Goal: Information Seeking & Learning: Learn about a topic

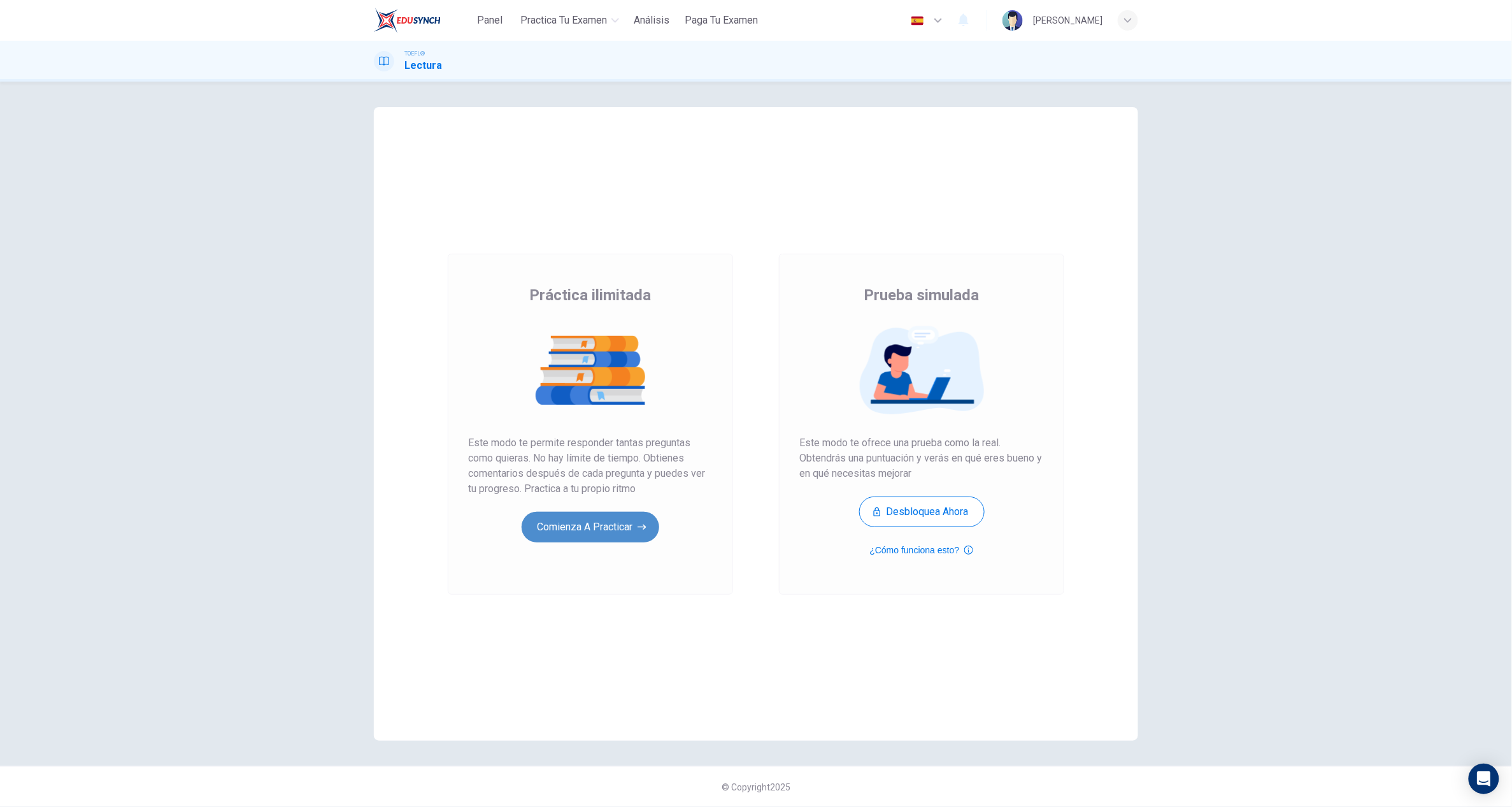
click at [561, 517] on button "Comienza a practicar" at bounding box center [590, 527] width 137 height 31
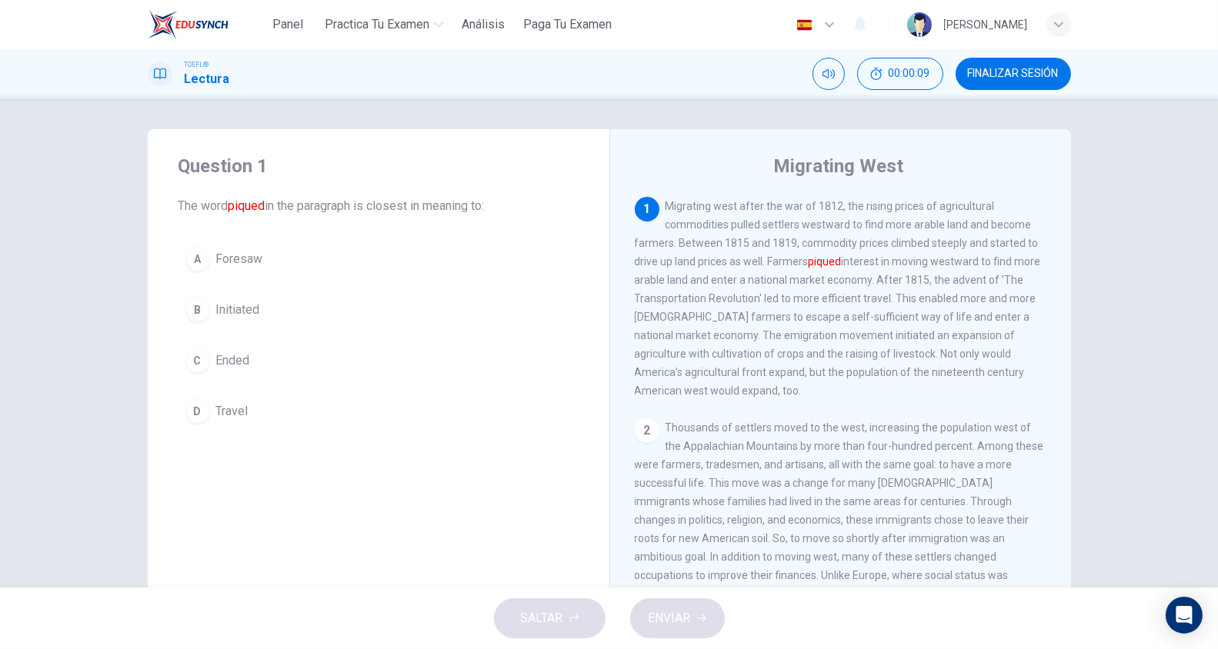
drag, startPoint x: 1527, startPoint y: 262, endPoint x: 412, endPoint y: 308, distance: 1115.6
click at [412, 308] on button "B Initiated" at bounding box center [378, 310] width 400 height 38
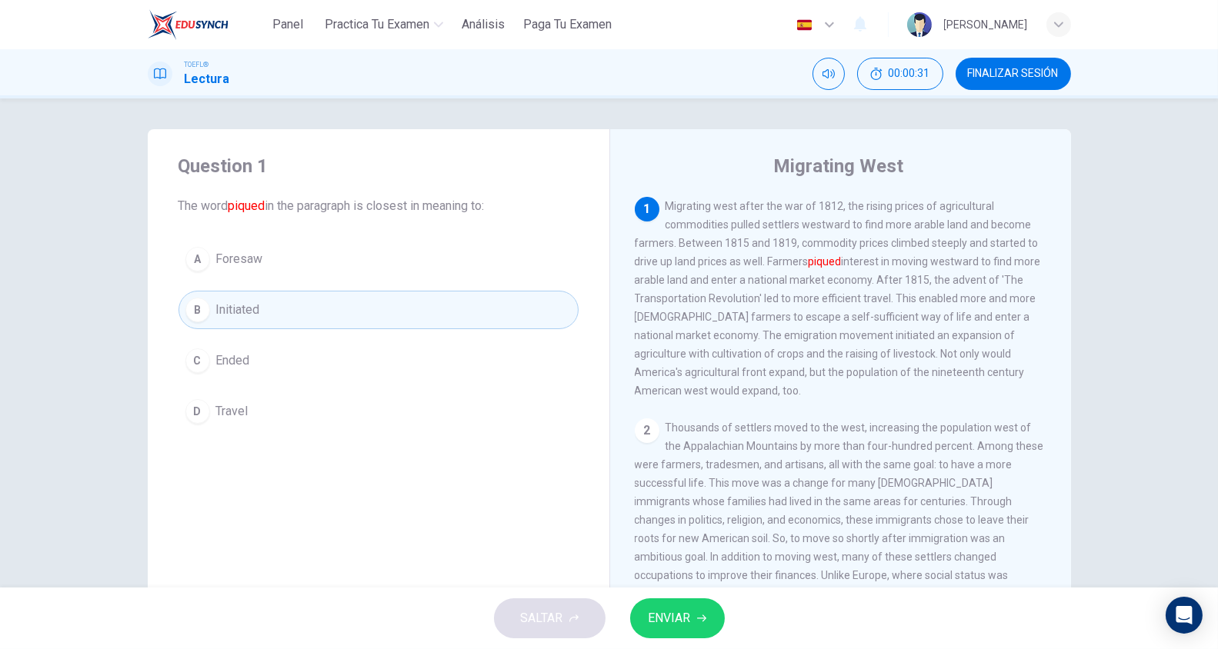
click at [412, 308] on button "B Initiated" at bounding box center [378, 310] width 400 height 38
click at [669, 615] on span "ENVIAR" at bounding box center [669, 619] width 42 height 22
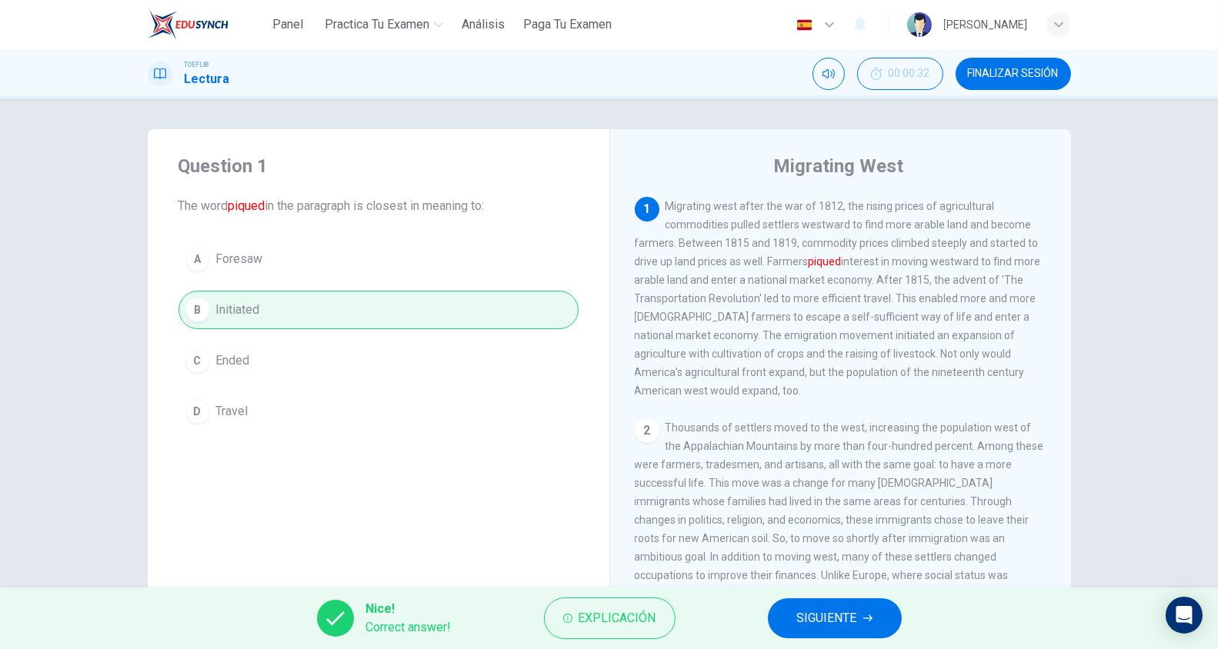
click at [813, 619] on span "SIGUIENTE" at bounding box center [827, 619] width 60 height 22
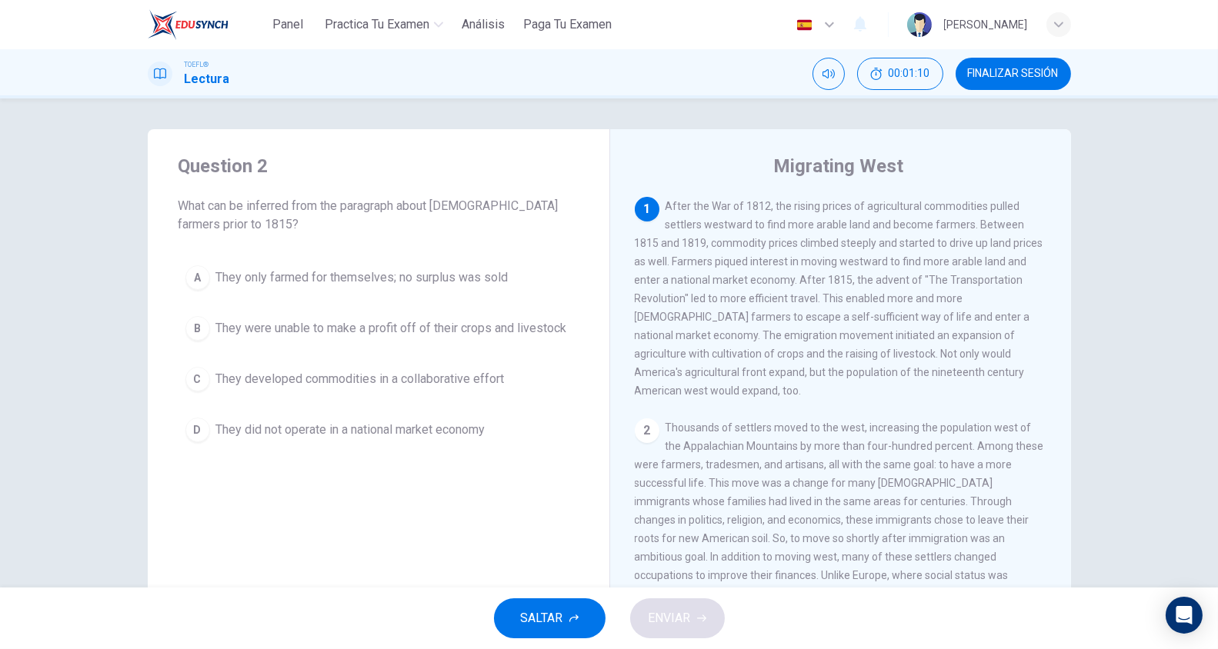
click at [798, 238] on span "After the War of 1812, the rising prices of agricultural commodities pulled set…" at bounding box center [839, 298] width 408 height 197
drag, startPoint x: 762, startPoint y: 239, endPoint x: 907, endPoint y: 241, distance: 145.4
click at [907, 241] on span "After the War of 1812, the rising prices of agricultural commodities pulled set…" at bounding box center [839, 298] width 408 height 197
click at [459, 421] on span "They did not operate in a national market economy" at bounding box center [350, 430] width 269 height 18
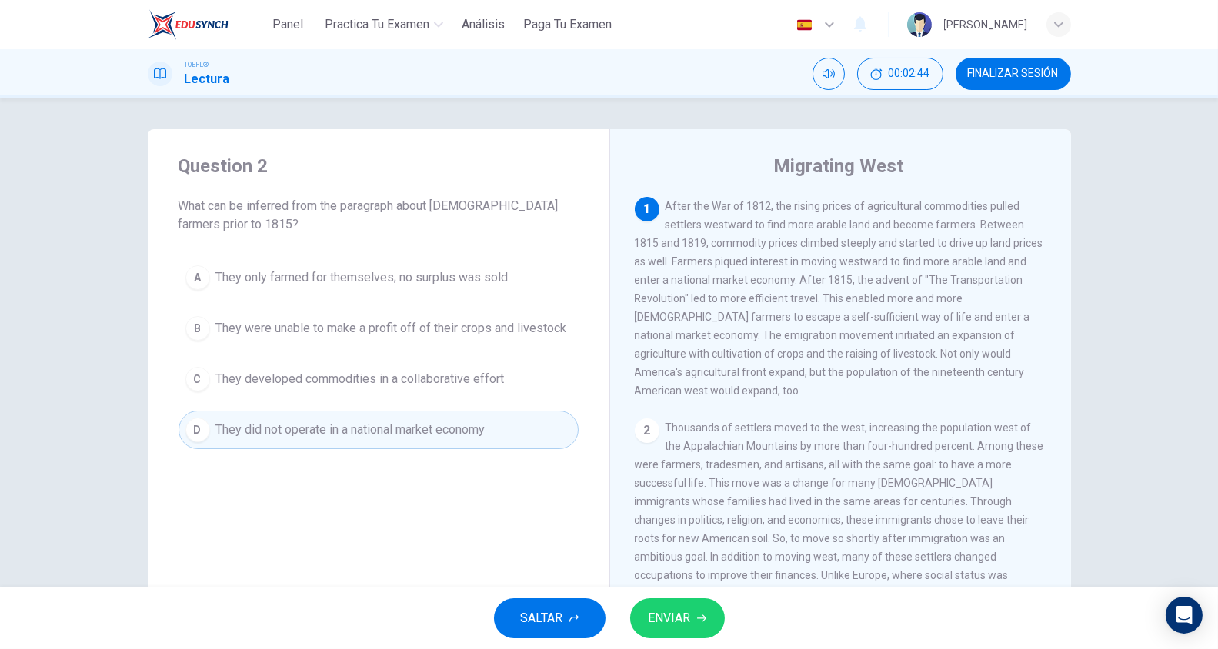
click at [664, 619] on span "ENVIAR" at bounding box center [669, 619] width 42 height 22
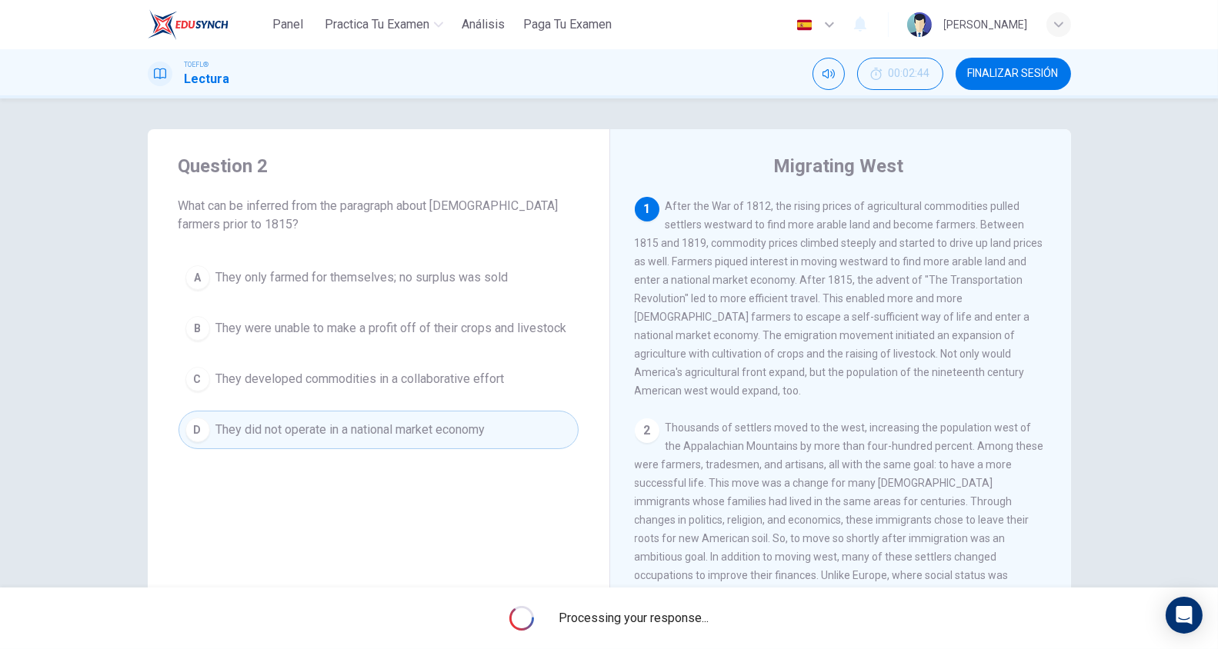
click at [664, 619] on span "Processing your response..." at bounding box center [633, 618] width 150 height 18
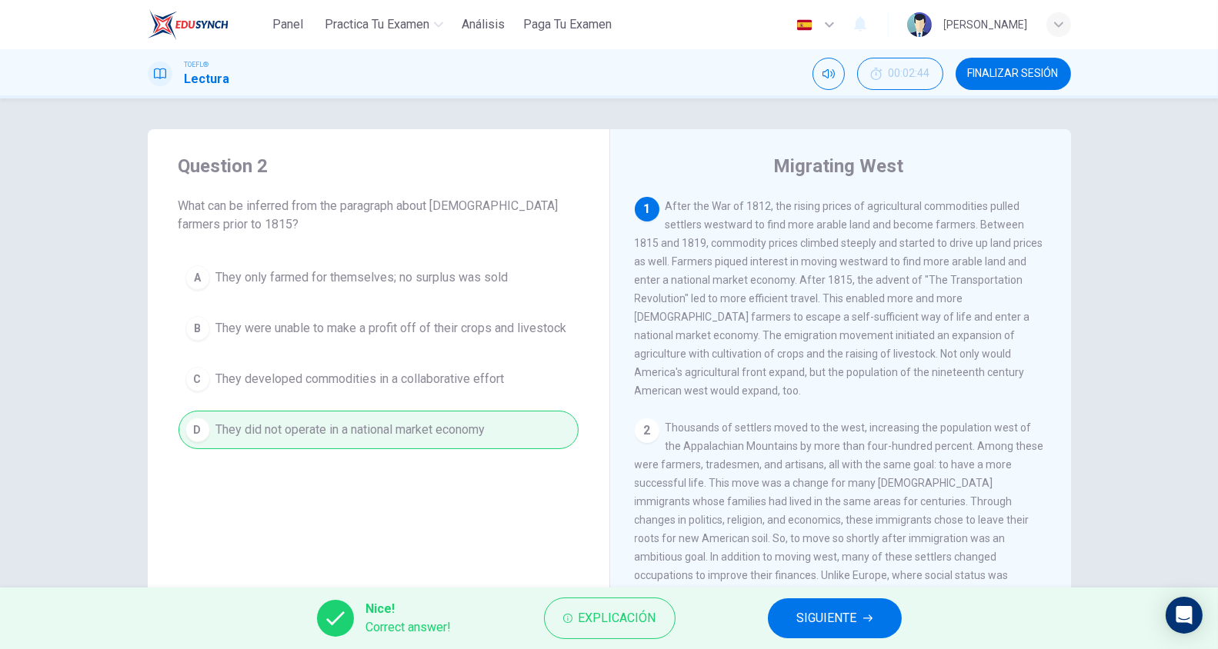
click at [794, 600] on button "SIGUIENTE" at bounding box center [835, 618] width 134 height 40
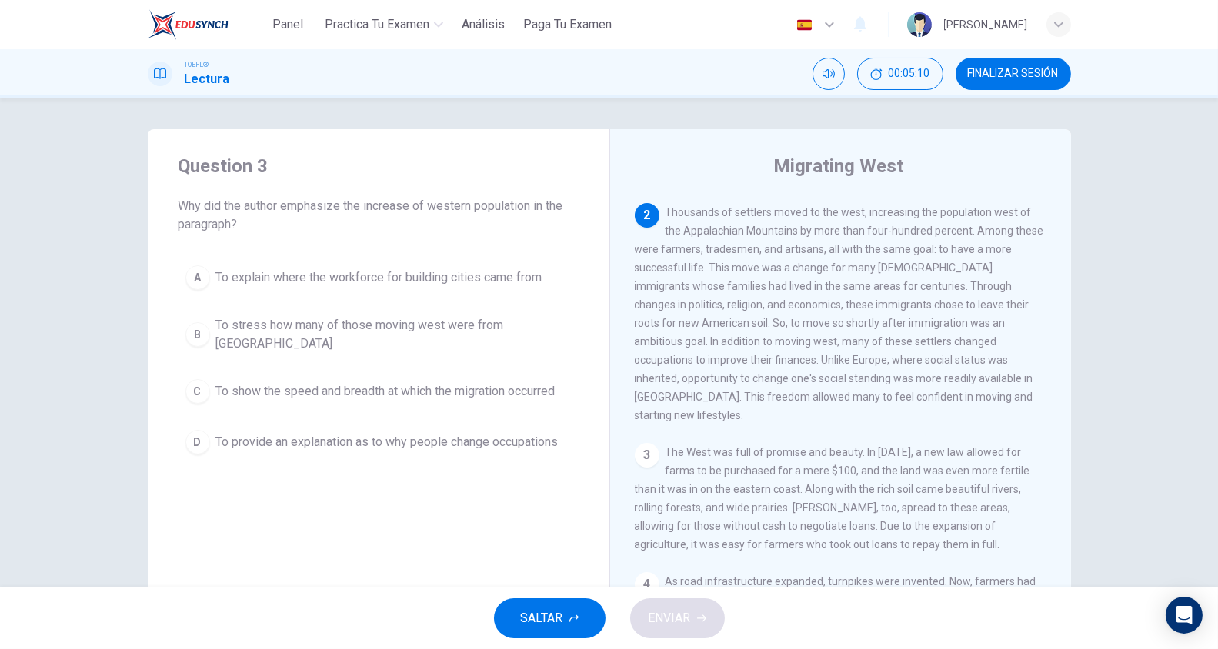
scroll to position [204, 0]
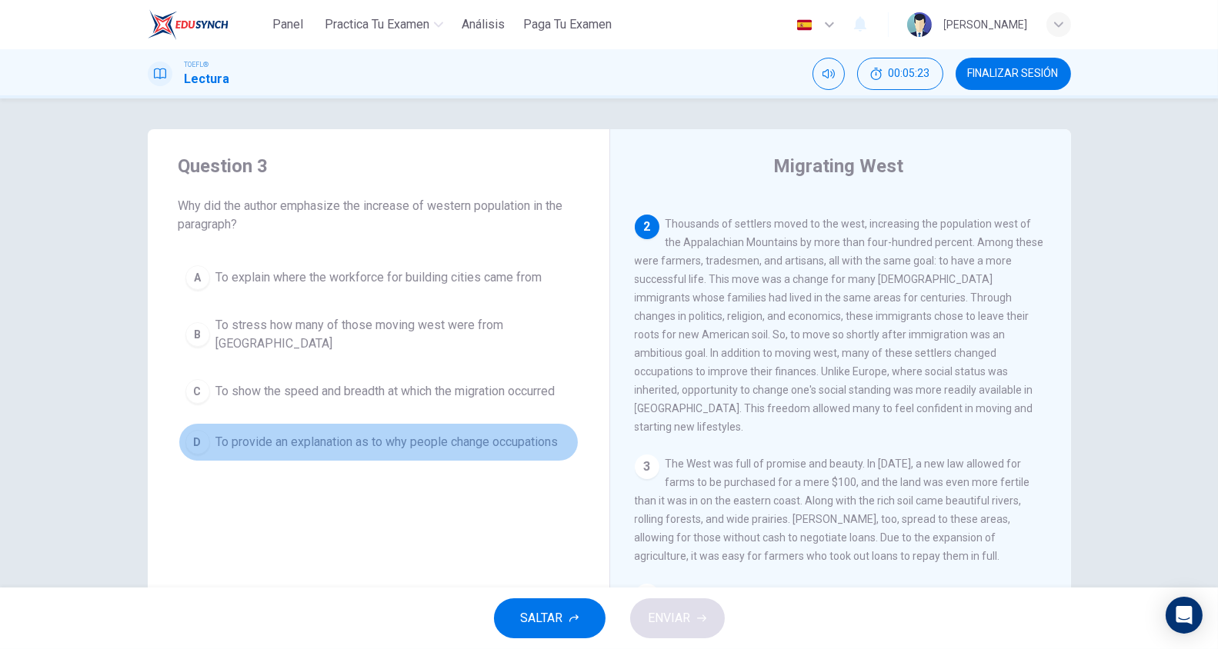
click at [562, 428] on button "D To provide an explanation as to why people change occupations" at bounding box center [378, 442] width 400 height 38
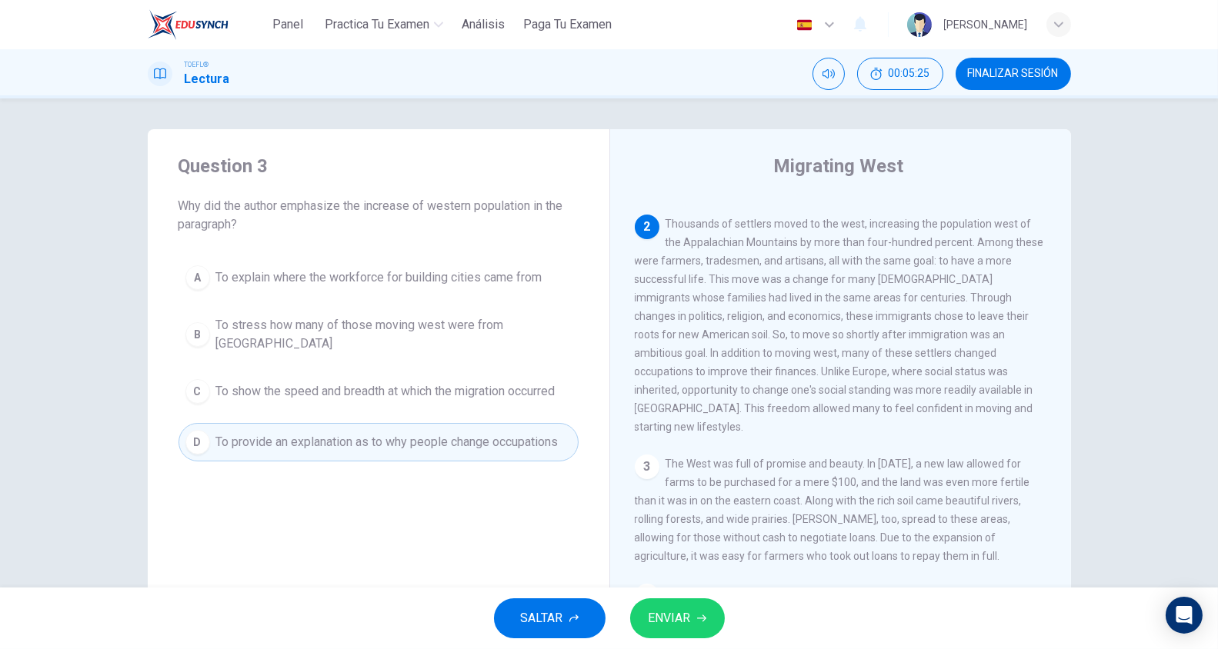
click at [689, 624] on span "ENVIAR" at bounding box center [669, 619] width 42 height 22
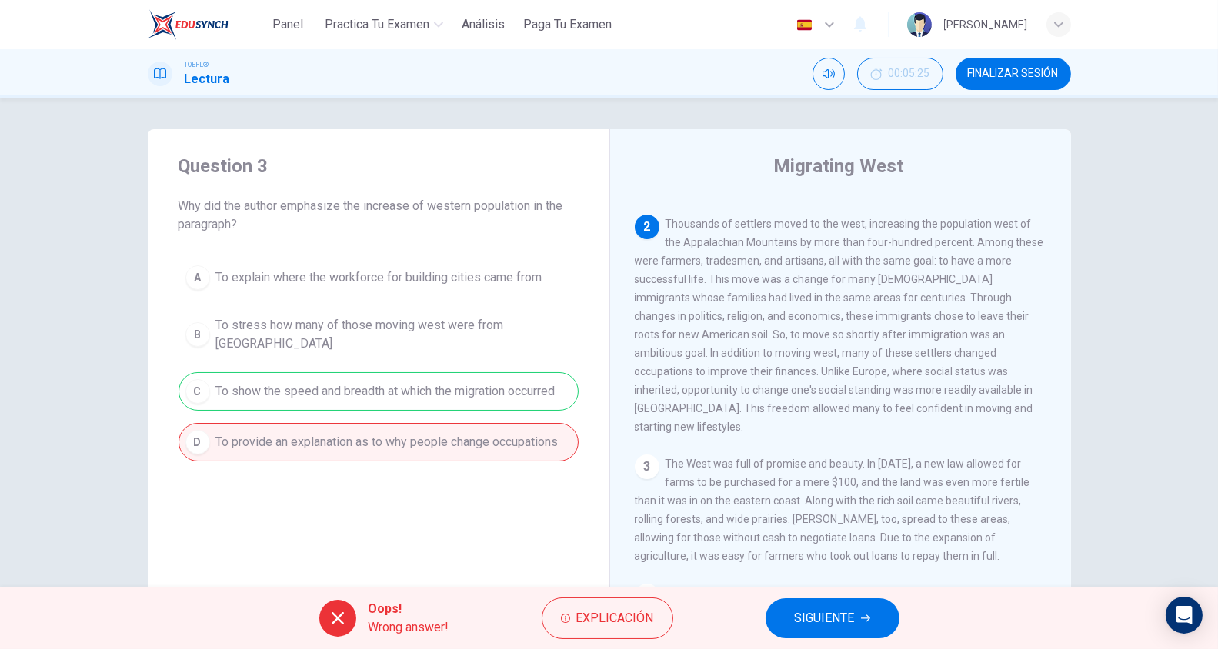
click at [845, 615] on span "SIGUIENTE" at bounding box center [825, 619] width 60 height 22
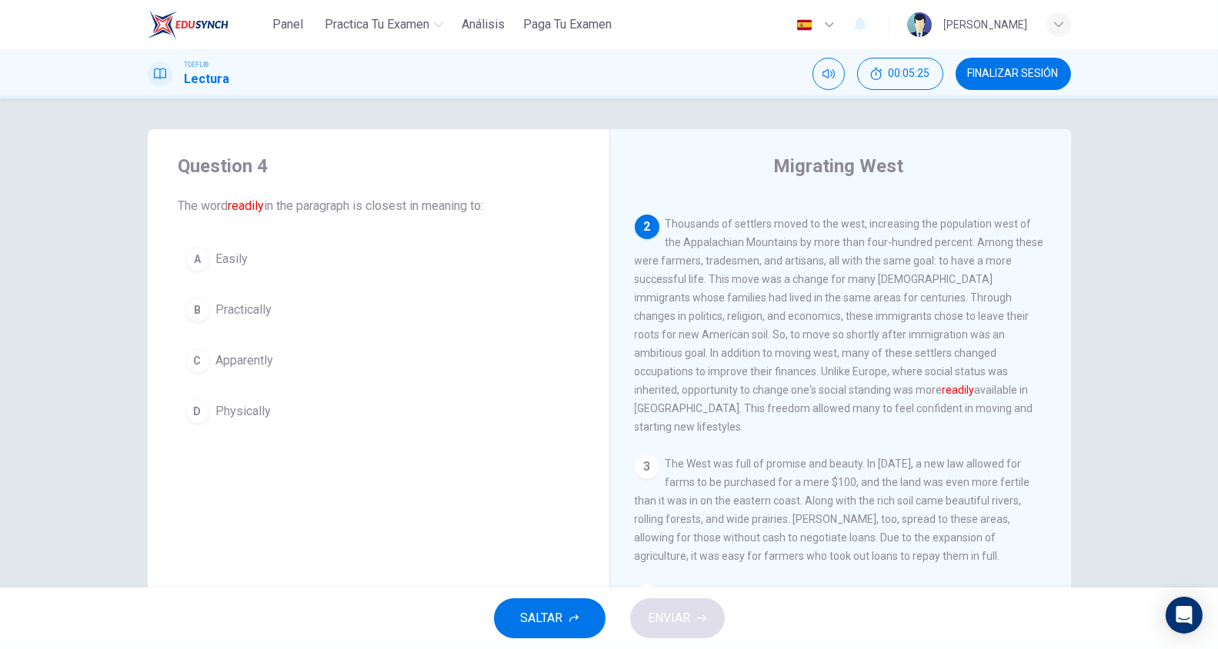
scroll to position [222, 0]
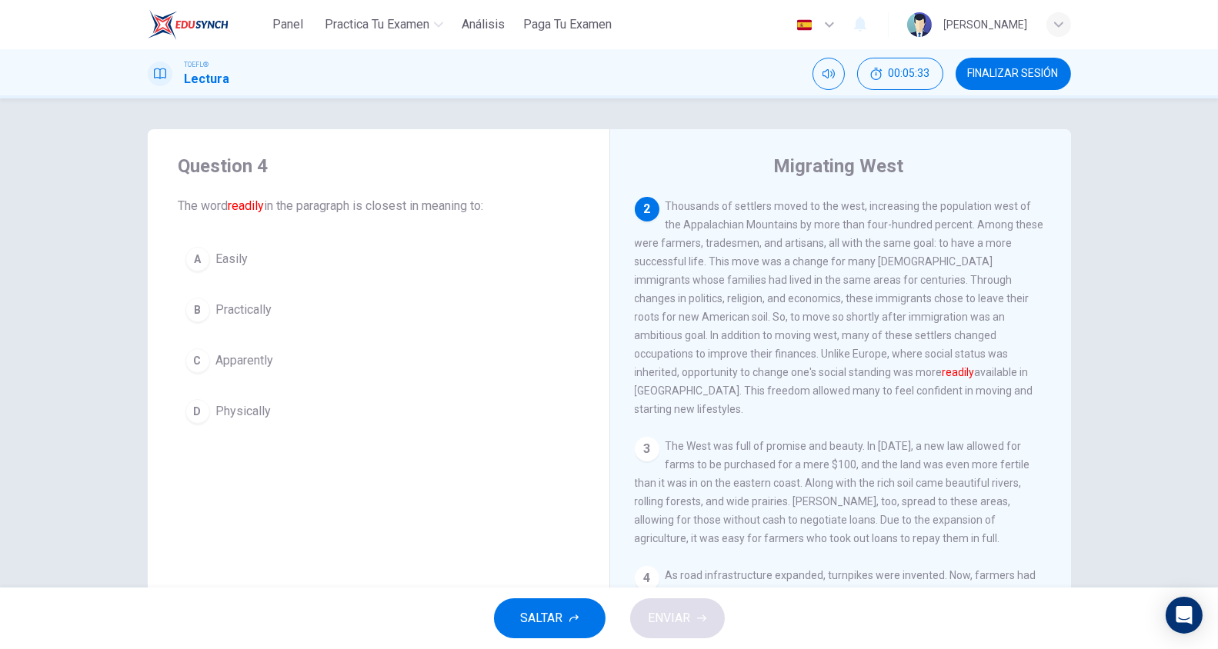
click at [343, 258] on button "A Easily" at bounding box center [378, 259] width 400 height 38
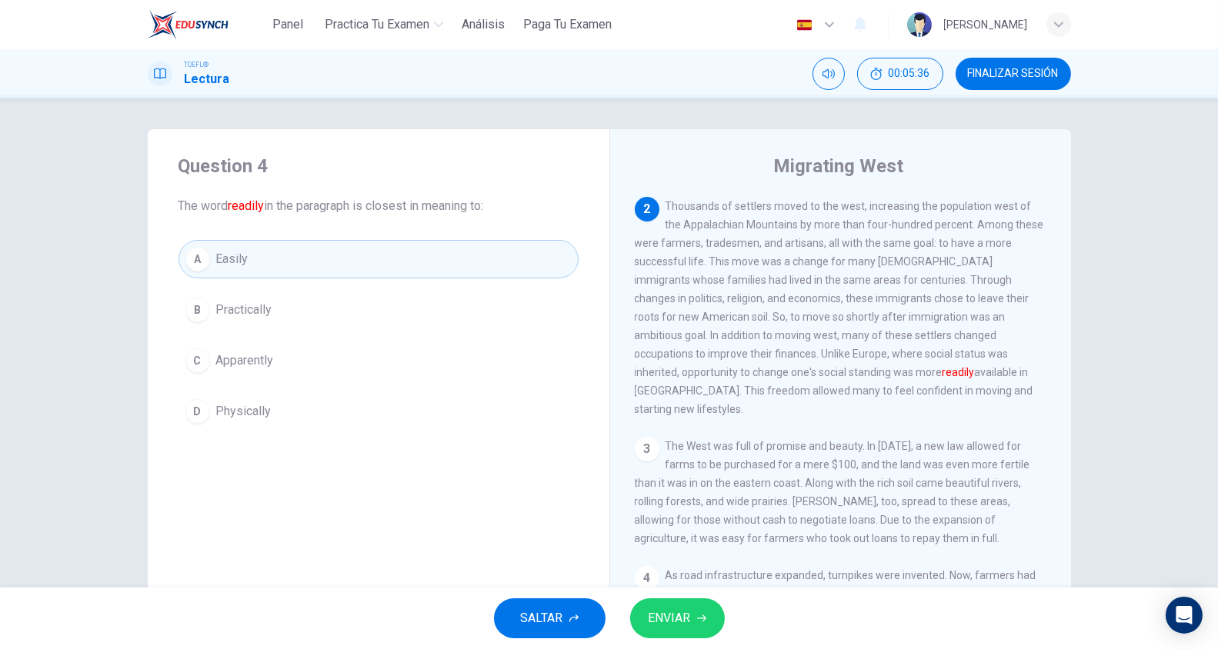
click at [663, 618] on span "ENVIAR" at bounding box center [669, 619] width 42 height 22
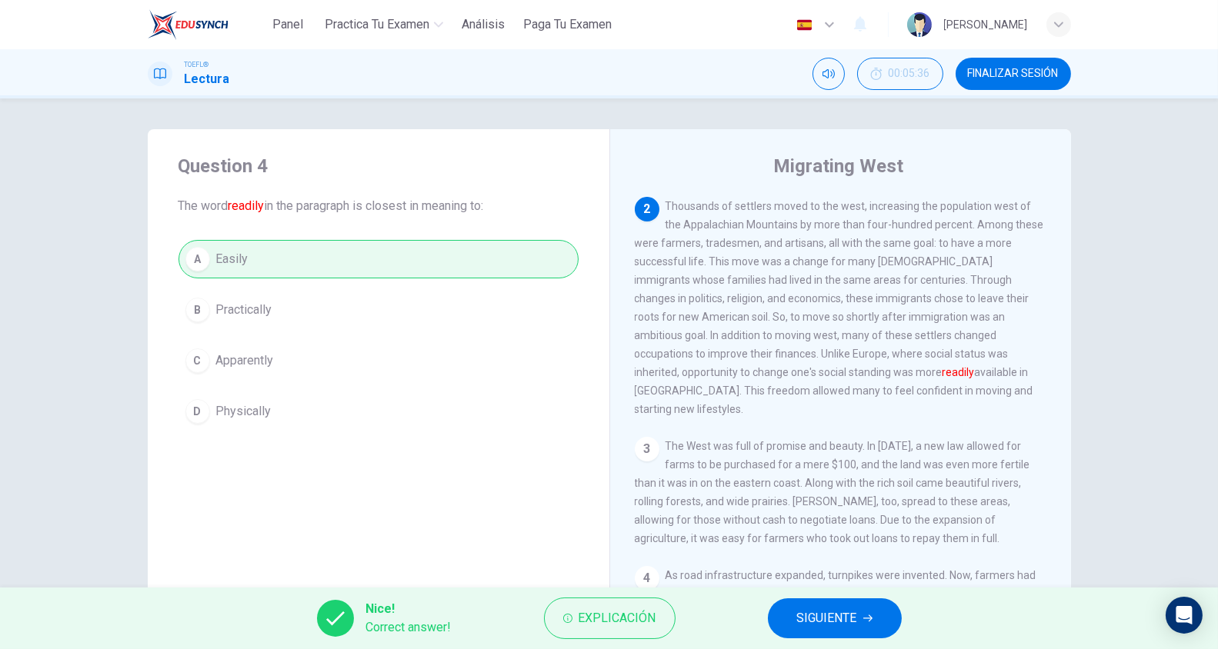
click at [771, 612] on button "SIGUIENTE" at bounding box center [835, 618] width 134 height 40
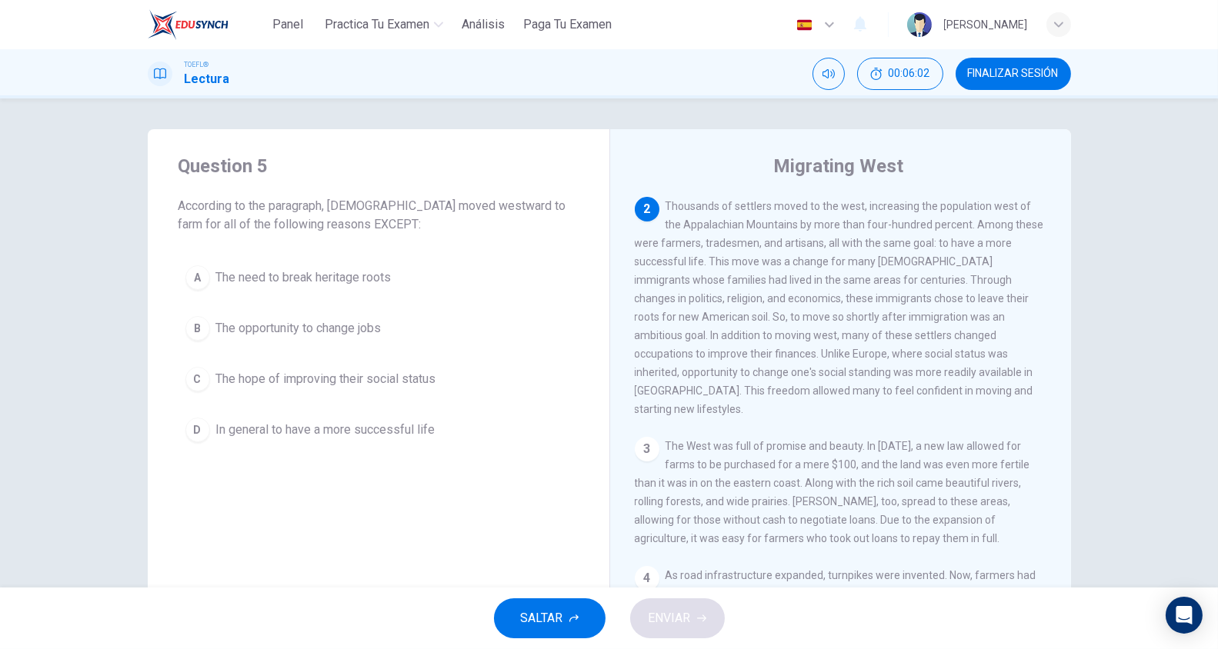
click at [328, 329] on span "The opportunity to change jobs" at bounding box center [298, 328] width 165 height 18
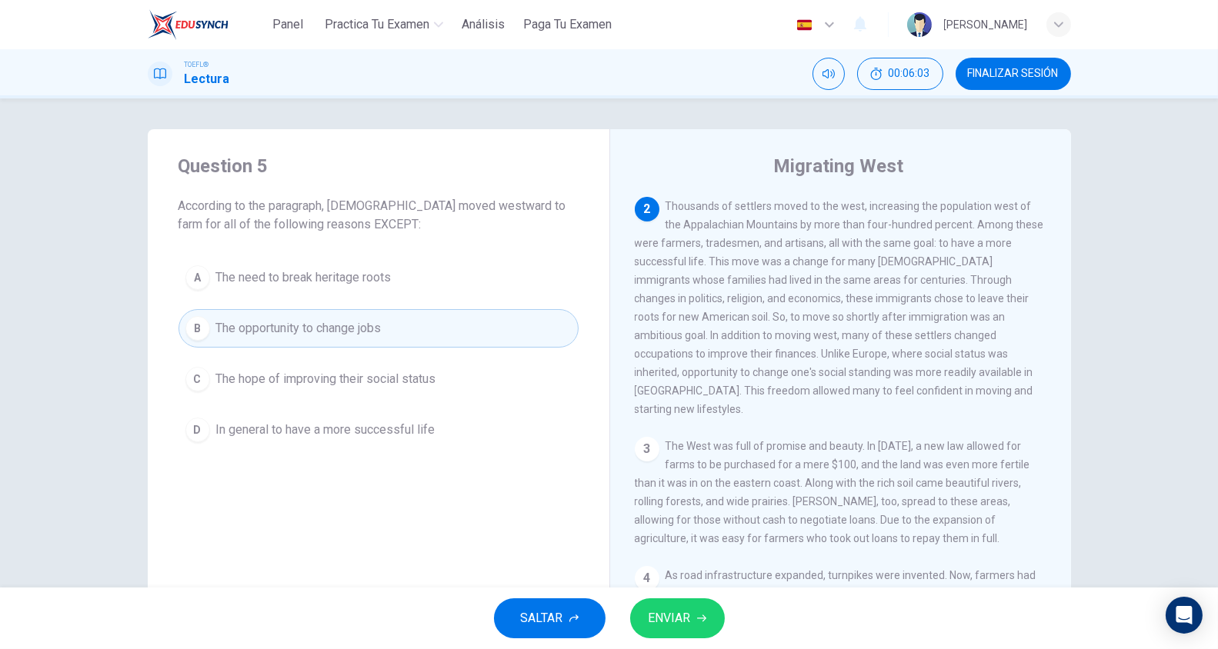
click at [667, 620] on span "ENVIAR" at bounding box center [669, 619] width 42 height 22
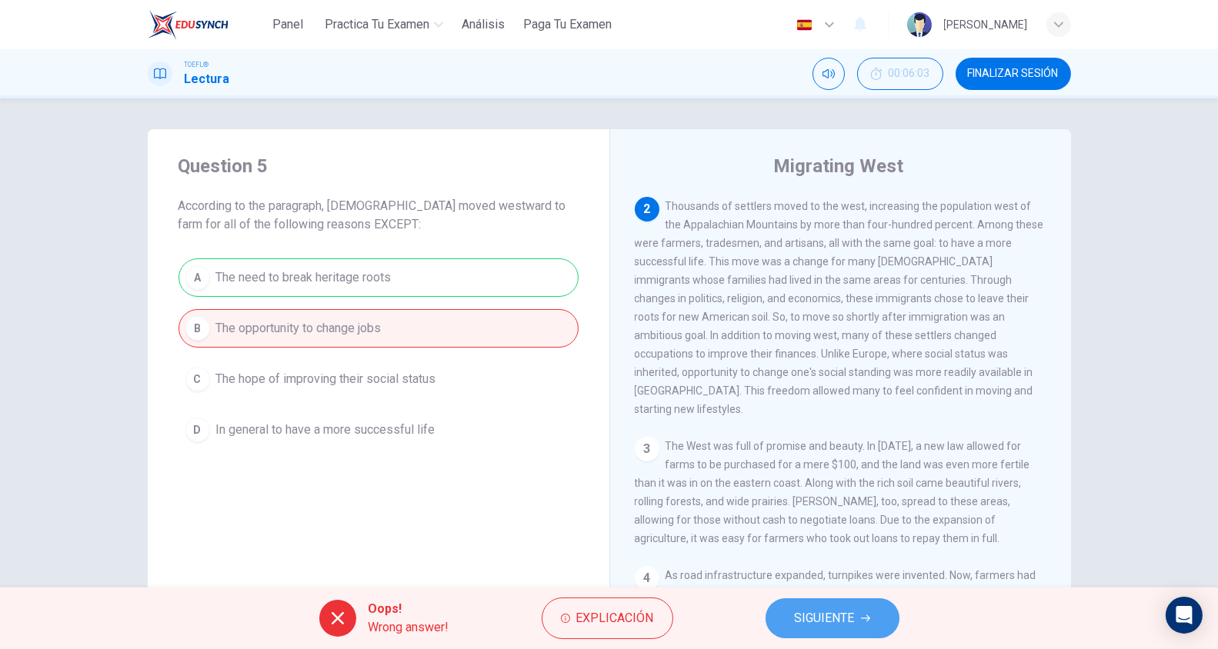
click at [830, 620] on span "SIGUIENTE" at bounding box center [825, 619] width 60 height 22
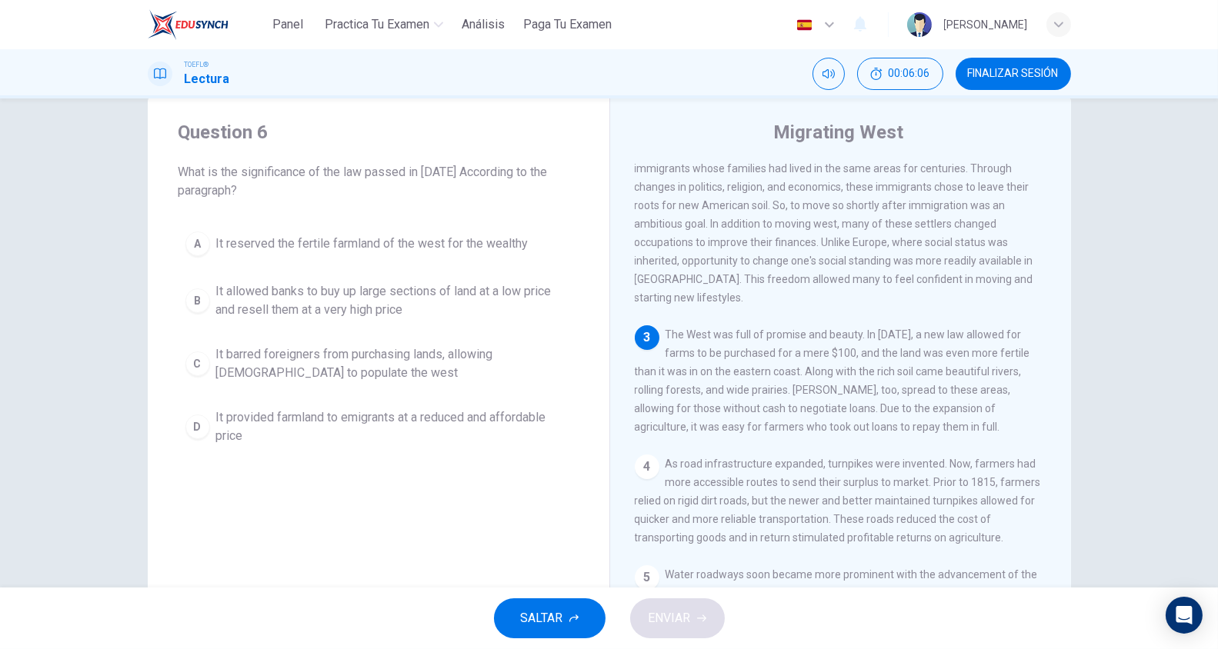
scroll to position [333, 0]
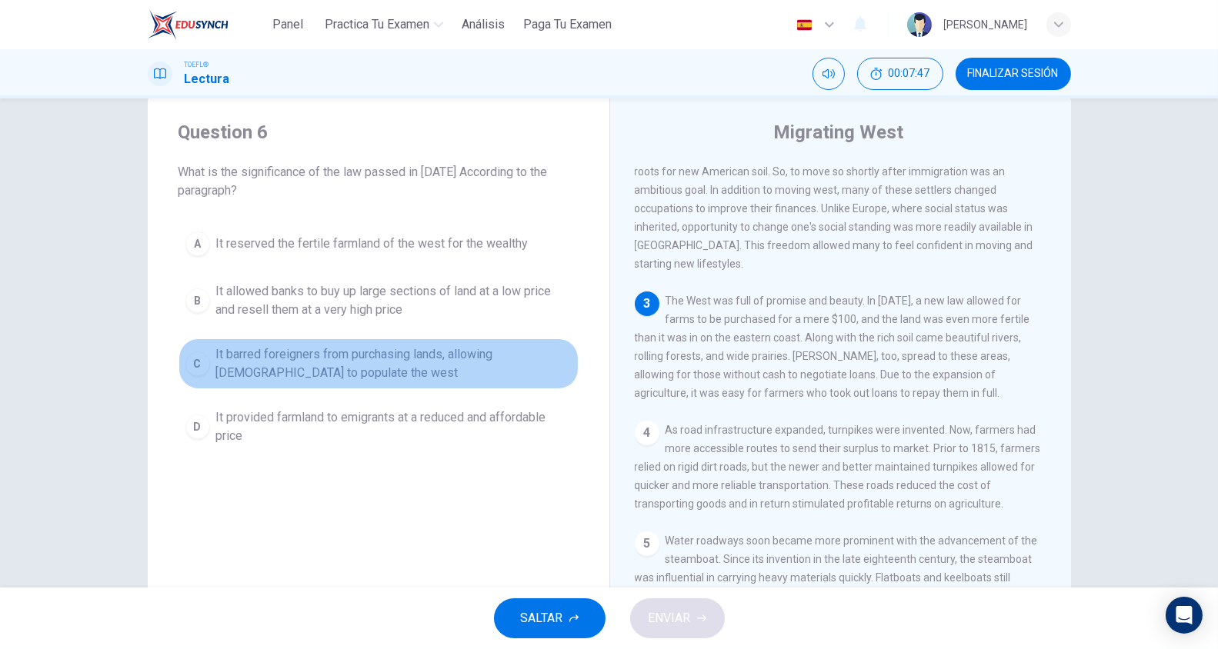
click at [357, 345] on span "It barred foreigners from purchasing lands, allowing Americans to populate the …" at bounding box center [393, 363] width 355 height 37
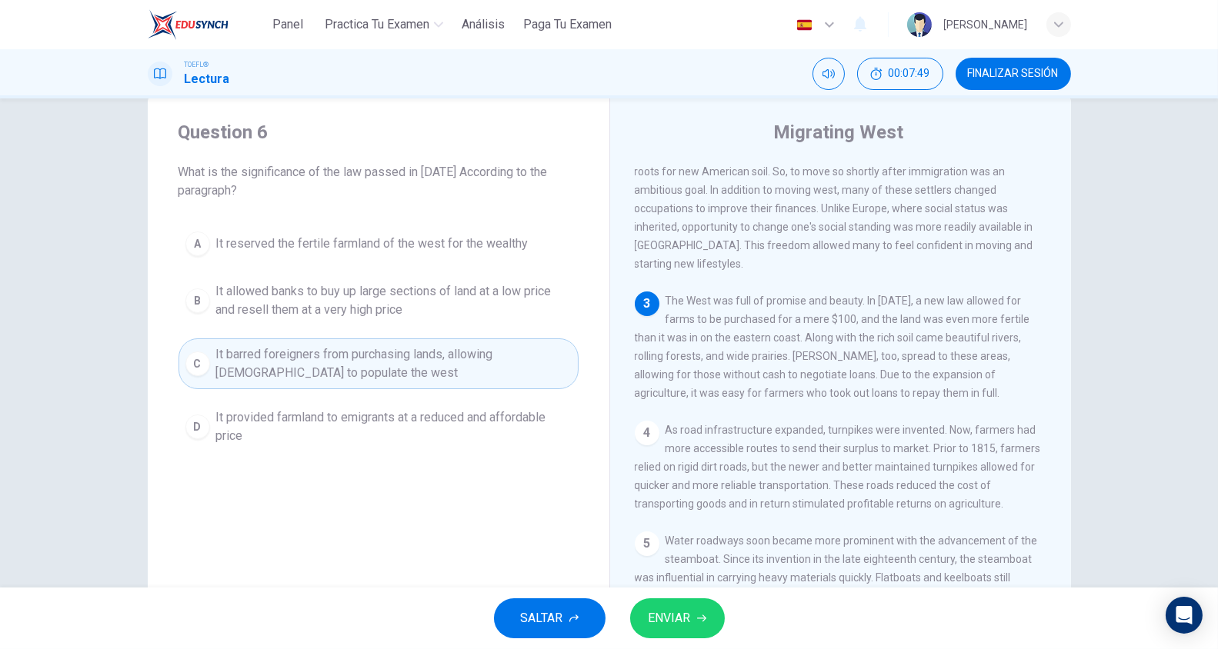
click at [446, 423] on span "It provided farmland to emigrants at a reduced and affordable price" at bounding box center [393, 426] width 355 height 37
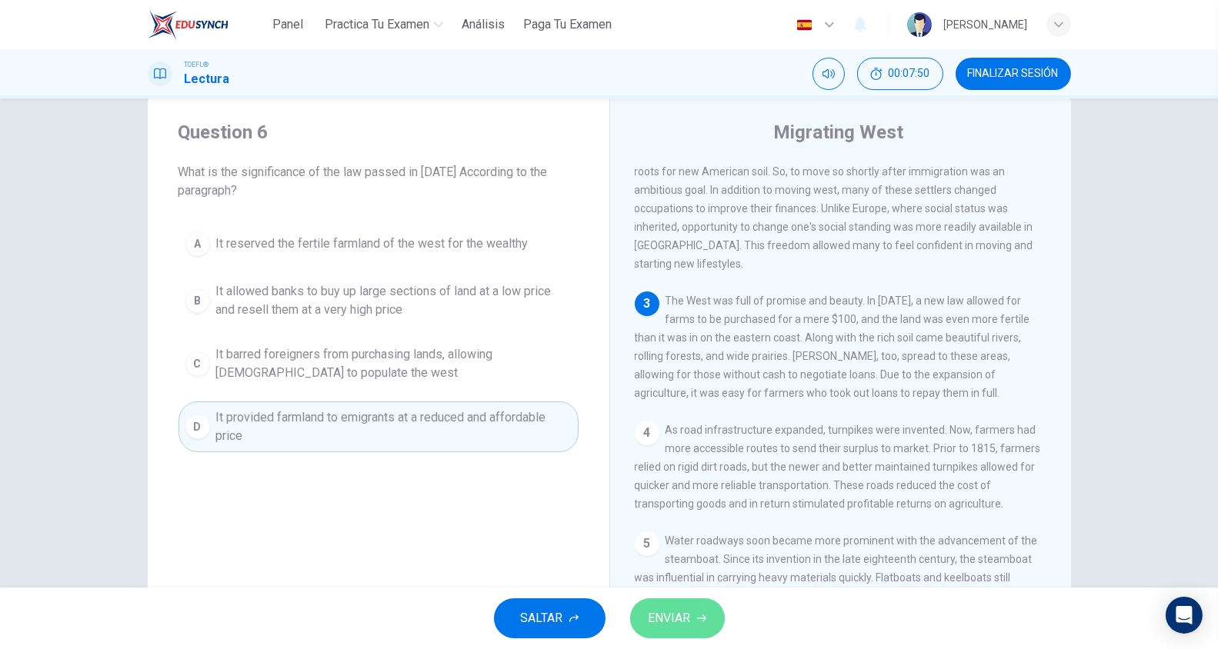
click at [662, 620] on span "ENVIAR" at bounding box center [669, 619] width 42 height 22
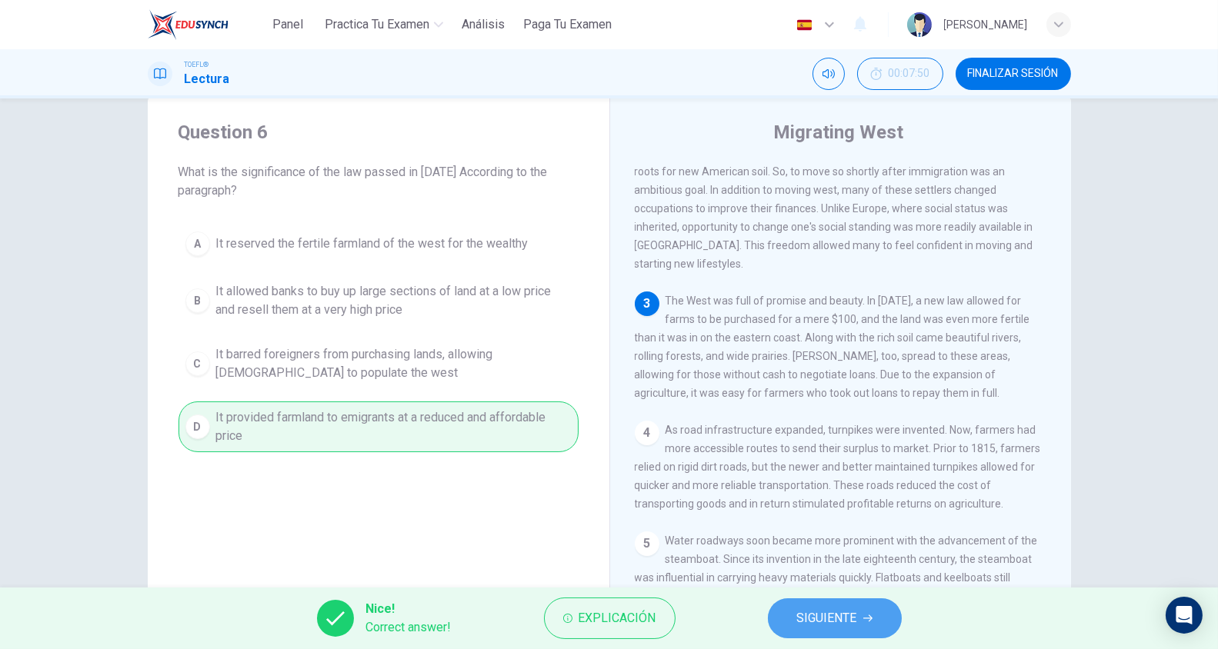
click at [880, 637] on button "SIGUIENTE" at bounding box center [835, 618] width 134 height 40
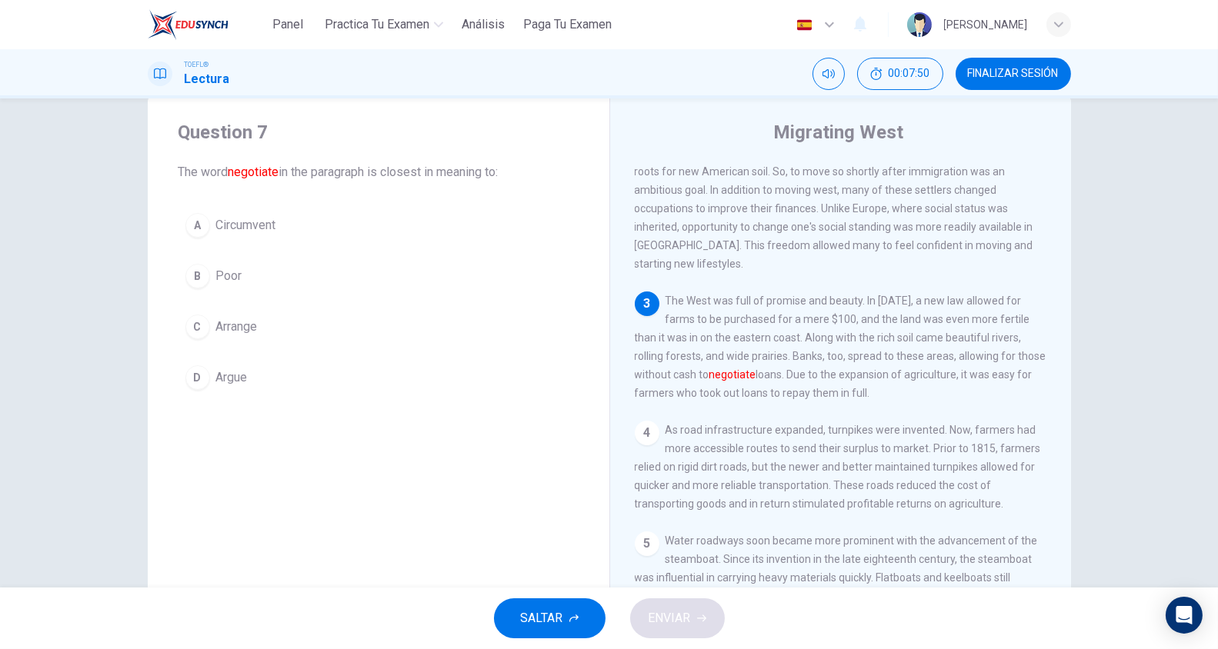
scroll to position [388, 0]
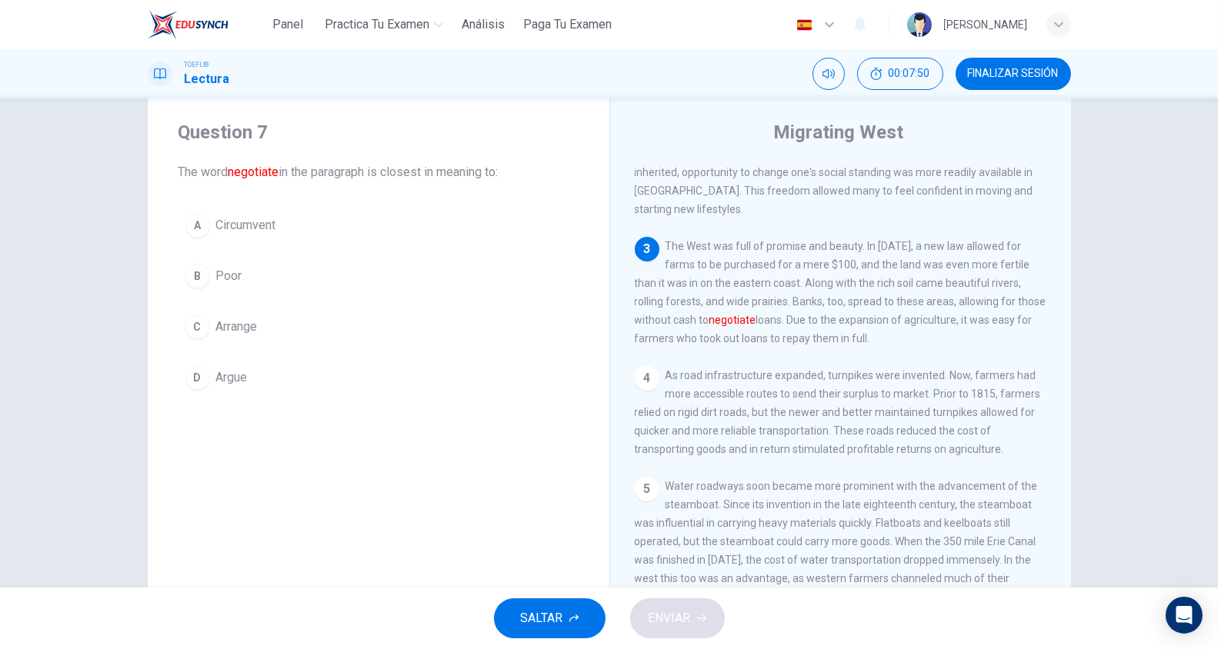
click at [872, 616] on div "SALTAR ENVIAR" at bounding box center [609, 619] width 1218 height 62
click at [222, 325] on span "Arrange" at bounding box center [237, 327] width 42 height 18
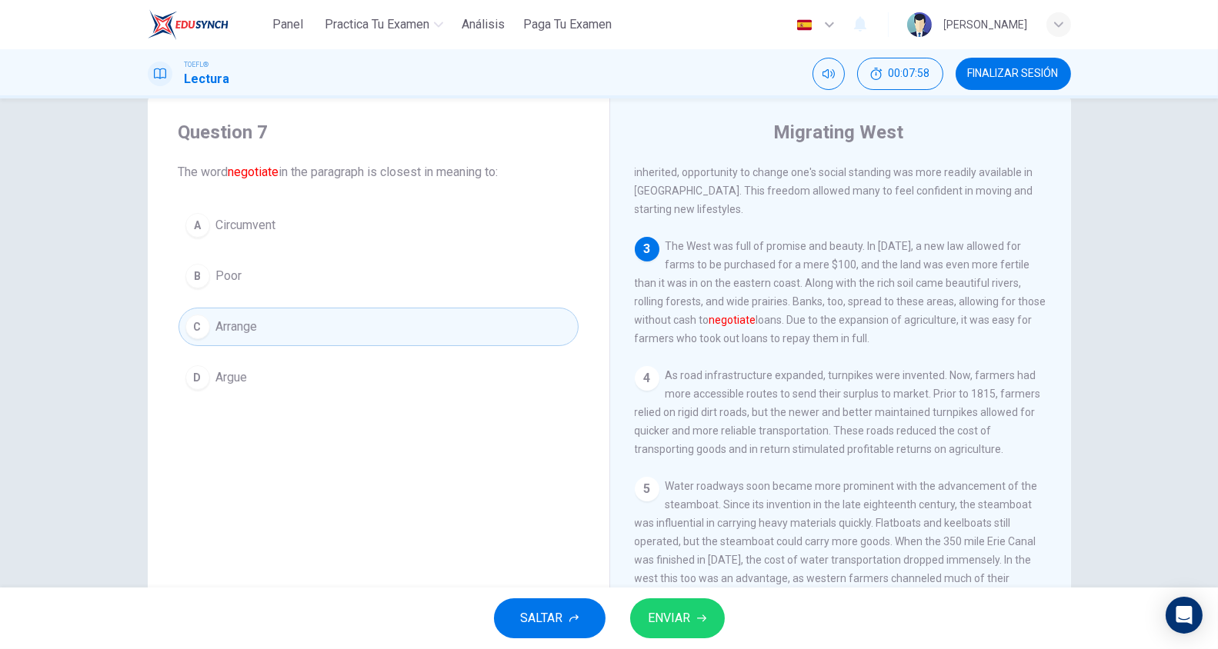
click at [677, 604] on button "ENVIAR" at bounding box center [677, 618] width 95 height 40
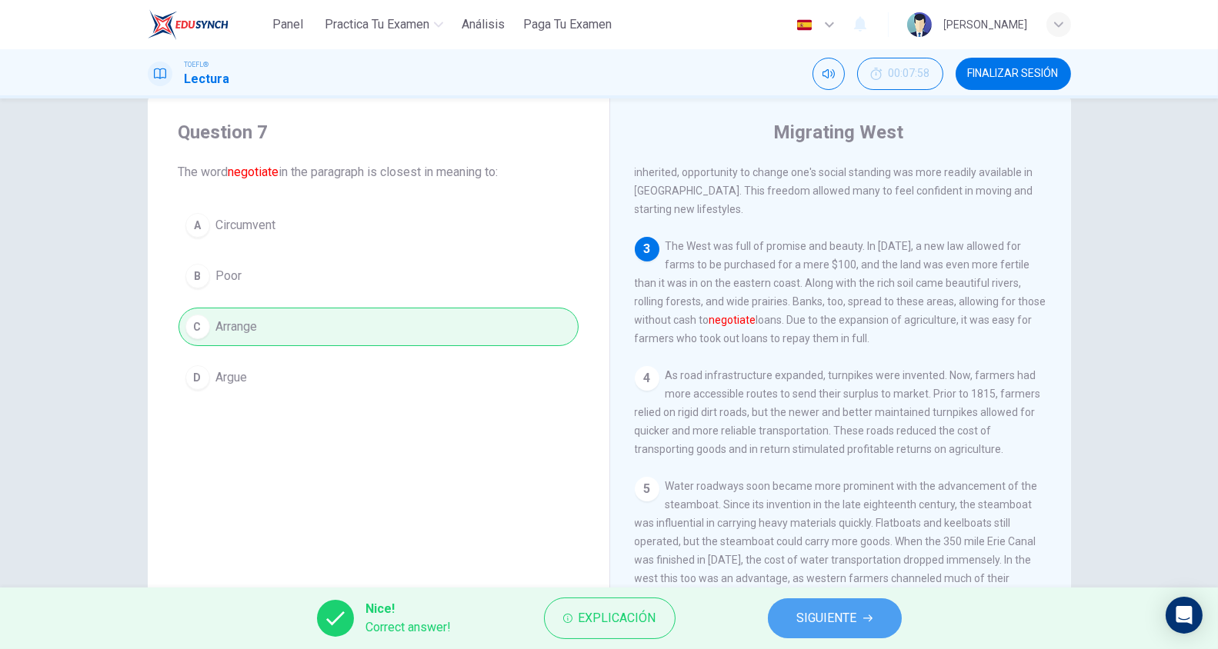
click at [835, 608] on span "SIGUIENTE" at bounding box center [827, 619] width 60 height 22
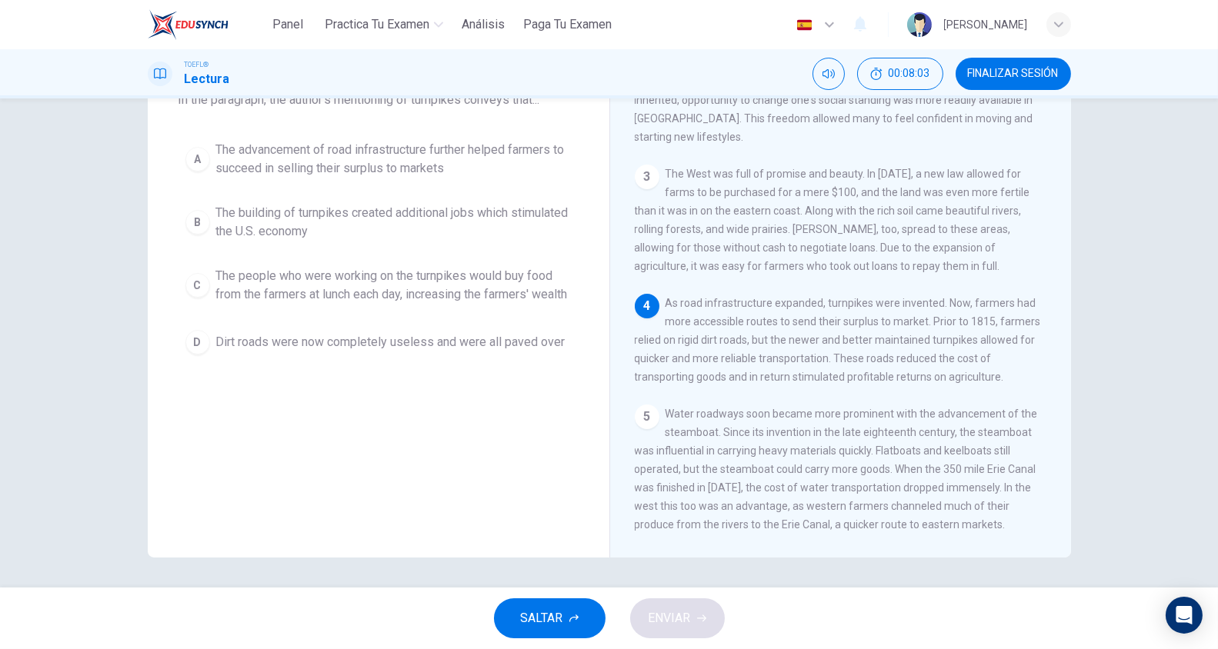
scroll to position [72, 0]
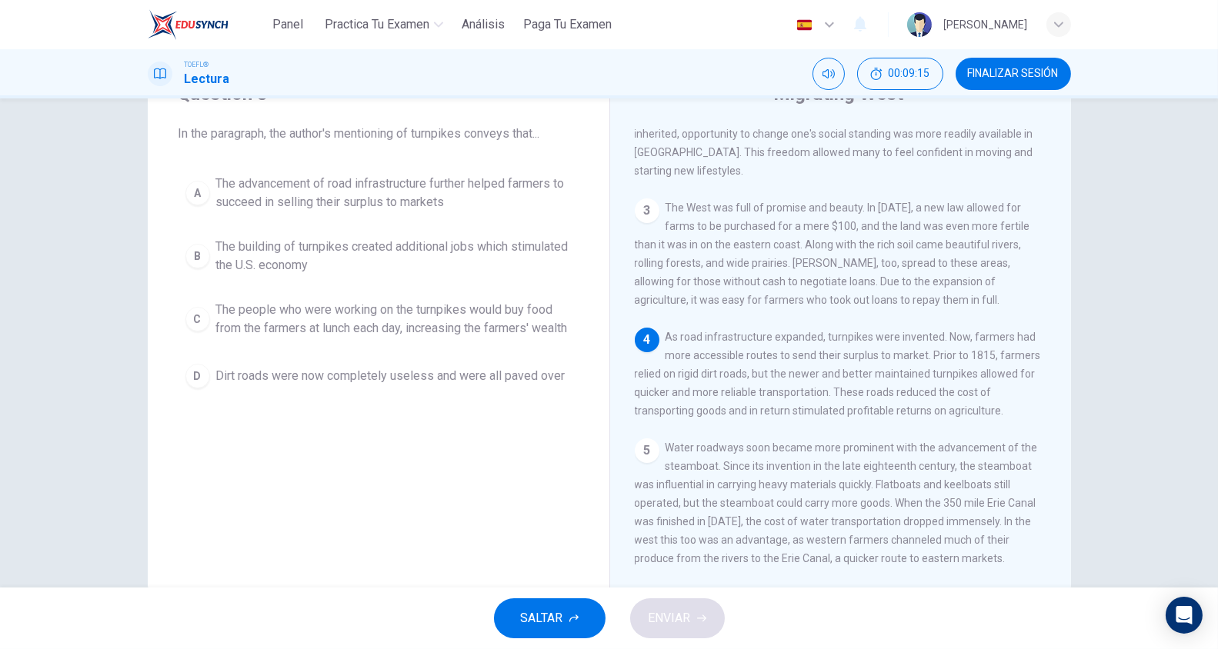
click at [443, 201] on span "The advancement of road infrastructure further helped farmers to succeed in sel…" at bounding box center [393, 193] width 355 height 37
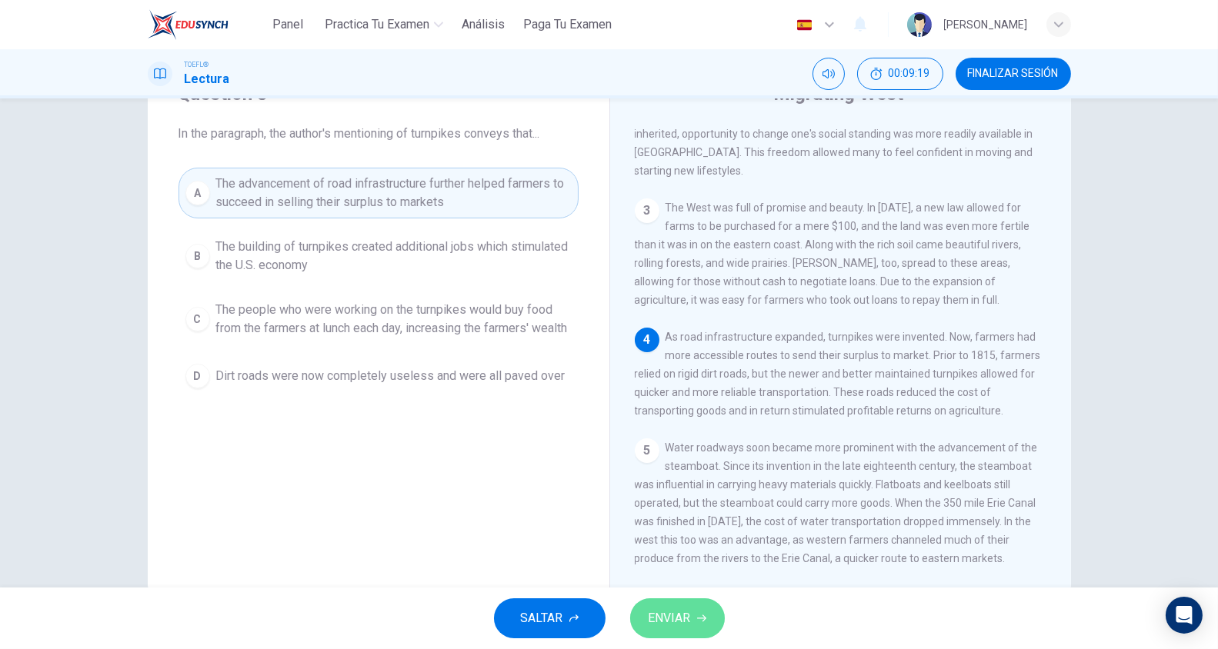
click at [662, 635] on button "ENVIAR" at bounding box center [677, 618] width 95 height 40
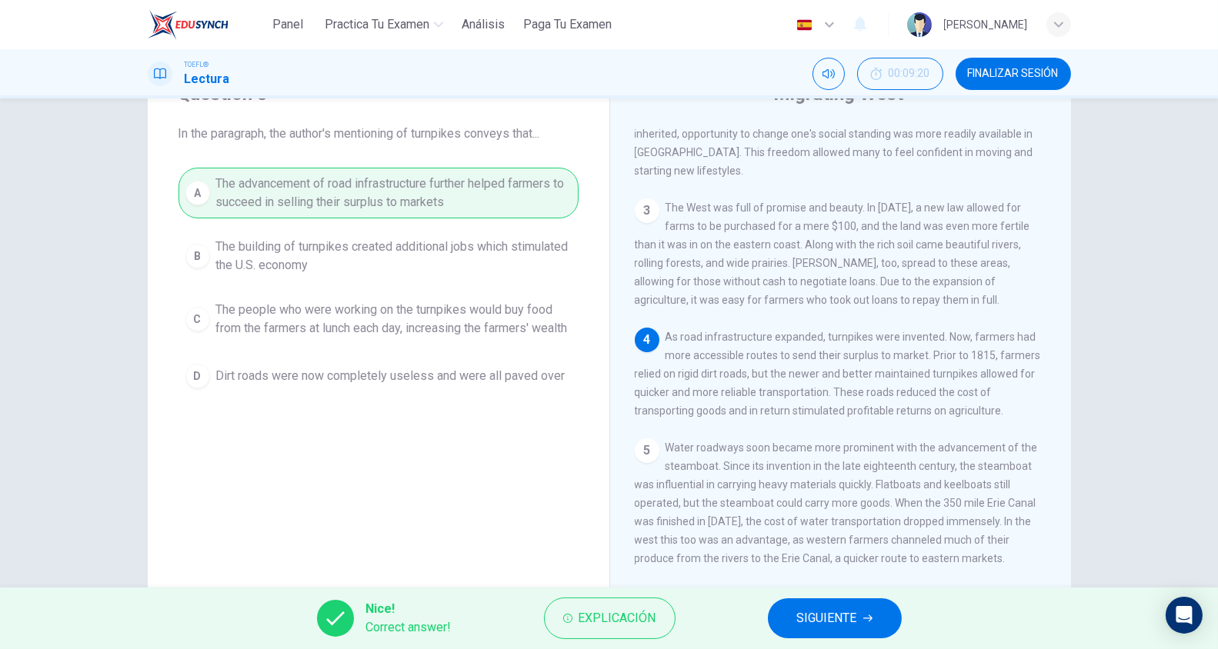
click at [806, 635] on button "SIGUIENTE" at bounding box center [835, 618] width 134 height 40
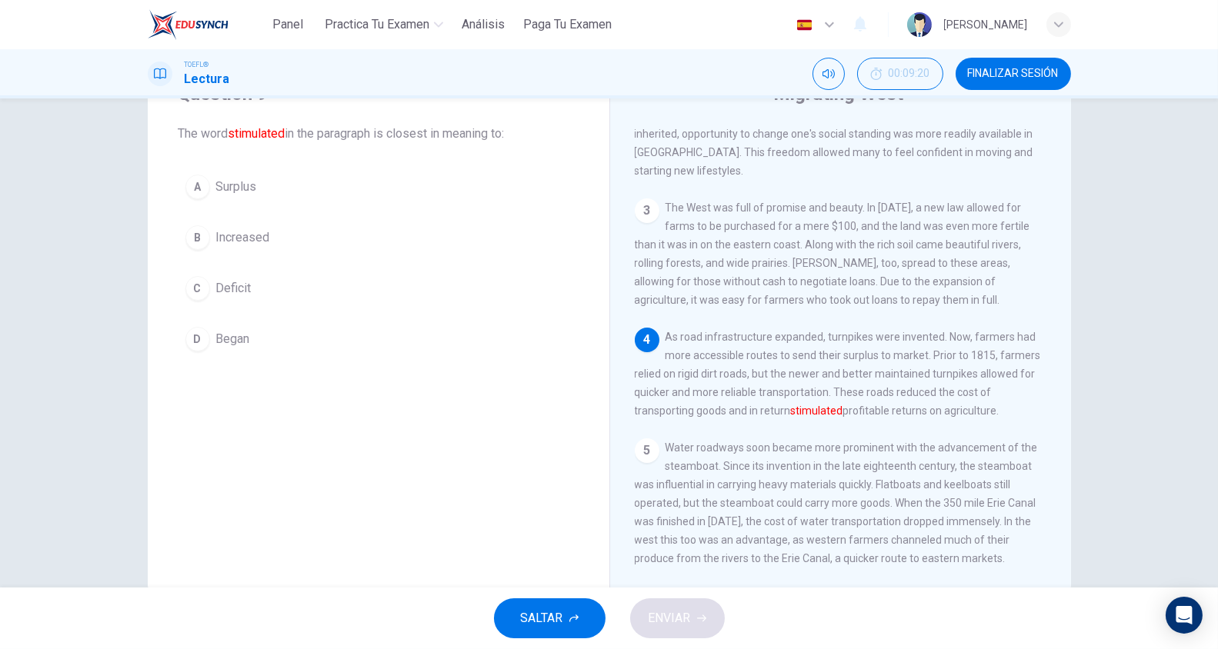
scroll to position [375, 0]
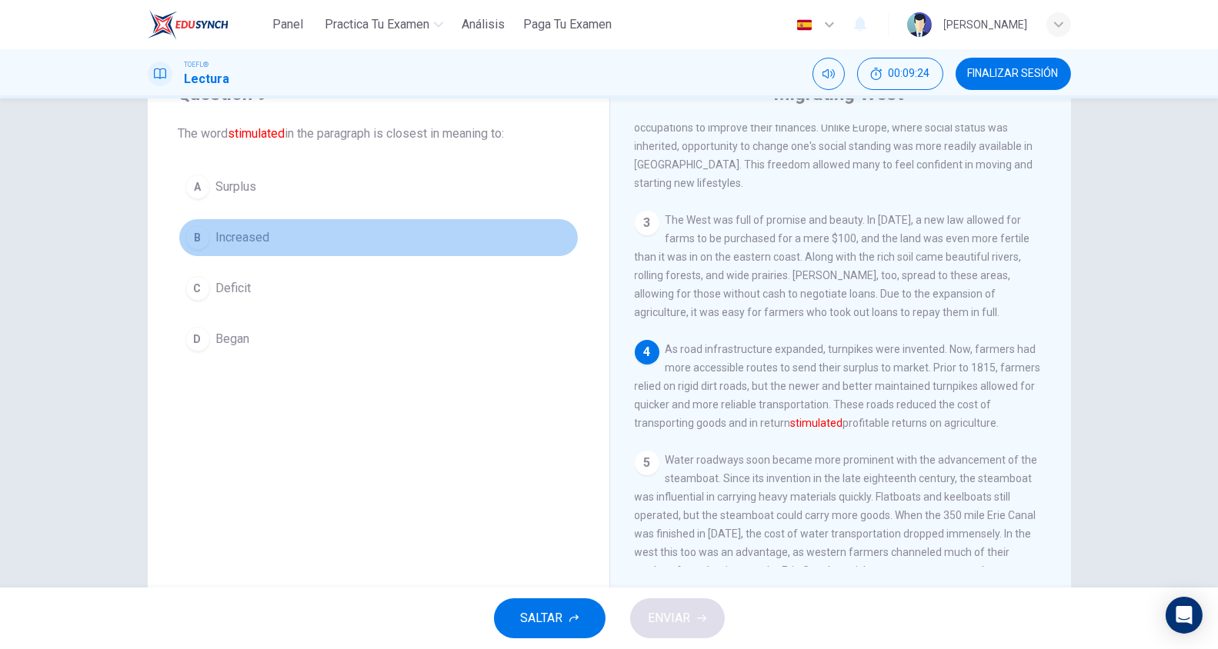
click at [216, 225] on button "B Increased" at bounding box center [378, 237] width 400 height 38
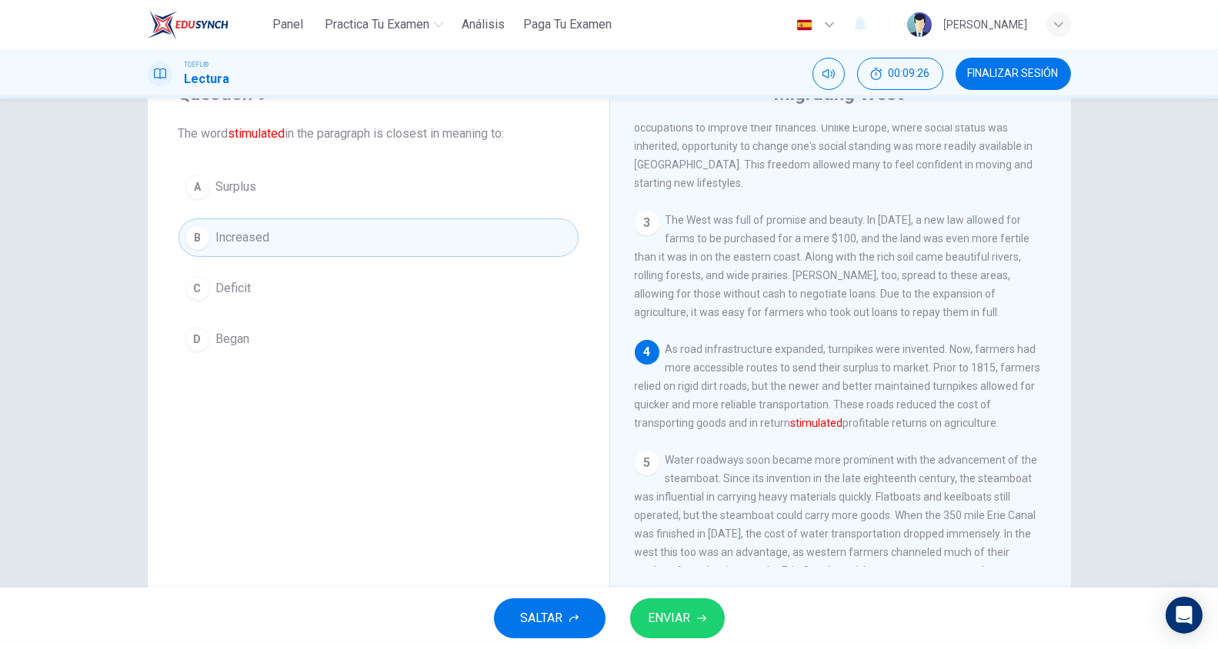
click at [690, 609] on span "ENVIAR" at bounding box center [669, 619] width 42 height 22
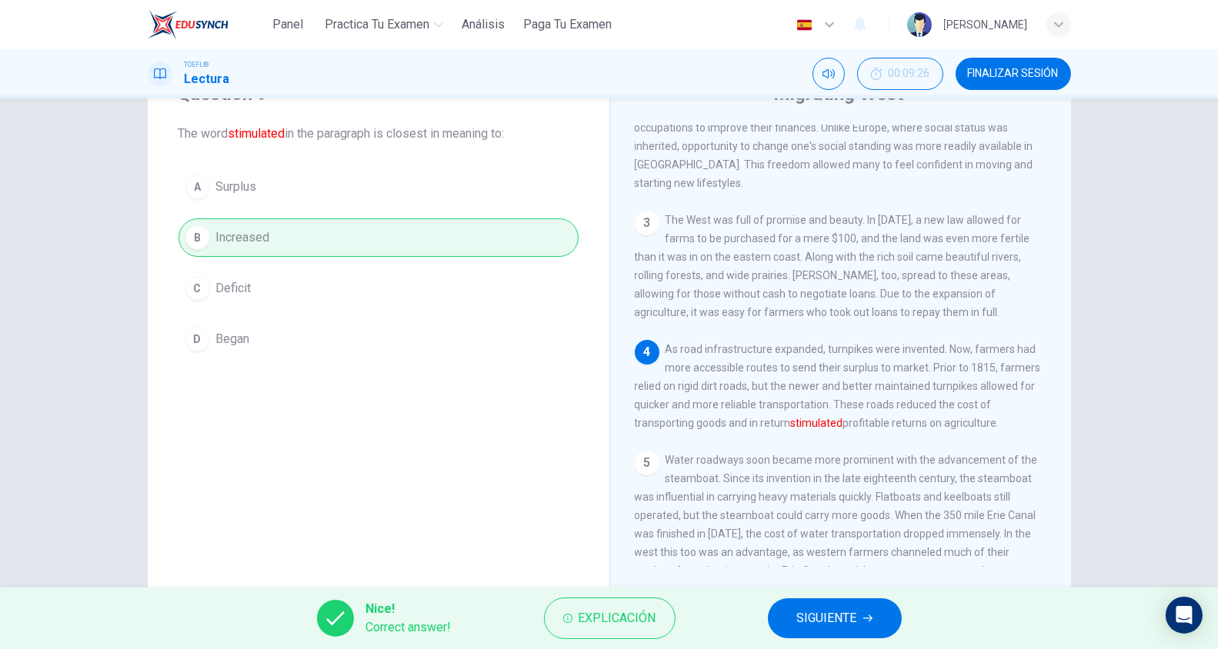
click at [812, 608] on span "SIGUIENTE" at bounding box center [827, 619] width 60 height 22
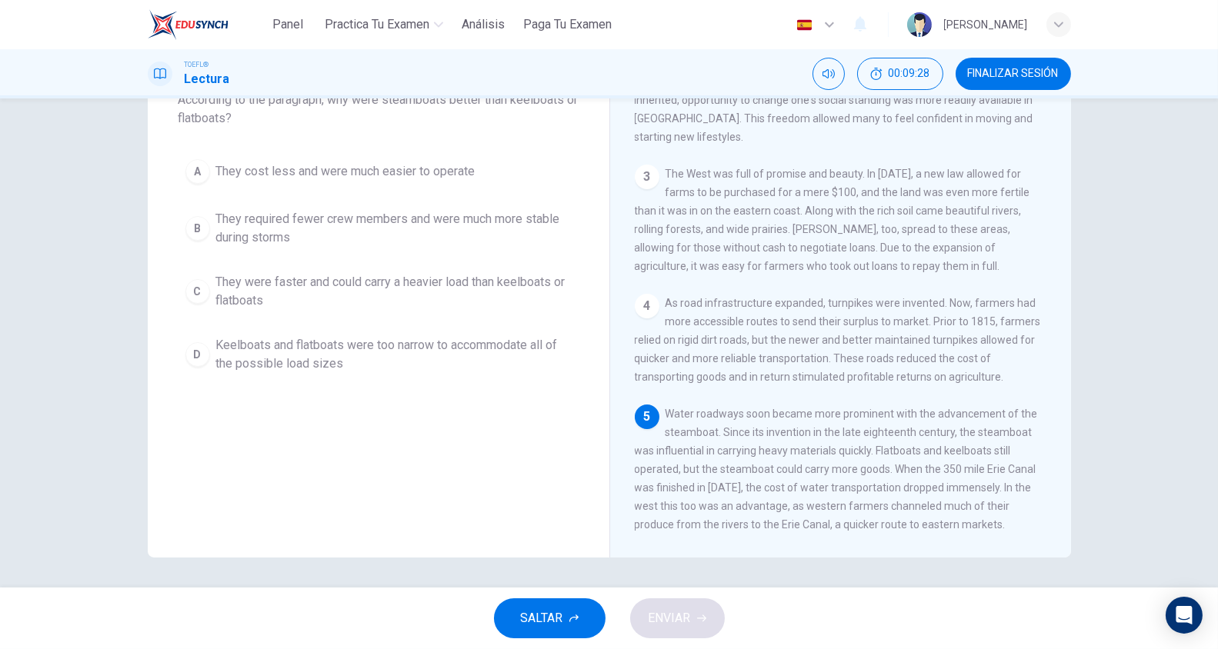
scroll to position [72, 0]
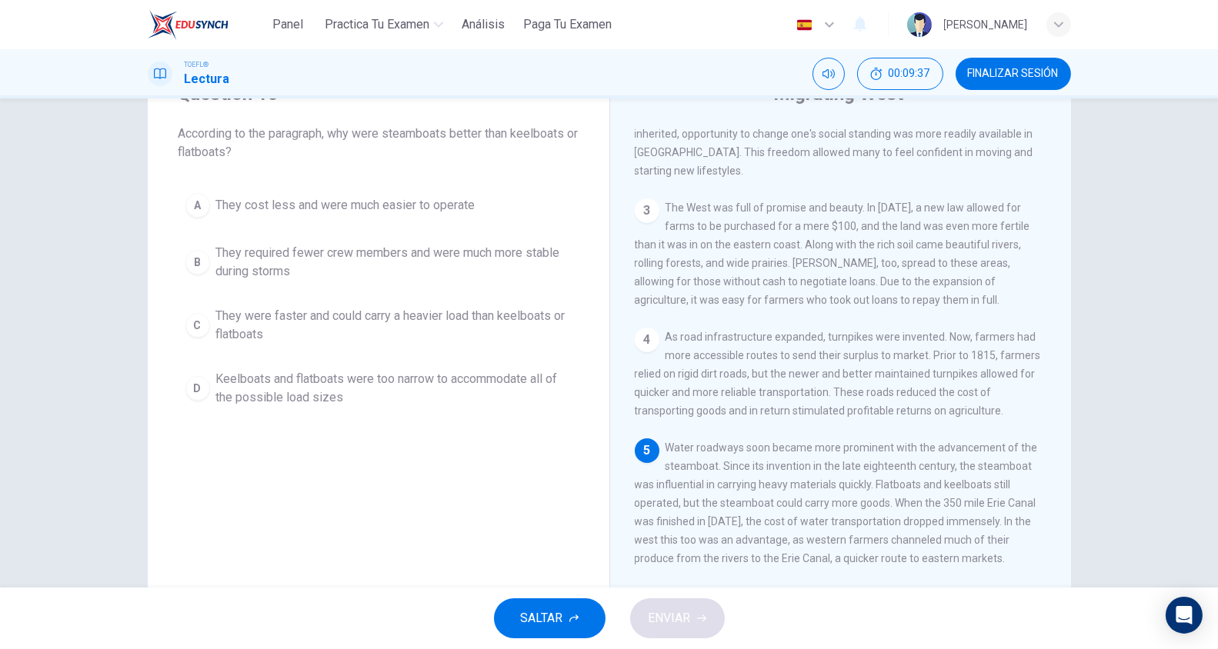
drag, startPoint x: 780, startPoint y: 464, endPoint x: 837, endPoint y: 465, distance: 56.9
click at [837, 465] on span "Water roadways soon became more prominent with the advancement of the steamboat…" at bounding box center [836, 503] width 403 height 123
click at [528, 311] on span "They were faster and could carry a heavier load than keelboats or flatboats" at bounding box center [393, 325] width 355 height 37
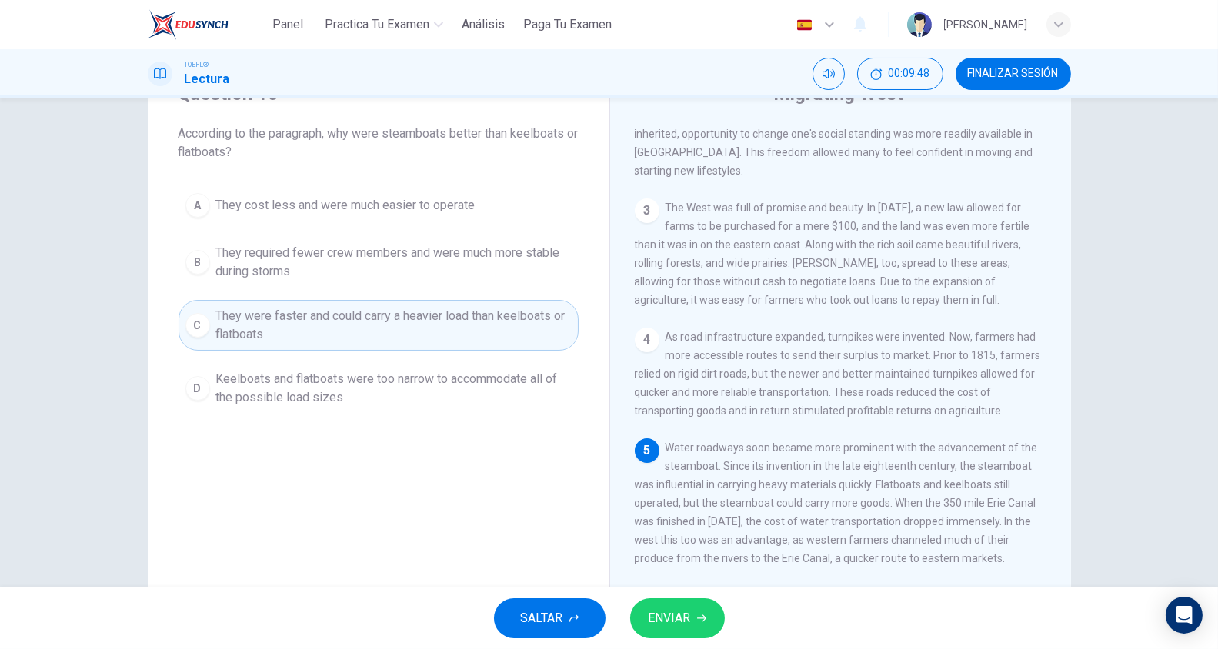
click at [678, 605] on button "ENVIAR" at bounding box center [677, 618] width 95 height 40
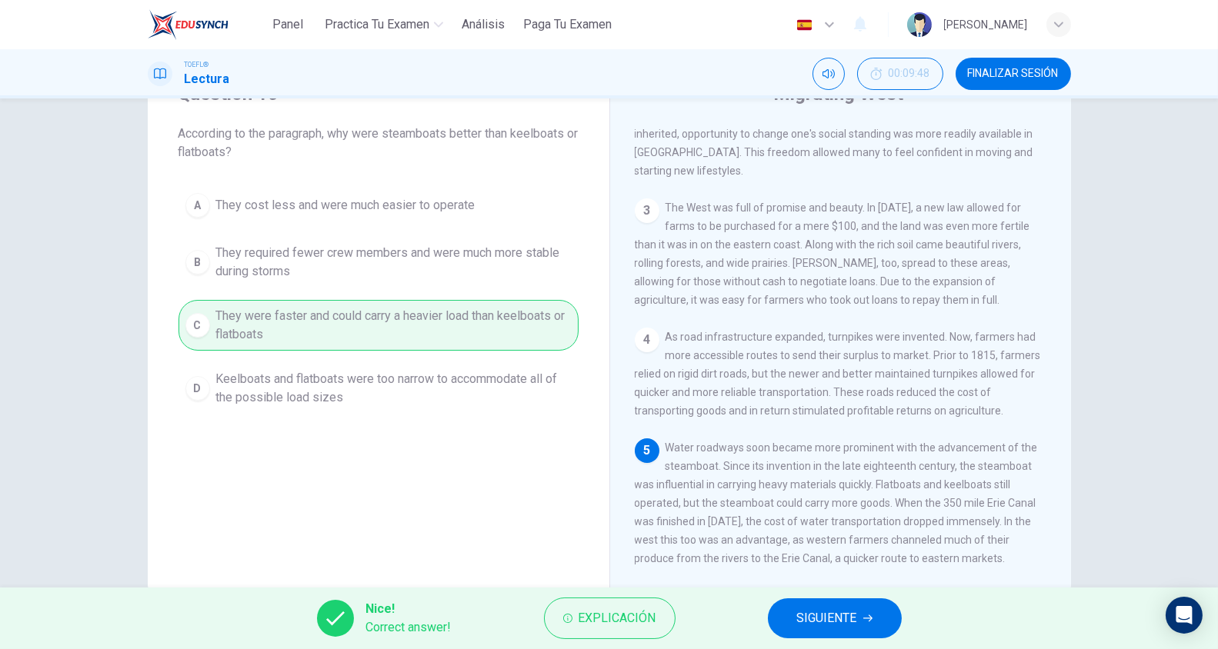
click at [832, 594] on div "Nice! Correct answer! Explicación SIGUIENTE" at bounding box center [609, 619] width 1218 height 62
click at [832, 613] on span "SIGUIENTE" at bounding box center [827, 619] width 60 height 22
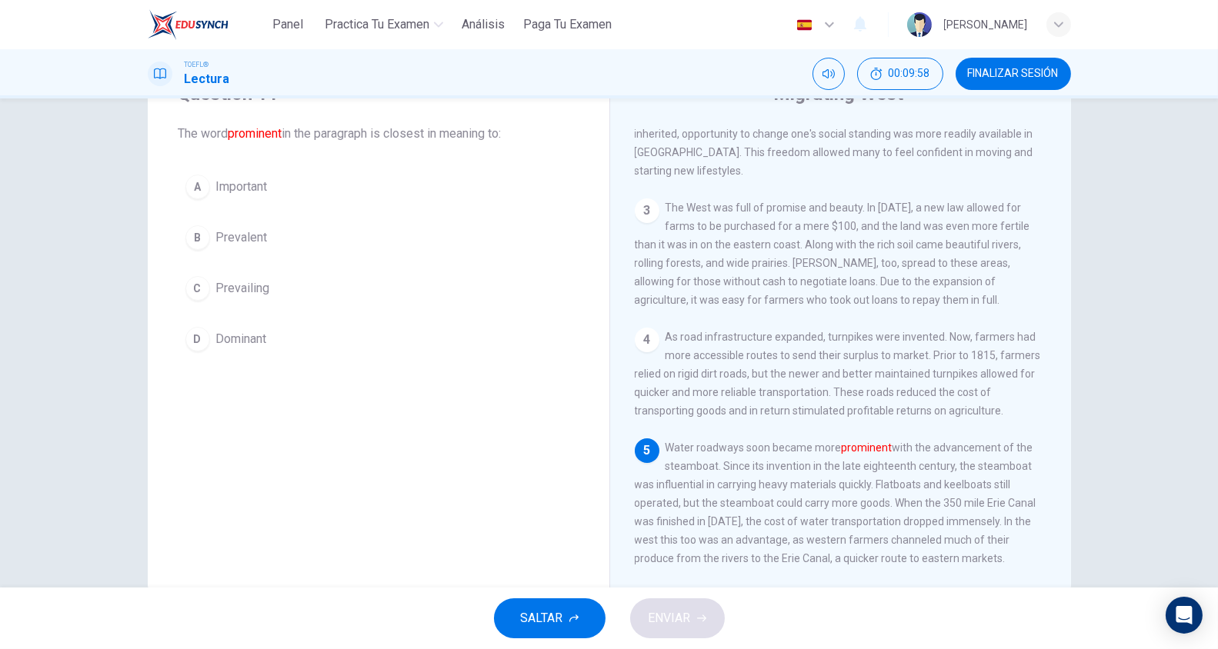
click at [234, 179] on span "Important" at bounding box center [242, 187] width 52 height 18
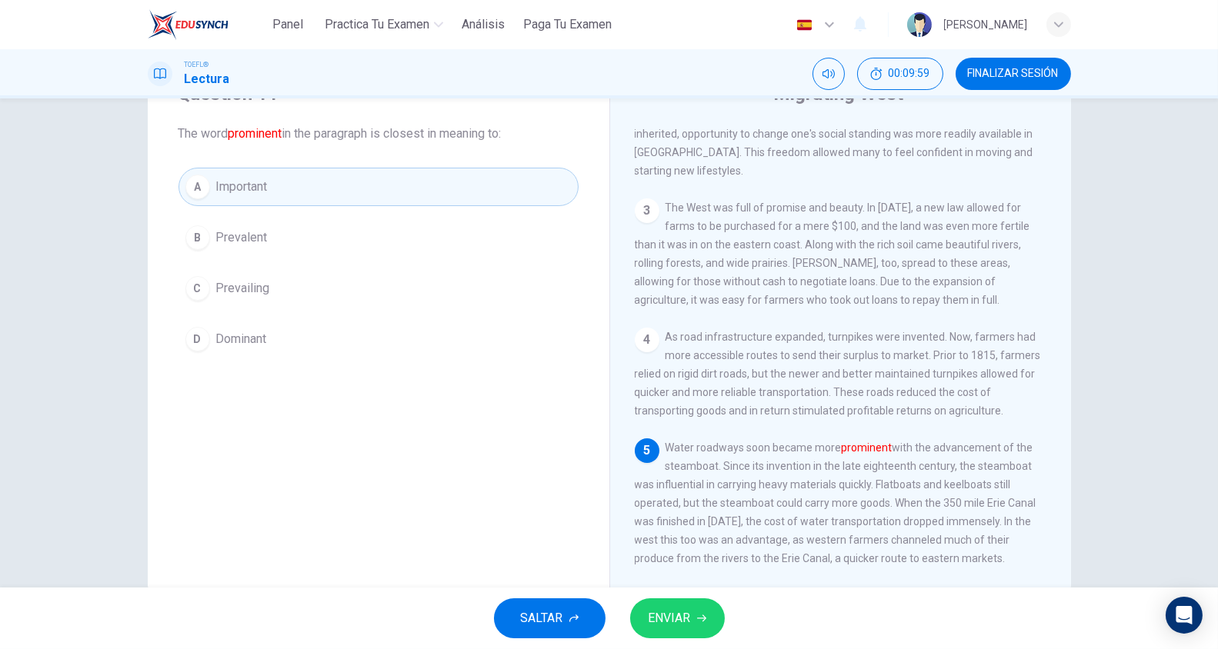
click at [658, 625] on span "ENVIAR" at bounding box center [669, 619] width 42 height 22
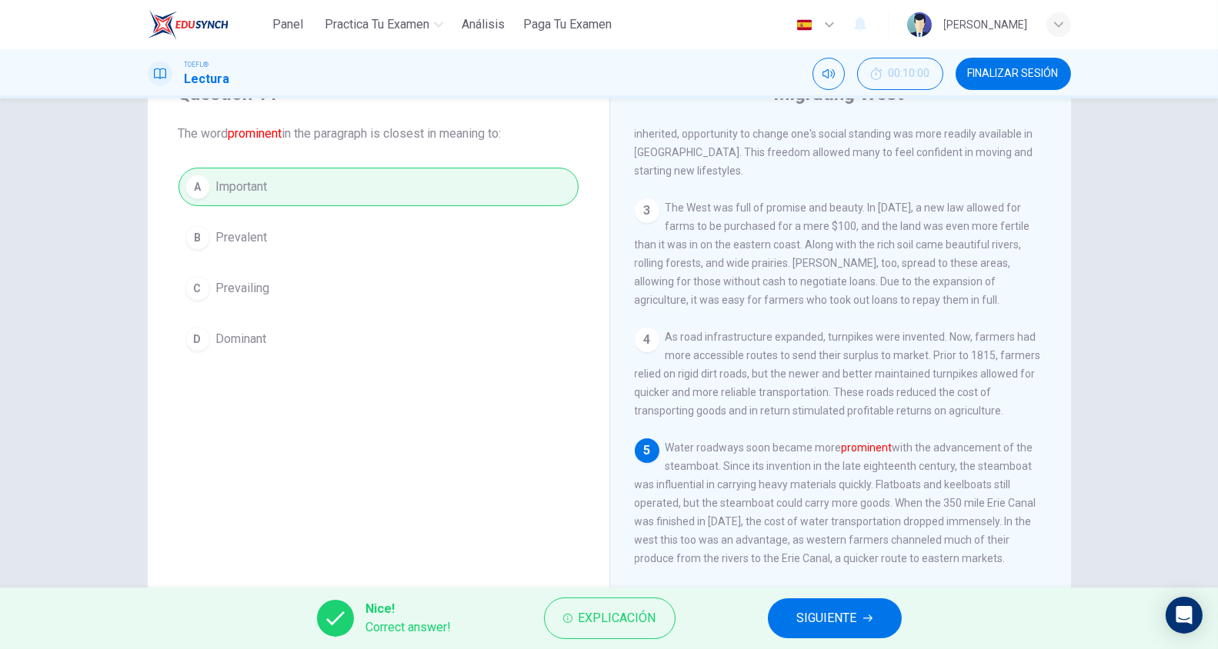
click at [832, 624] on span "SIGUIENTE" at bounding box center [827, 619] width 60 height 22
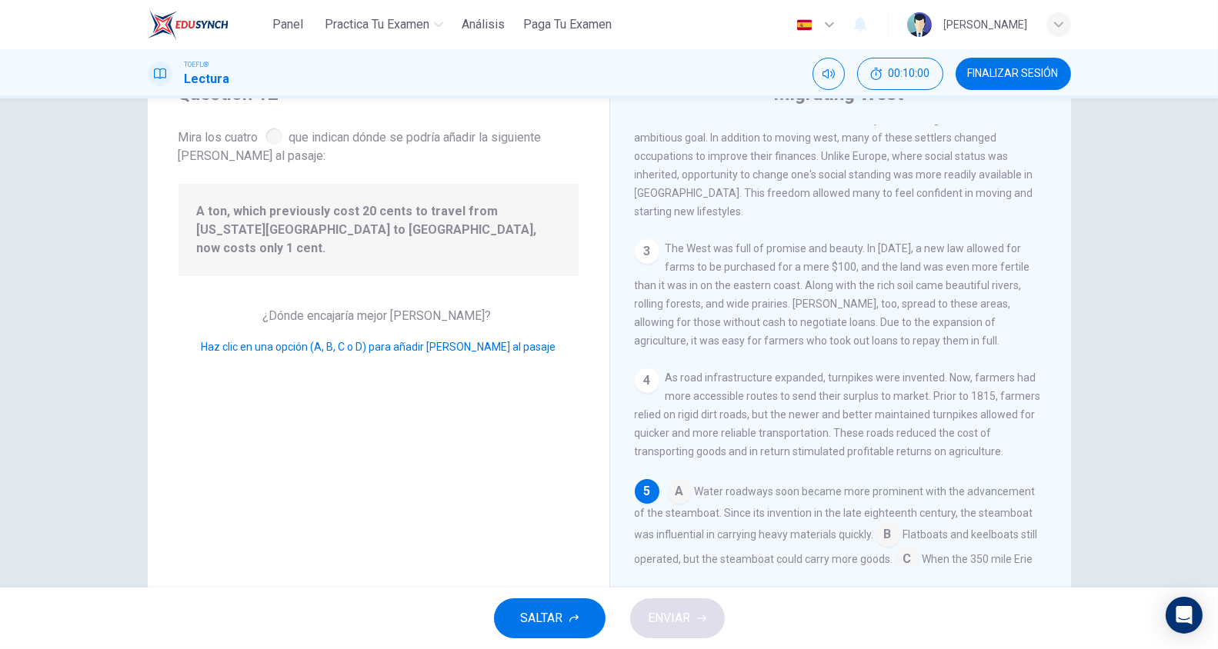
scroll to position [431, 0]
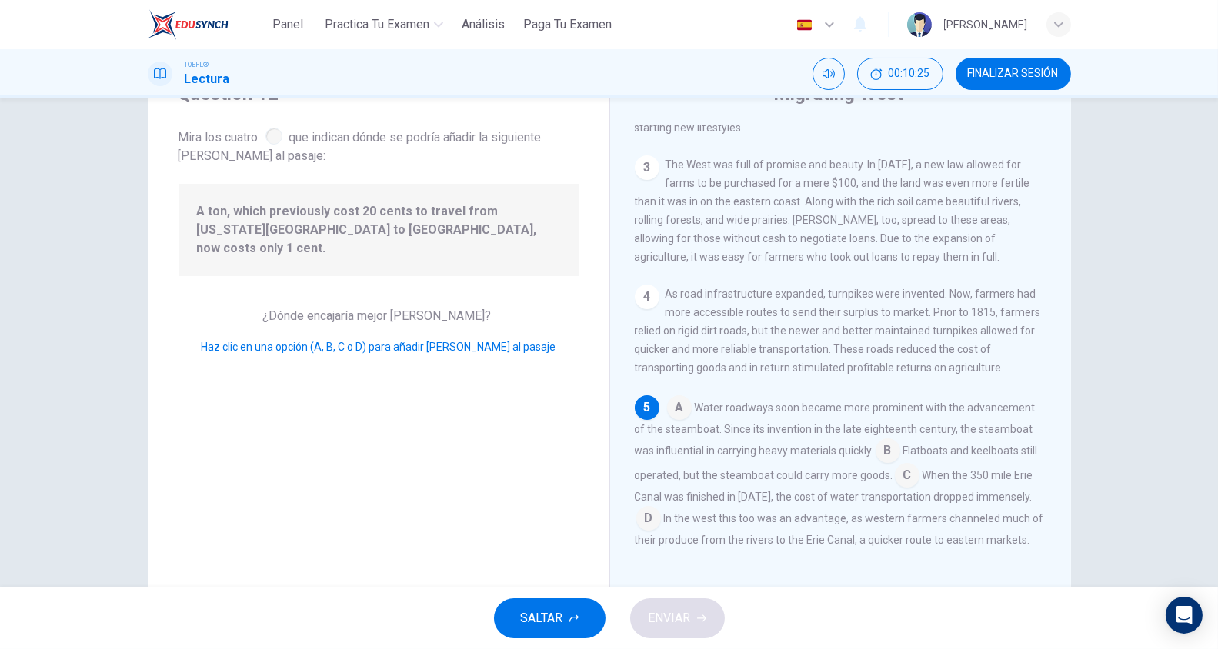
click at [661, 508] on input at bounding box center [648, 520] width 25 height 25
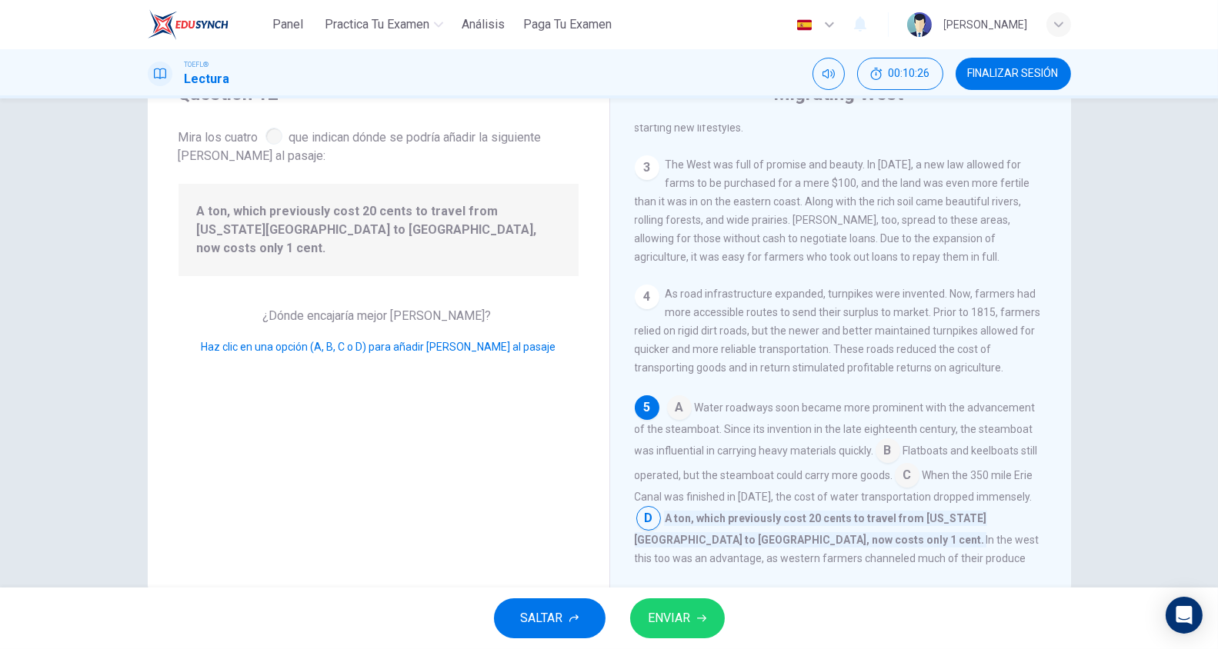
click at [695, 620] on button "ENVIAR" at bounding box center [677, 618] width 95 height 40
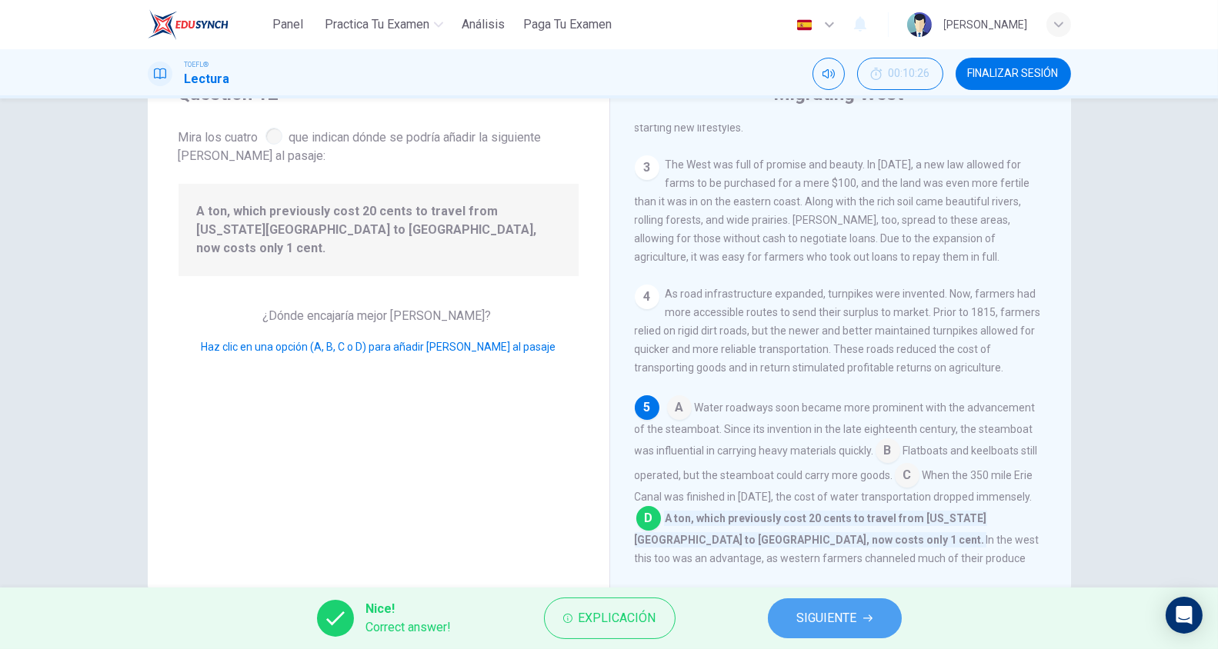
click at [858, 610] on button "SIGUIENTE" at bounding box center [835, 618] width 134 height 40
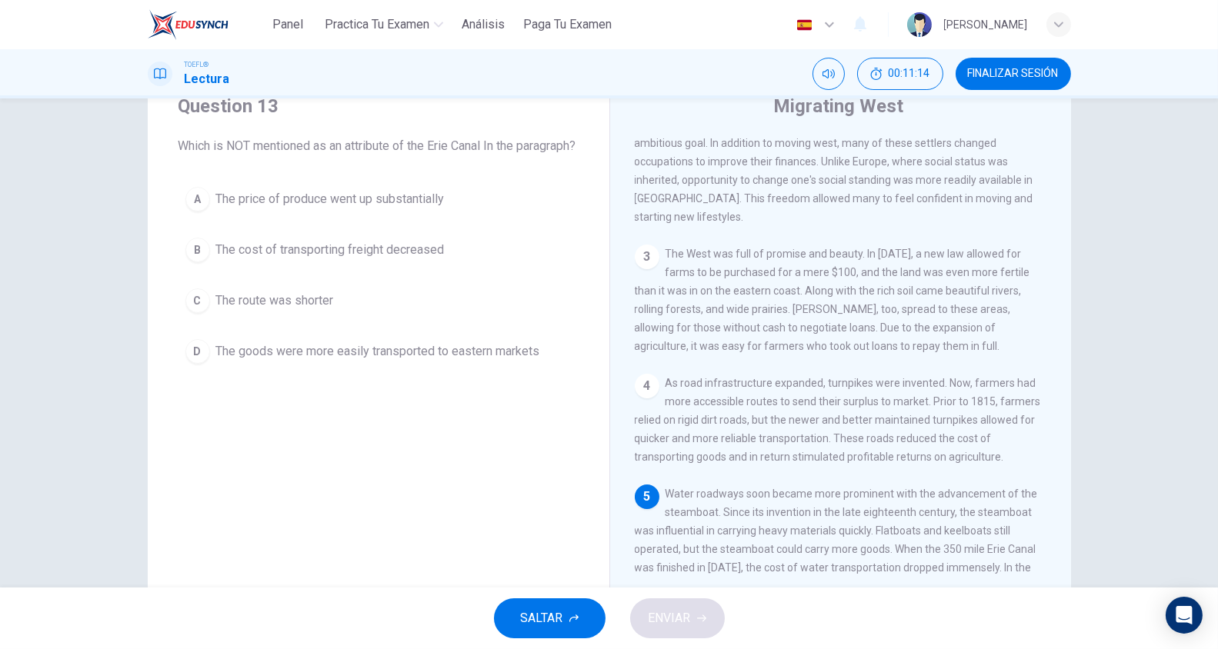
scroll to position [72, 0]
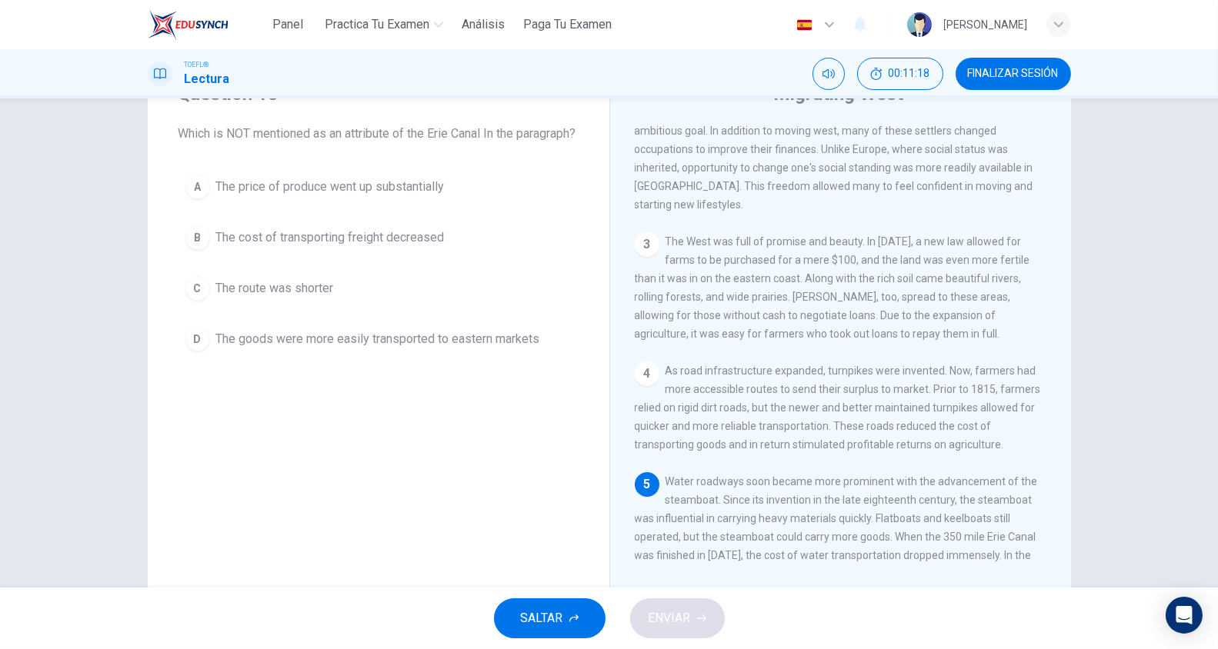
click at [365, 196] on span "The price of produce went up substantially" at bounding box center [330, 187] width 228 height 18
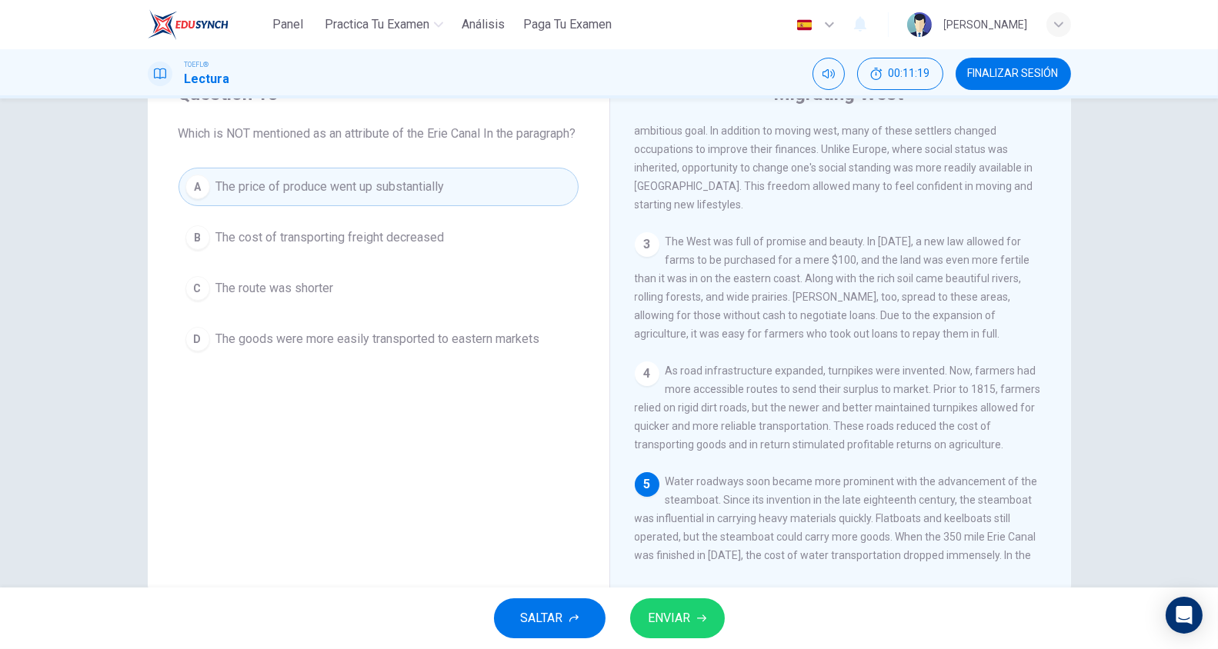
click at [704, 621] on icon "button" at bounding box center [701, 618] width 9 height 9
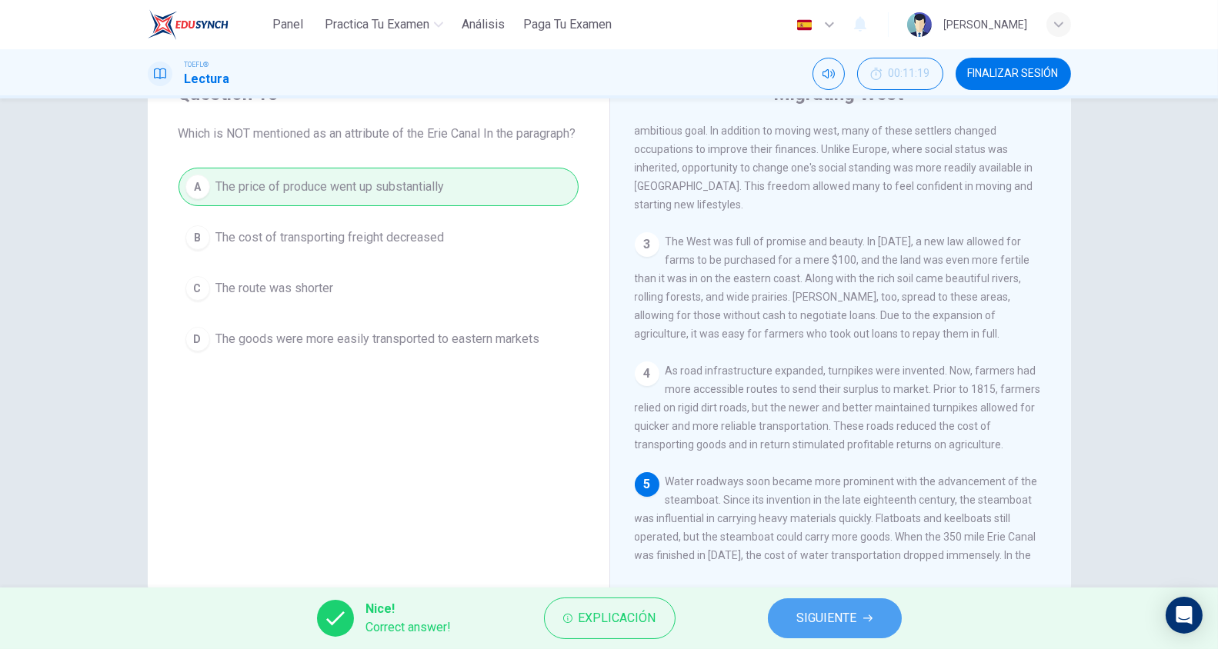
click at [824, 617] on span "SIGUIENTE" at bounding box center [827, 619] width 60 height 22
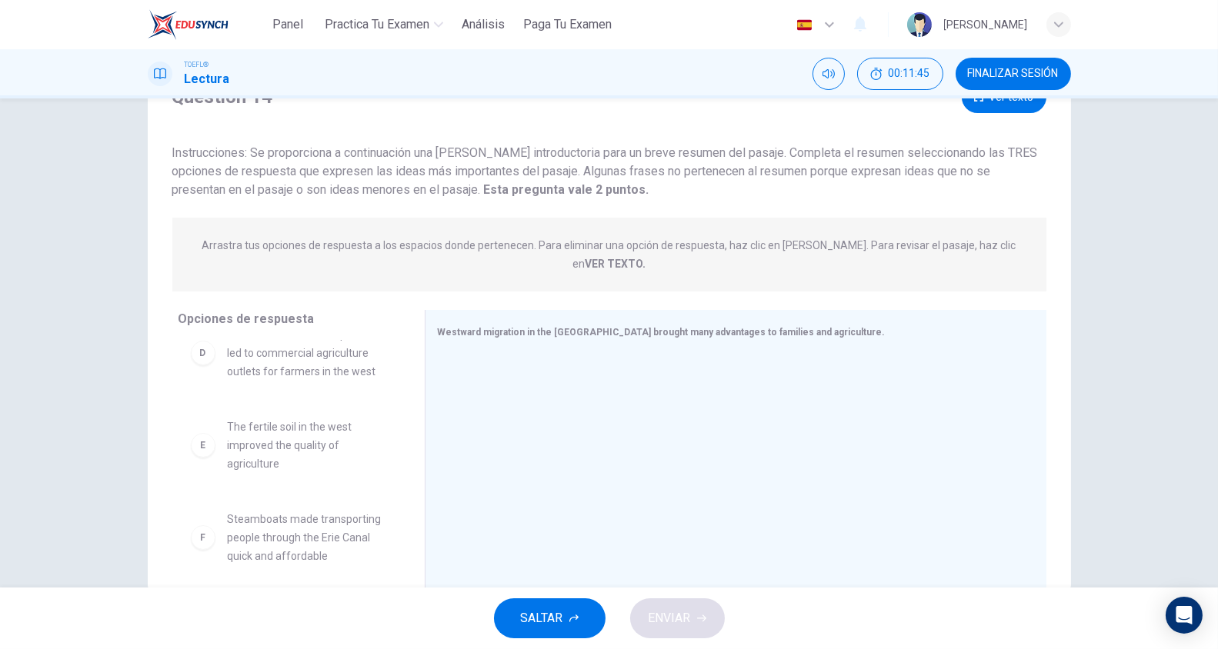
scroll to position [378, 0]
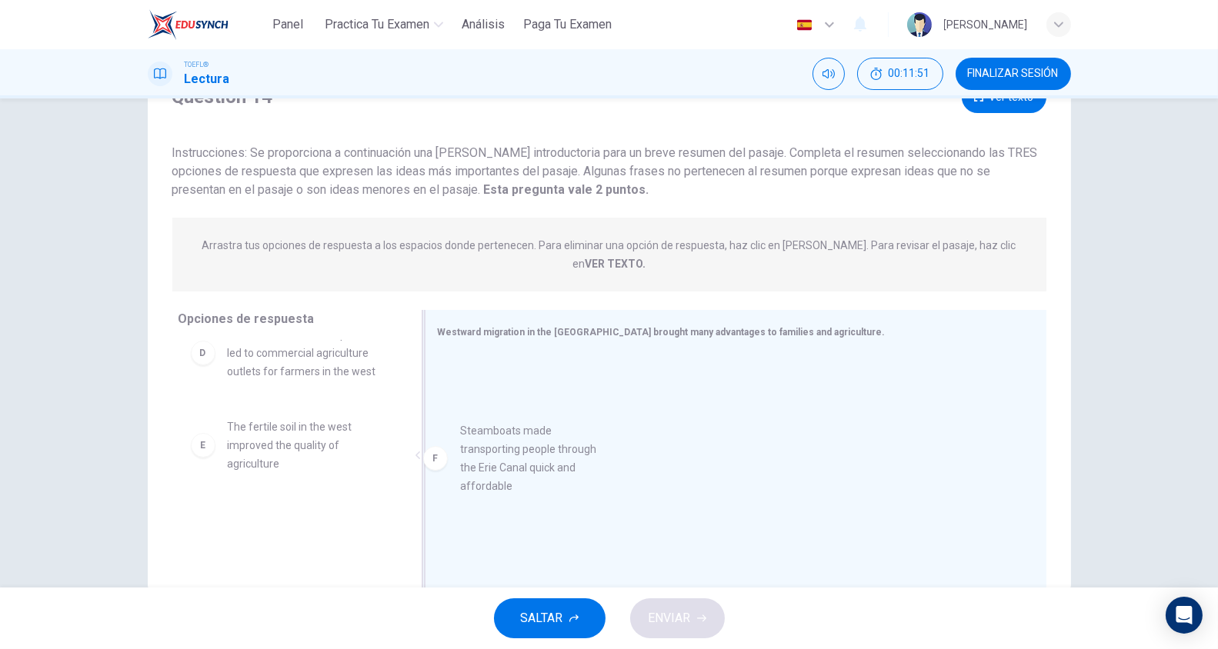
drag, startPoint x: 264, startPoint y: 536, endPoint x: 508, endPoint y: 466, distance: 254.4
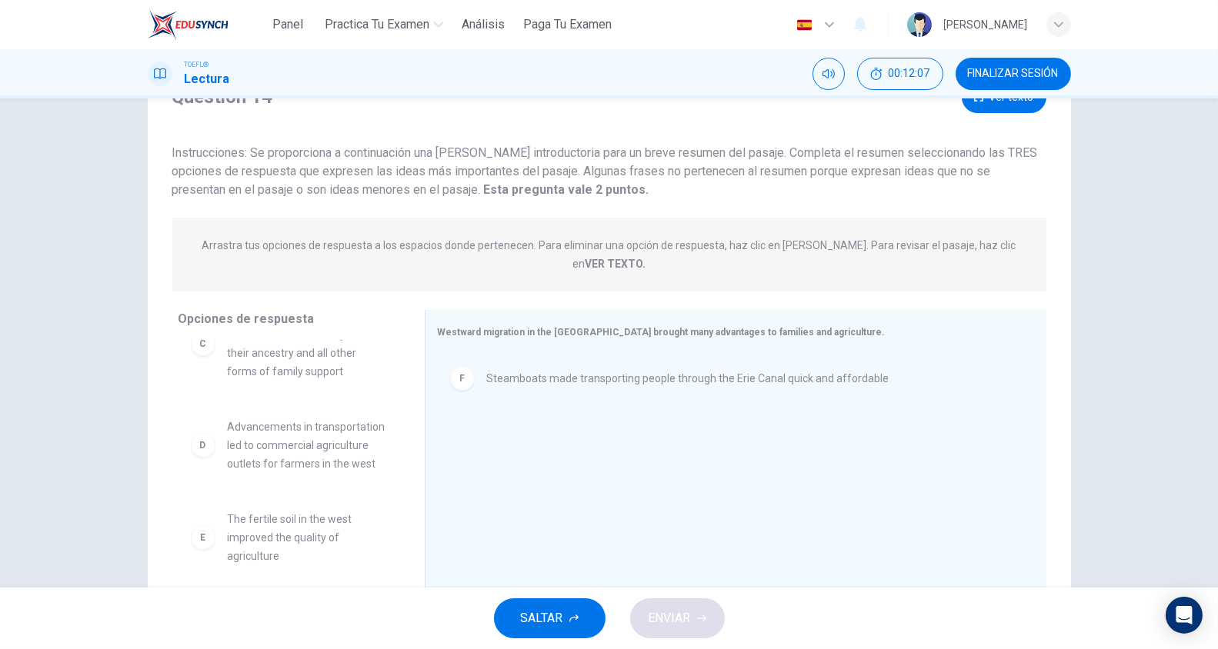
scroll to position [285, 0]
drag, startPoint x: 318, startPoint y: 528, endPoint x: 621, endPoint y: 468, distance: 308.3
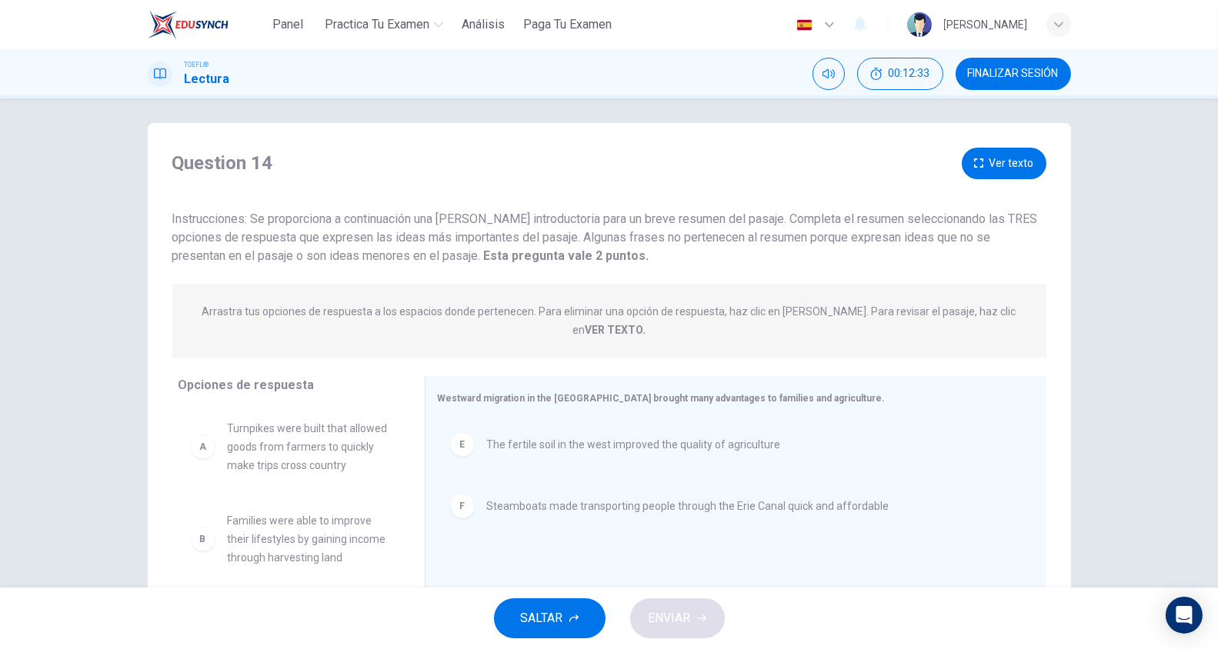
scroll to position [4, 0]
click at [1002, 155] on button "Ver texto" at bounding box center [1004, 166] width 85 height 32
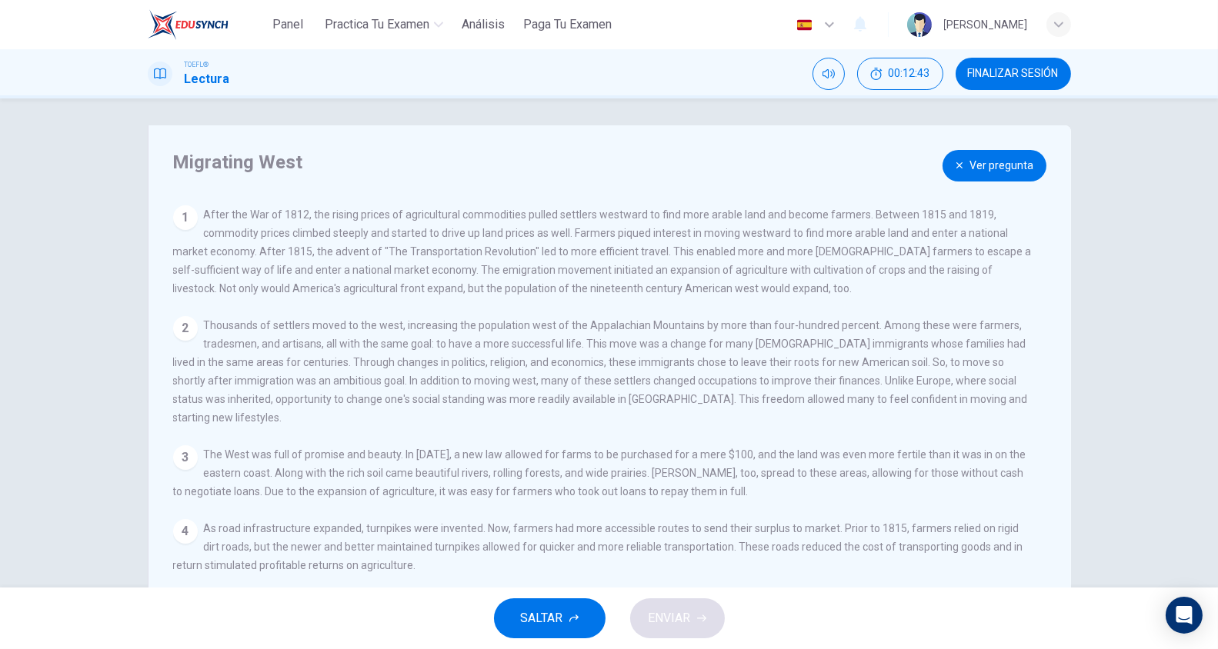
scroll to position [18, 0]
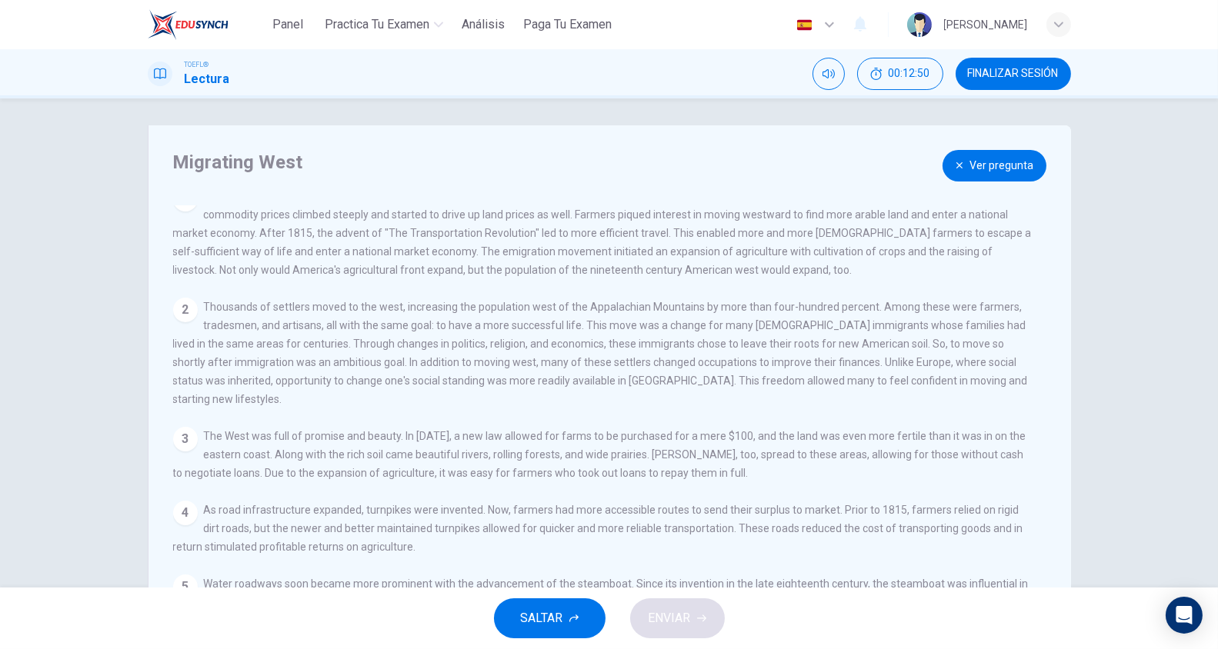
click at [987, 157] on button "Ver pregunta" at bounding box center [994, 166] width 104 height 32
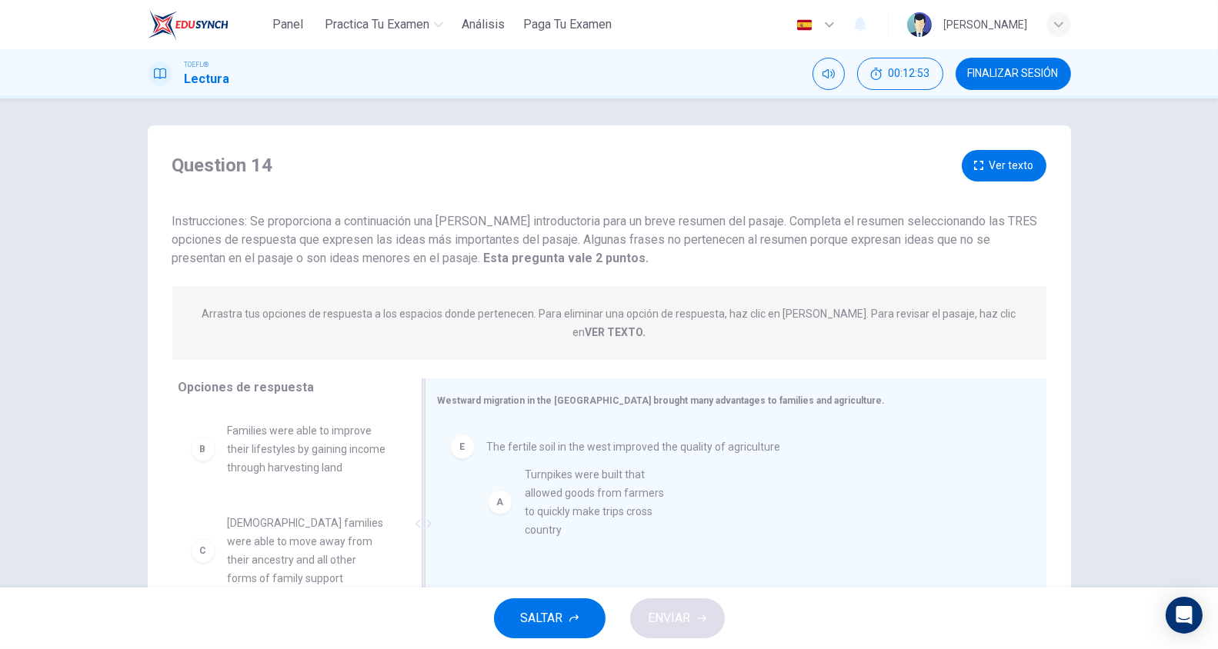
drag, startPoint x: 250, startPoint y: 436, endPoint x: 579, endPoint y: 512, distance: 337.9
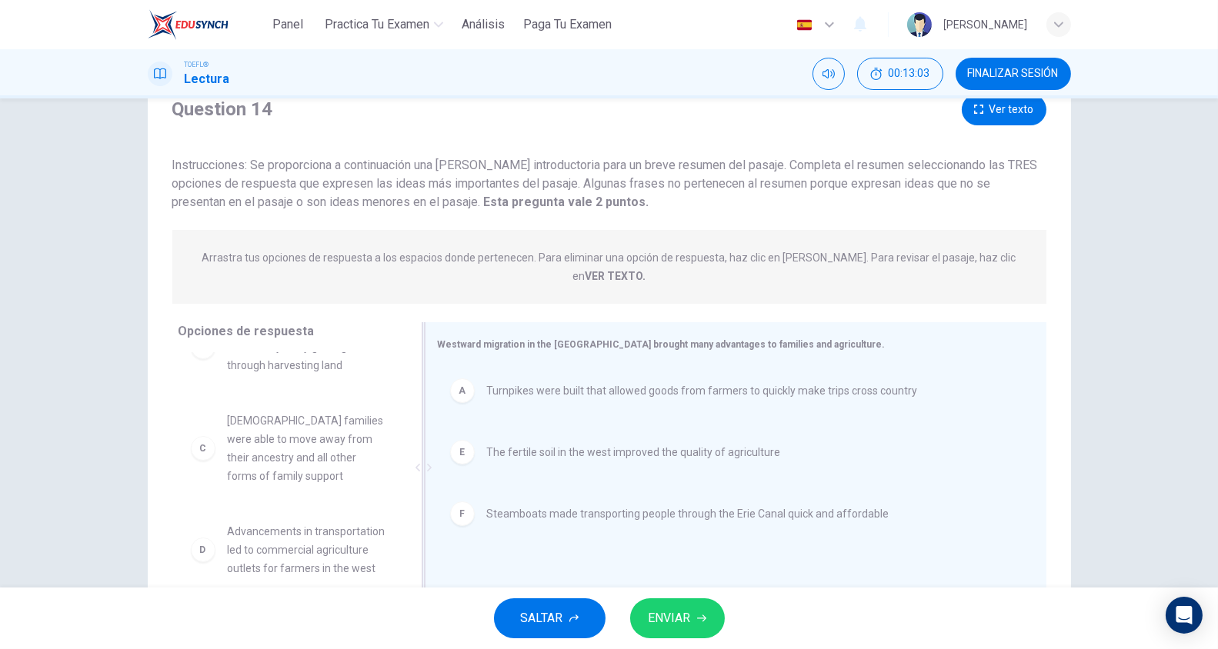
scroll to position [106, 0]
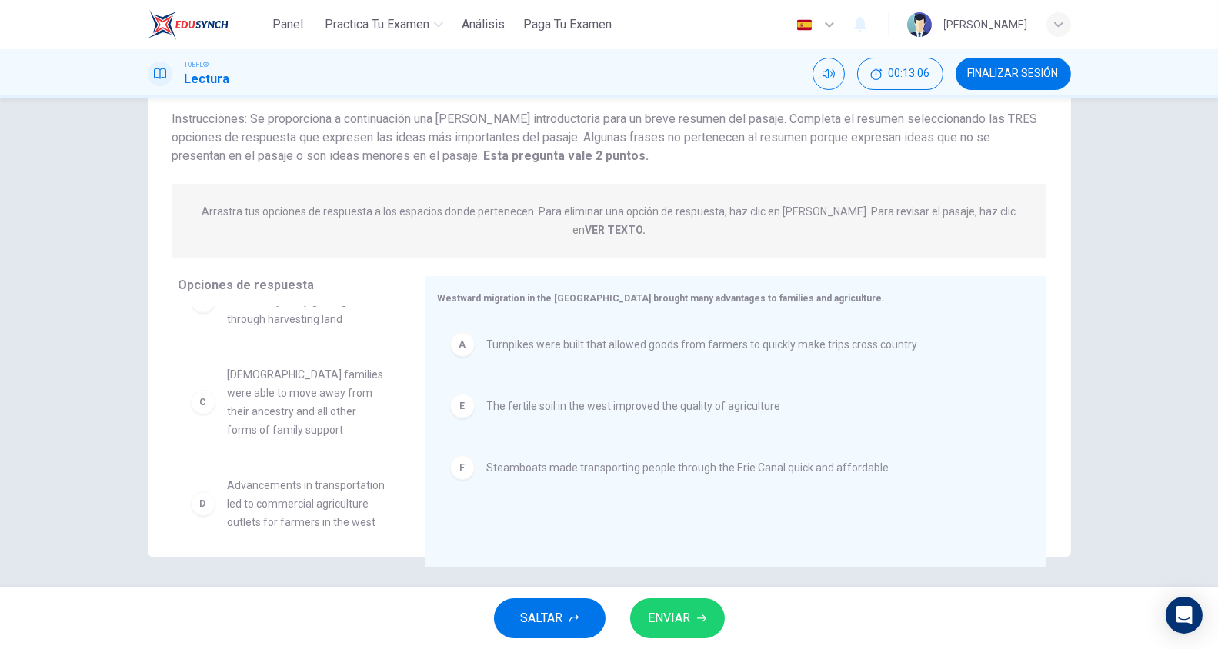
click at [669, 614] on span "ENVIAR" at bounding box center [669, 619] width 42 height 22
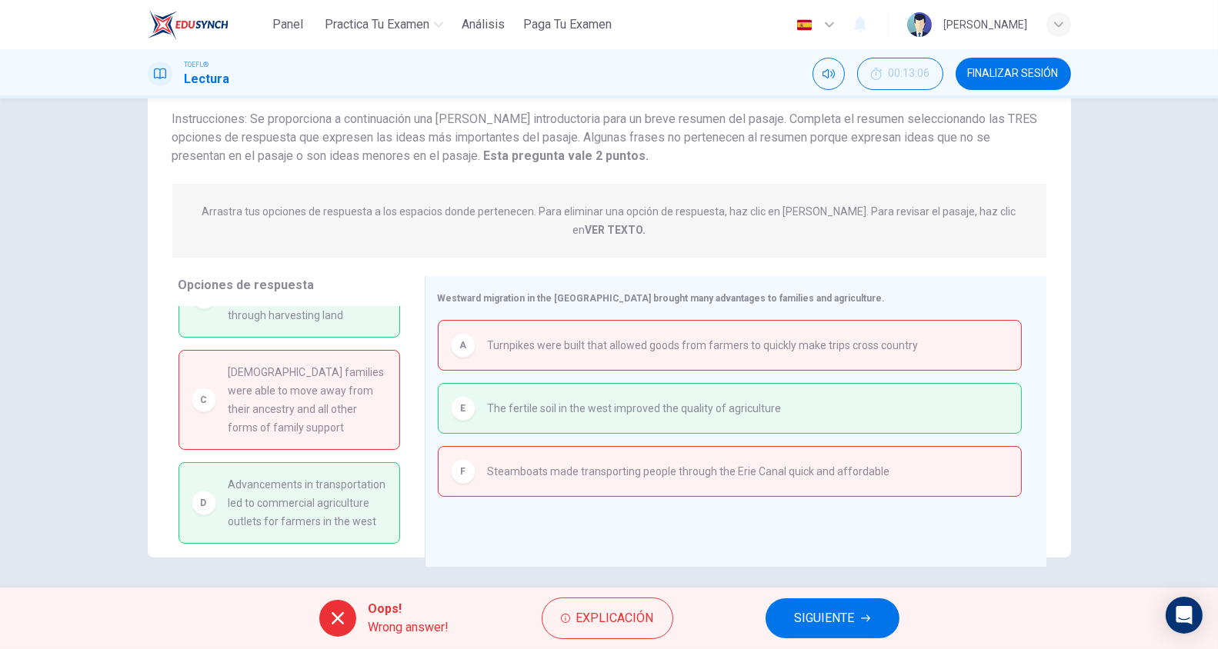
scroll to position [86, 0]
click at [821, 615] on span "SIGUIENTE" at bounding box center [825, 619] width 60 height 22
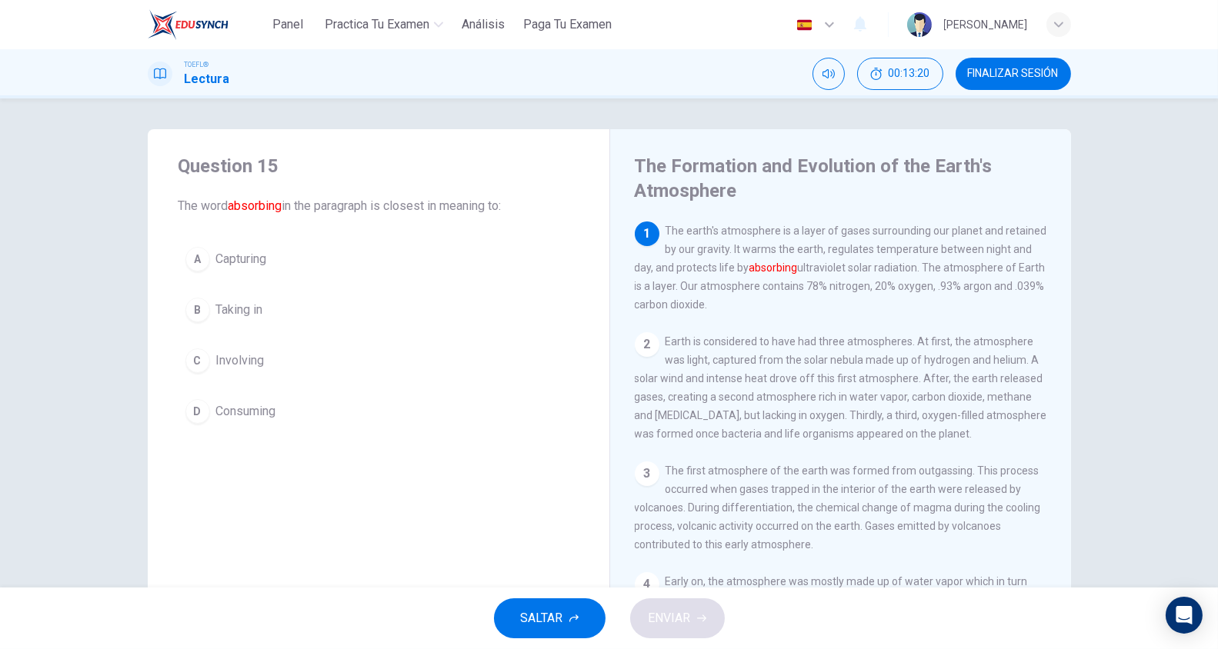
click at [251, 262] on span "Capturing" at bounding box center [241, 259] width 51 height 18
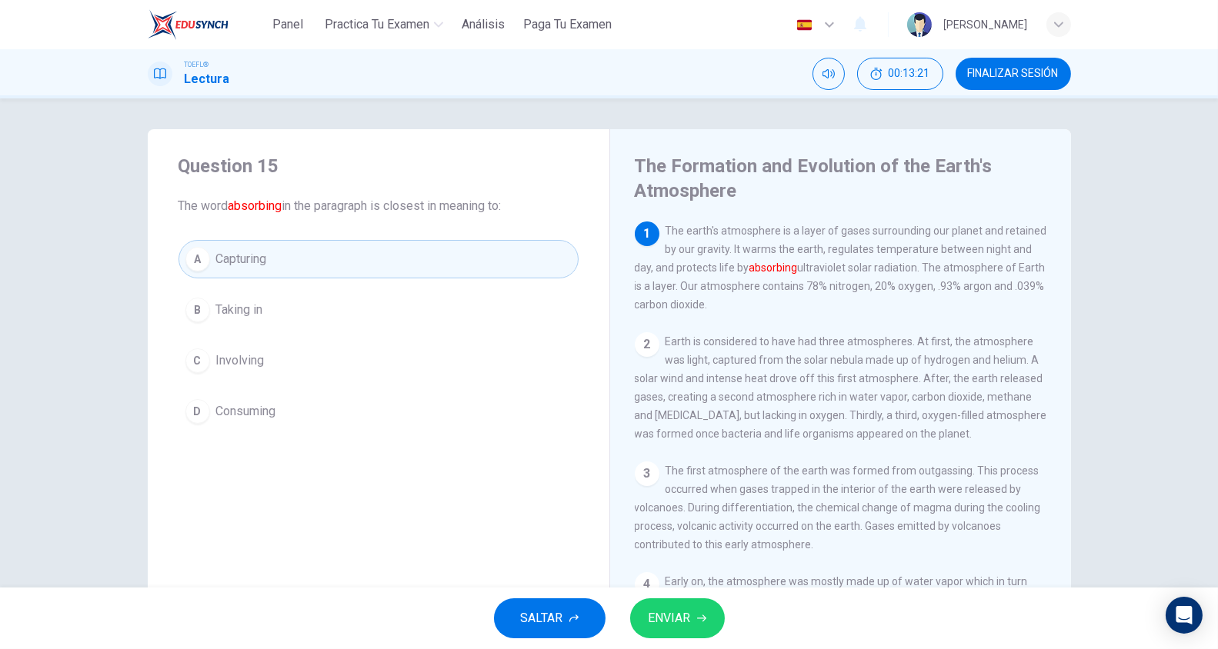
click at [684, 618] on span "ENVIAR" at bounding box center [669, 619] width 42 height 22
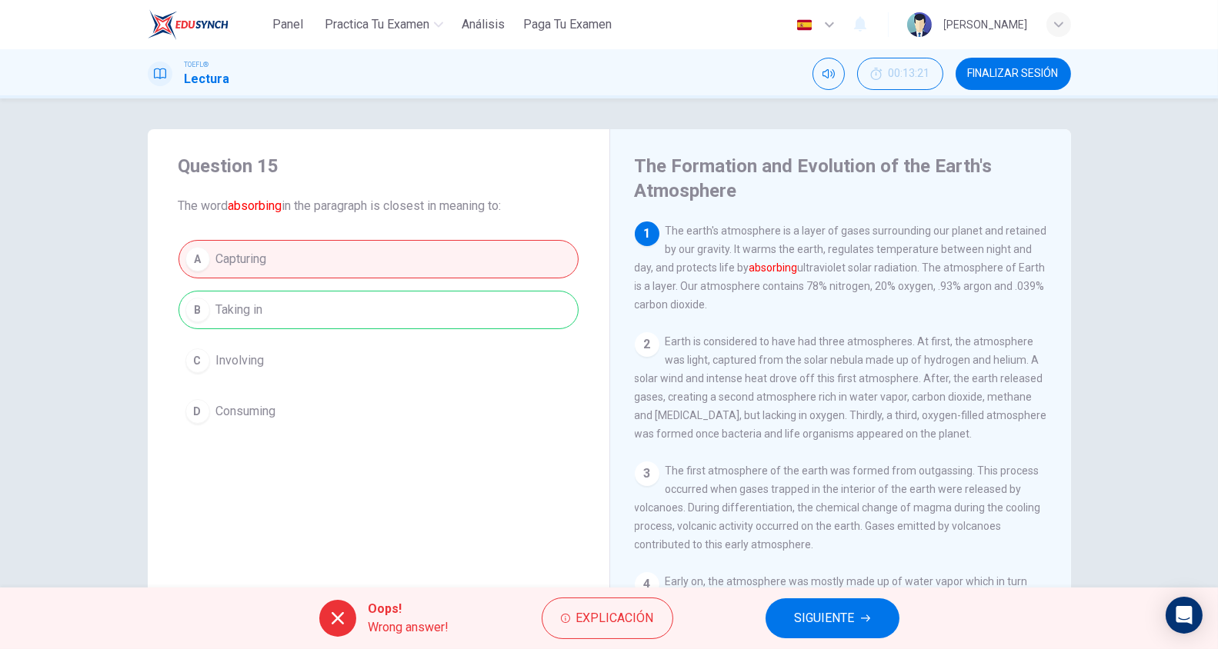
click at [812, 612] on span "SIGUIENTE" at bounding box center [825, 619] width 60 height 22
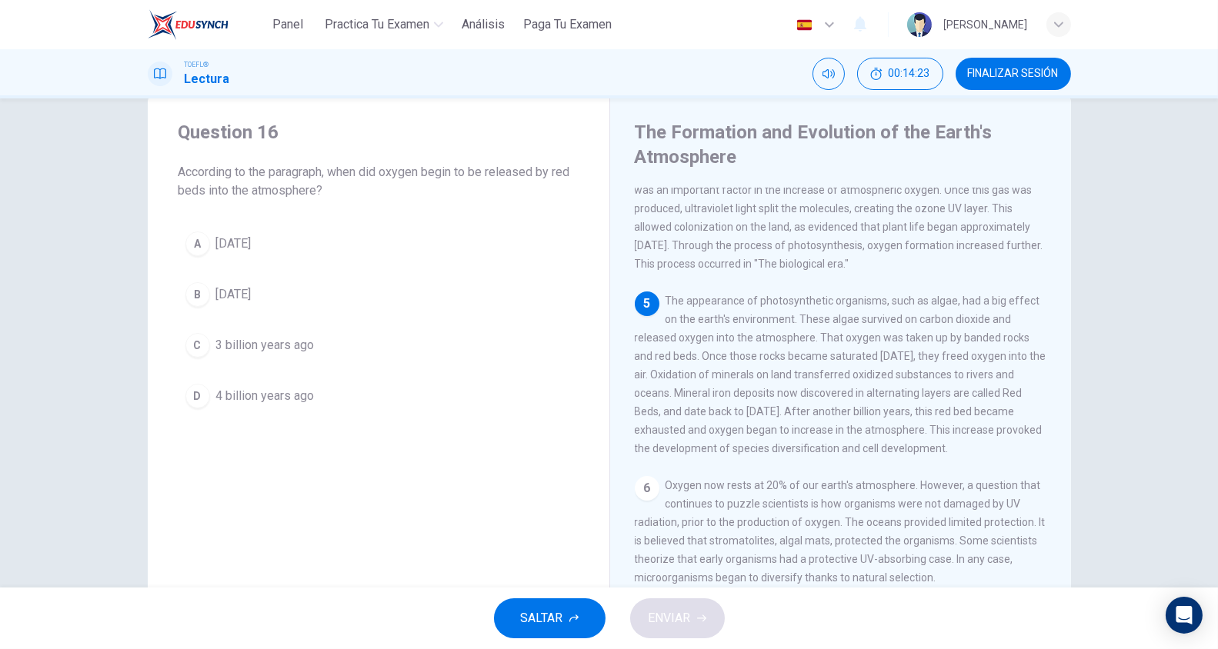
scroll to position [428, 0]
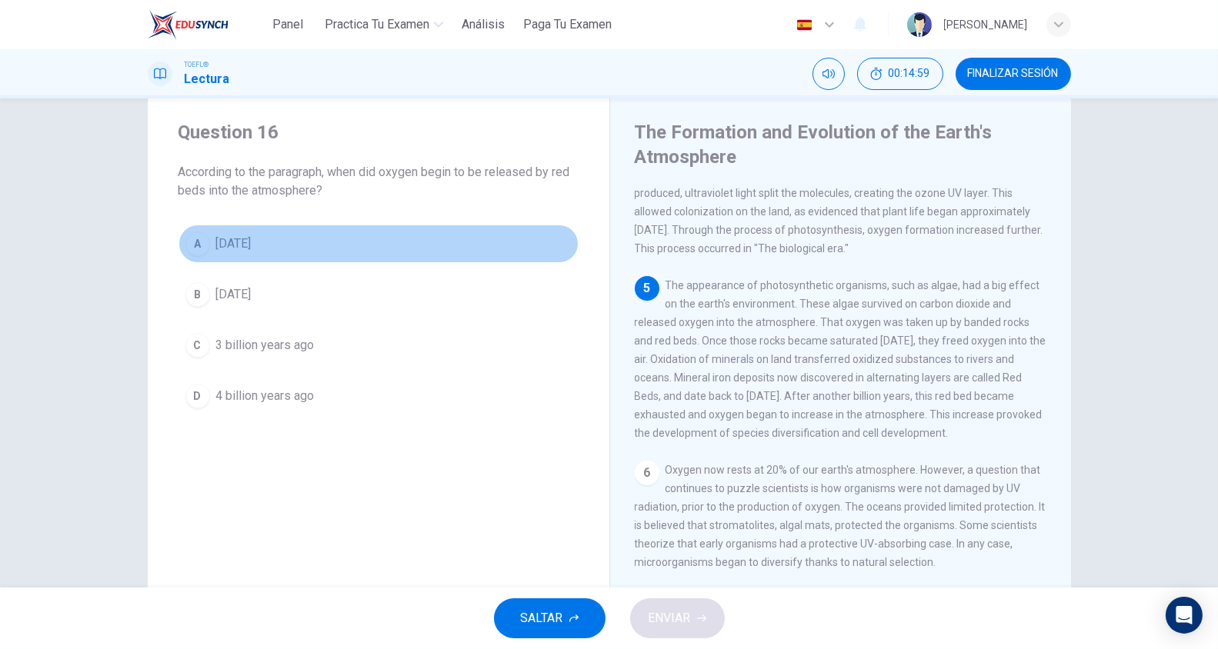
click at [252, 242] on span "1 billion years ago" at bounding box center [233, 244] width 35 height 18
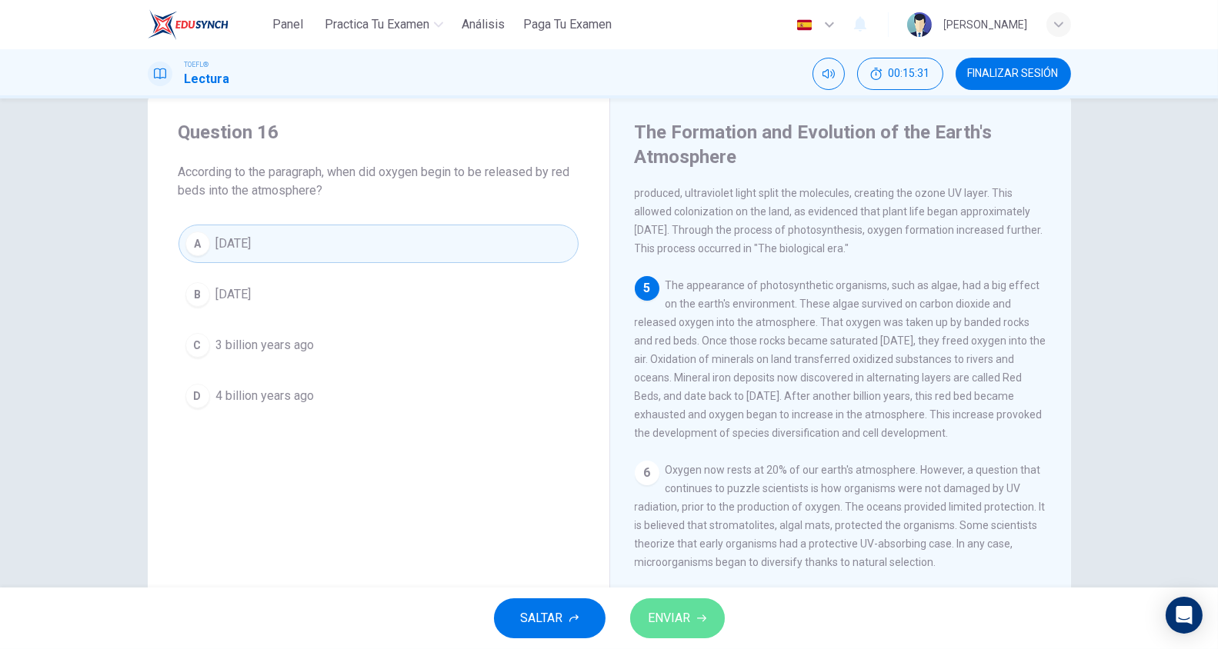
click at [688, 620] on span "ENVIAR" at bounding box center [669, 619] width 42 height 22
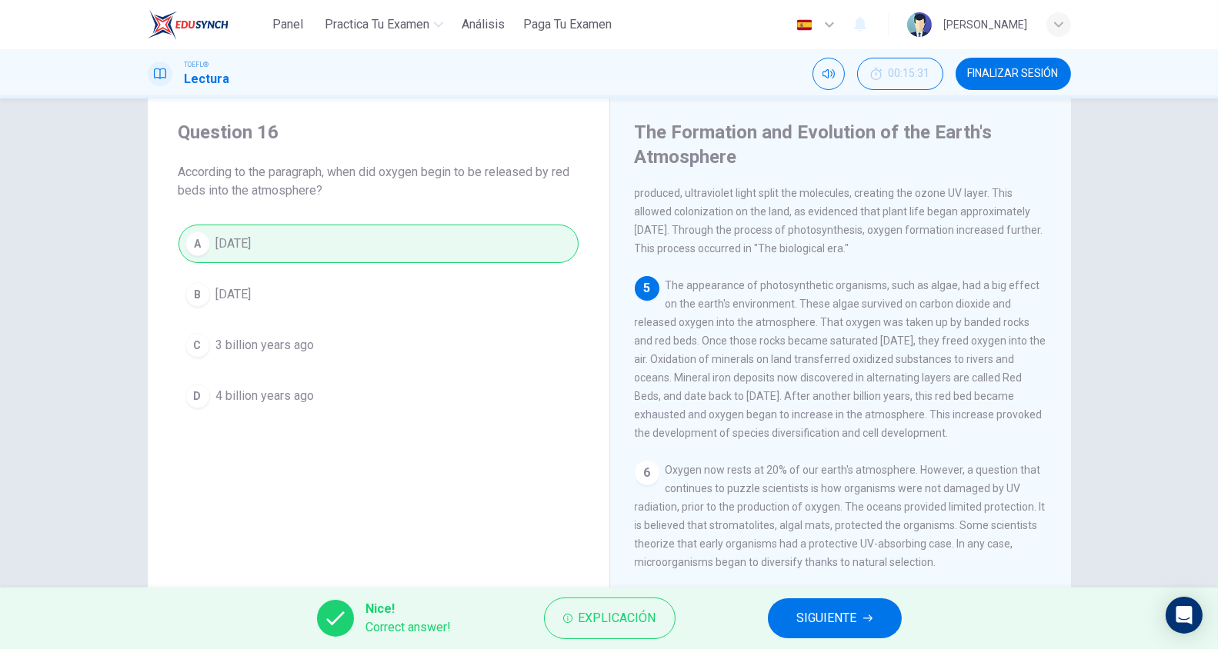
click at [799, 611] on span "SIGUIENTE" at bounding box center [827, 619] width 60 height 22
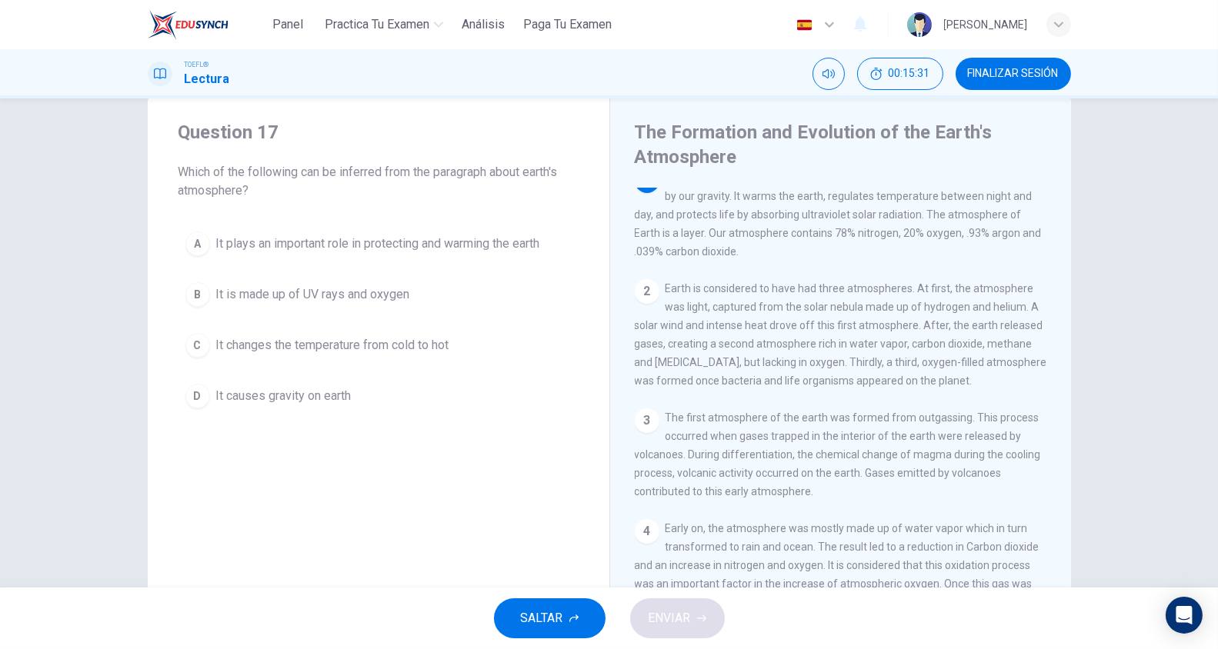
scroll to position [0, 0]
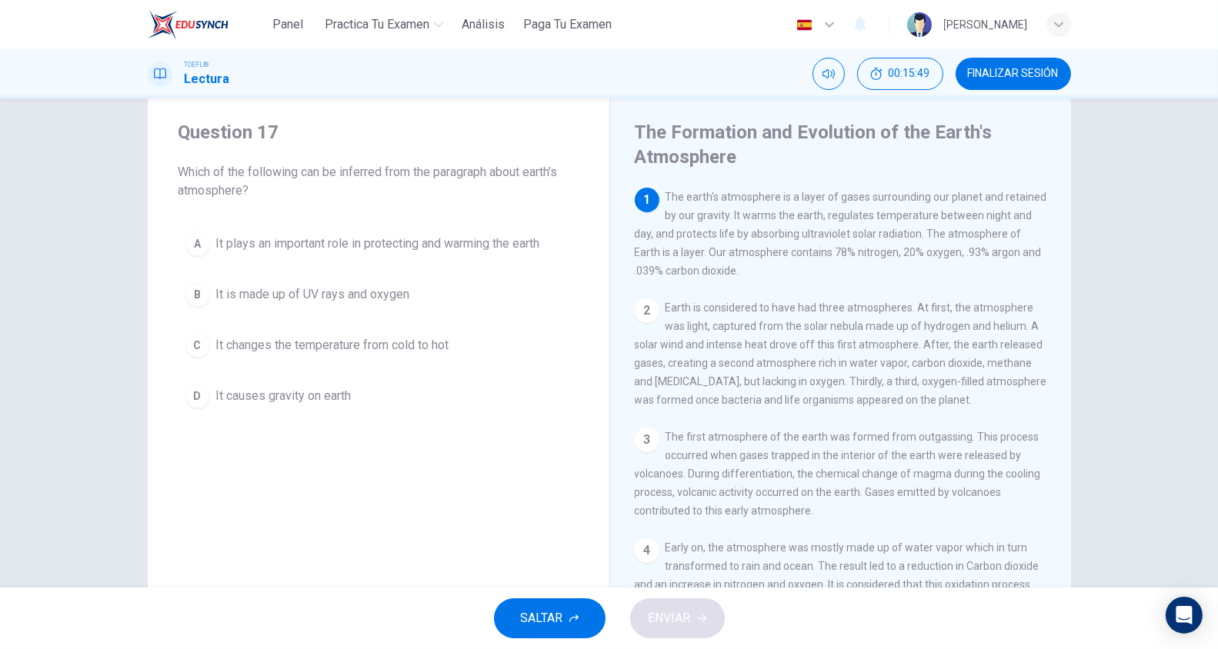
click at [478, 249] on span "It plays an important role in protecting and warming the earth" at bounding box center [378, 244] width 324 height 18
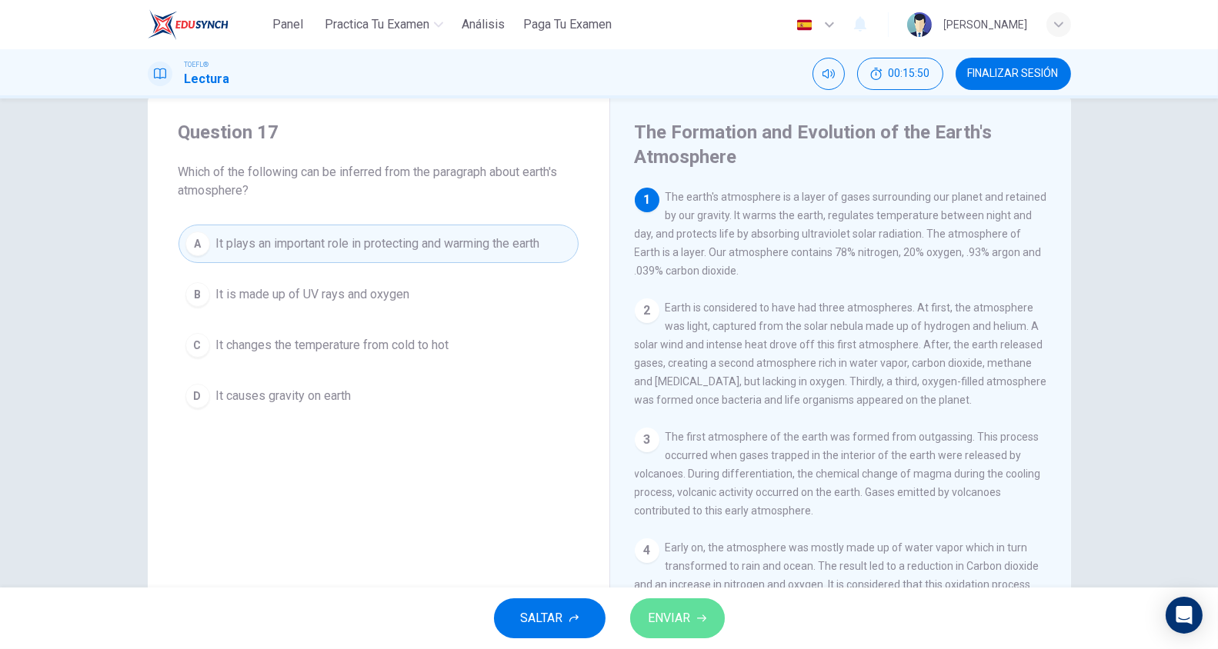
click at [680, 620] on span "ENVIAR" at bounding box center [669, 619] width 42 height 22
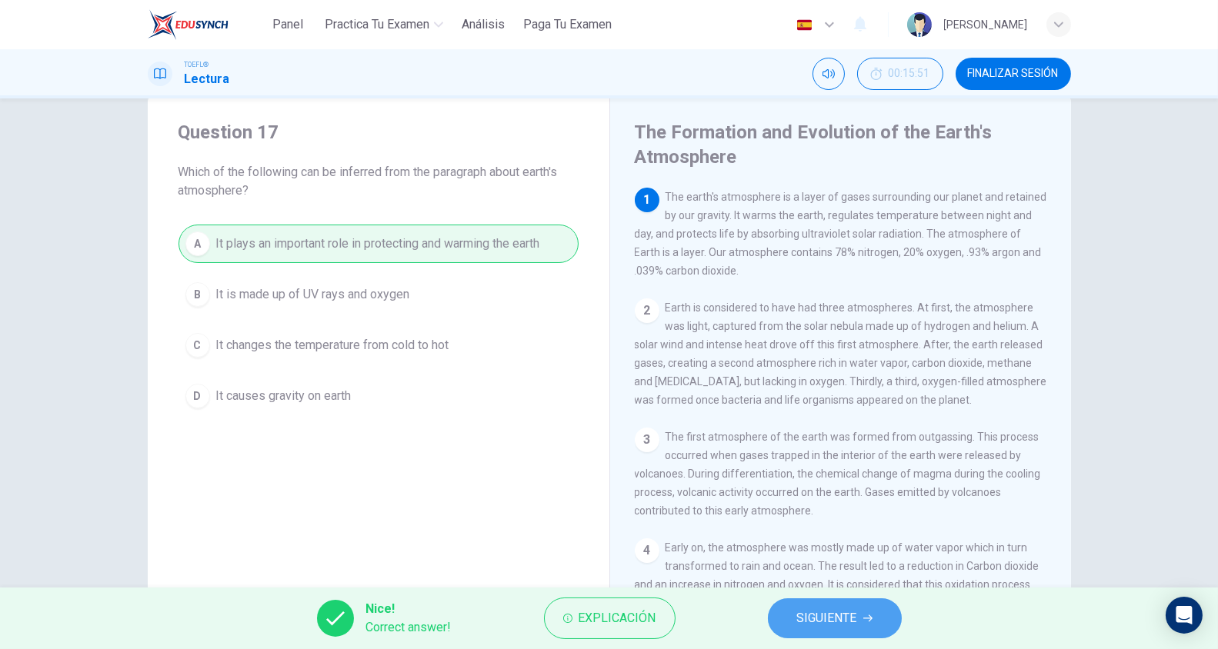
click at [800, 613] on span "SIGUIENTE" at bounding box center [827, 619] width 60 height 22
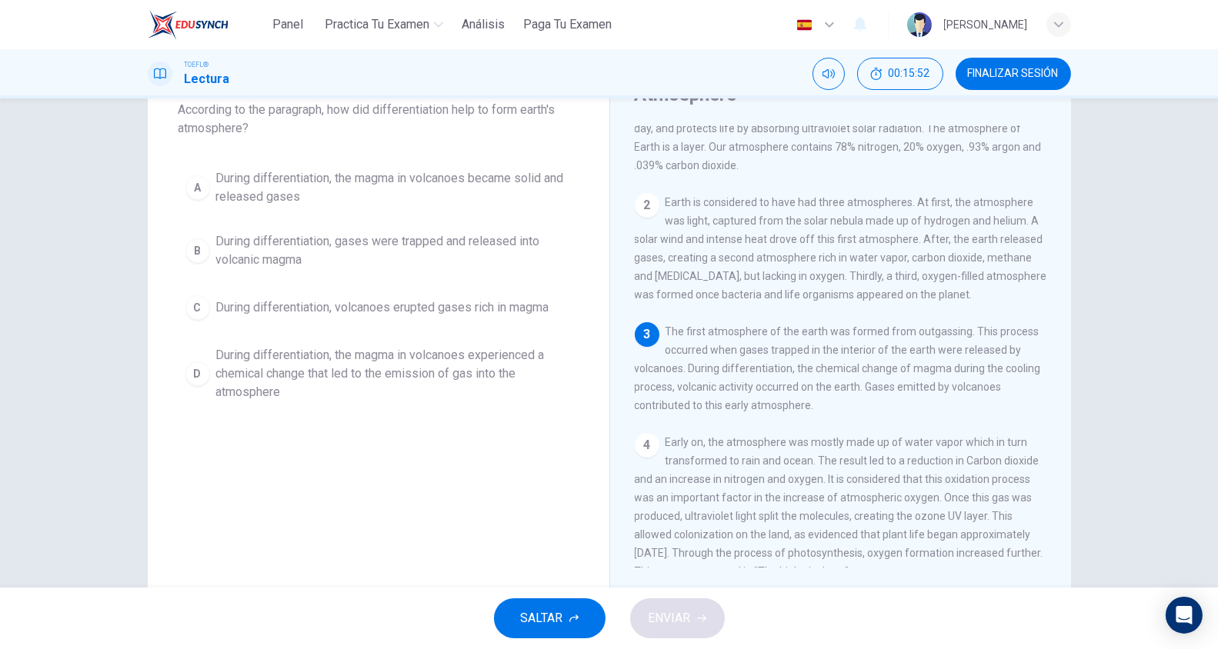
scroll to position [102, 0]
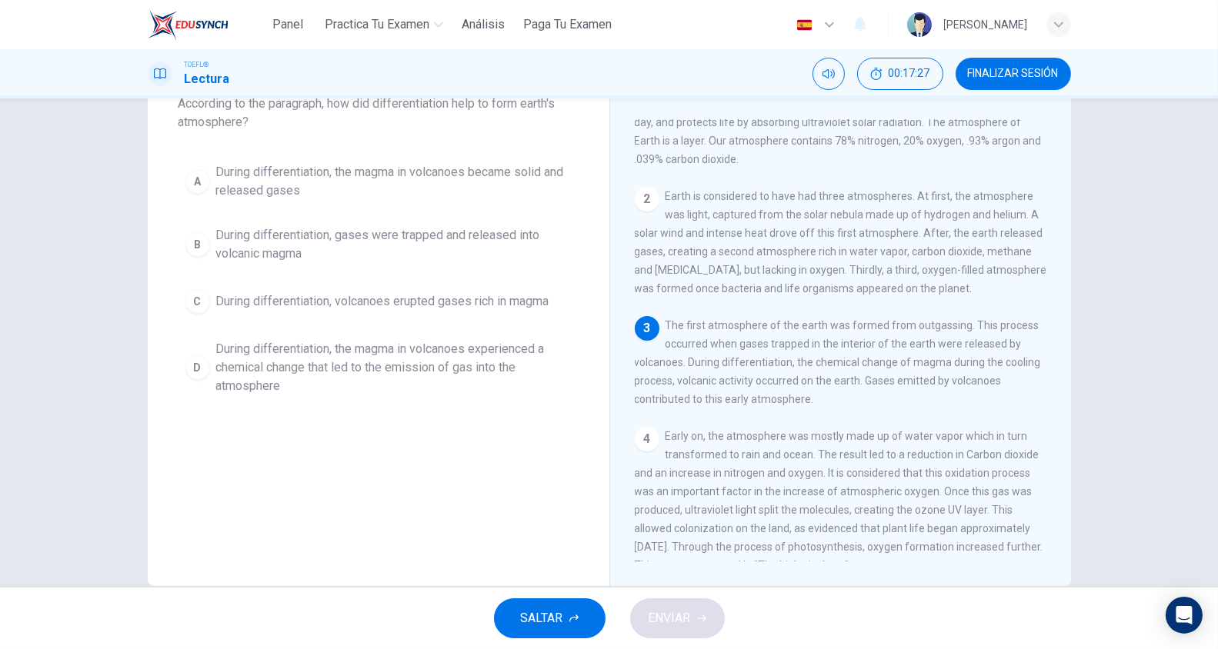
click at [353, 175] on span "During differentiation, the magma in volcanoes became solid and released gases" at bounding box center [393, 181] width 355 height 37
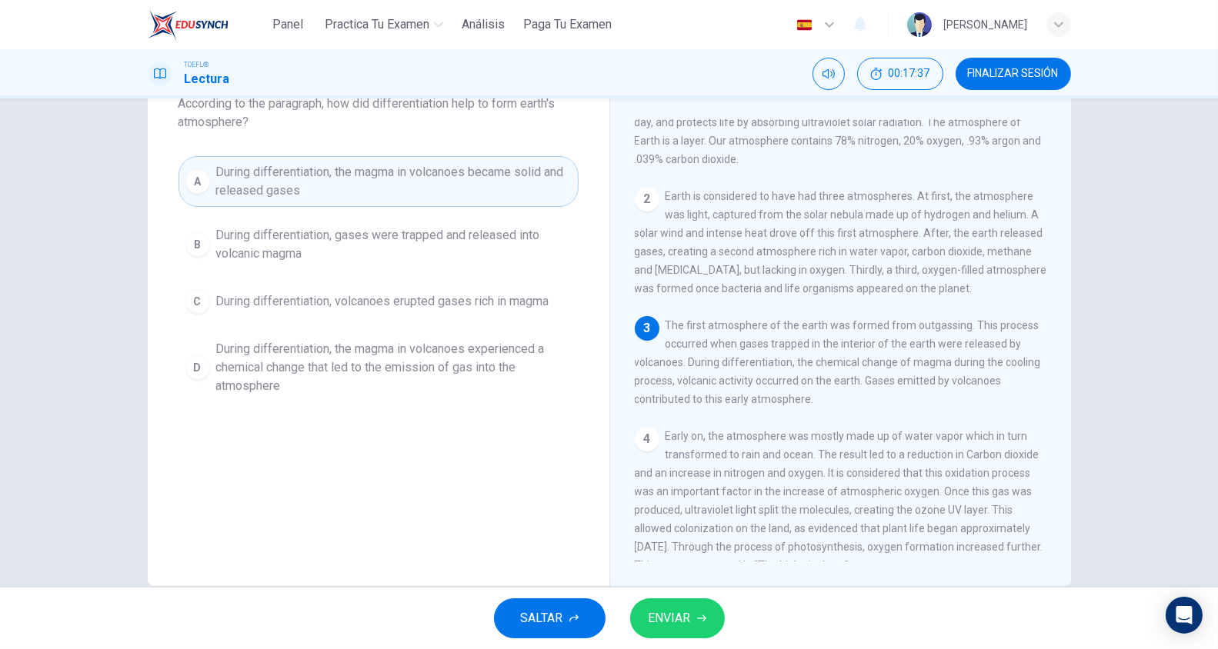
click at [474, 373] on span "During differentiation, the magma in volcanoes experienced a chemical change th…" at bounding box center [393, 367] width 355 height 55
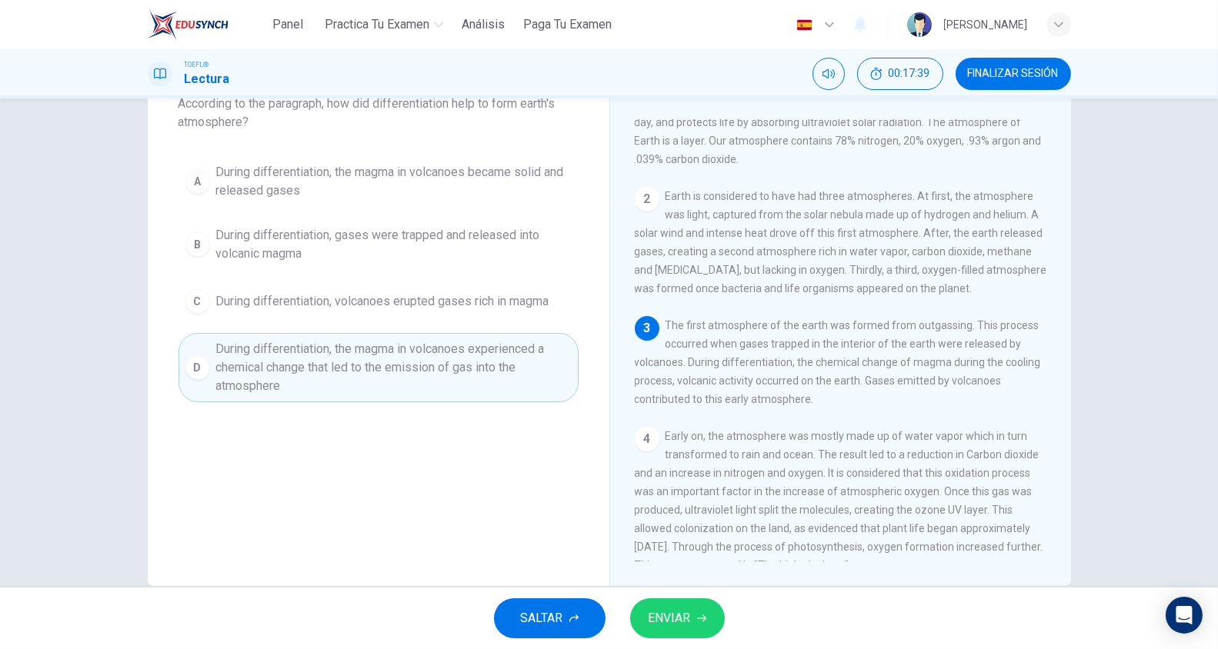
click at [690, 619] on span "ENVIAR" at bounding box center [669, 619] width 42 height 22
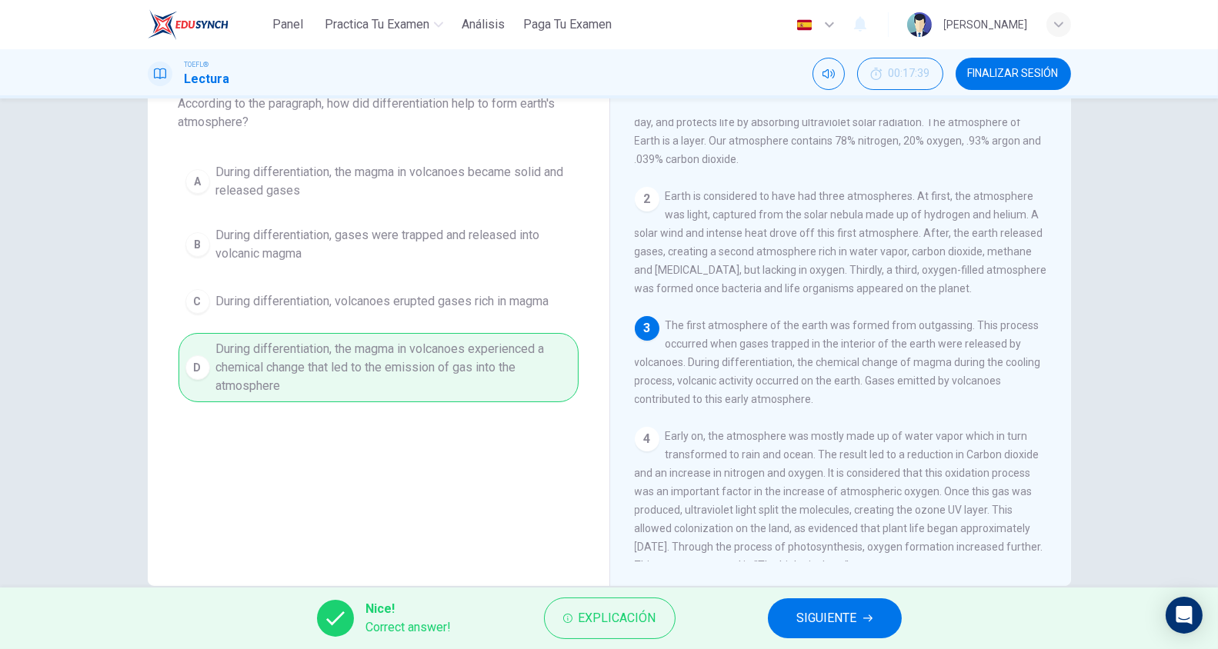
click at [795, 616] on button "SIGUIENTE" at bounding box center [835, 618] width 134 height 40
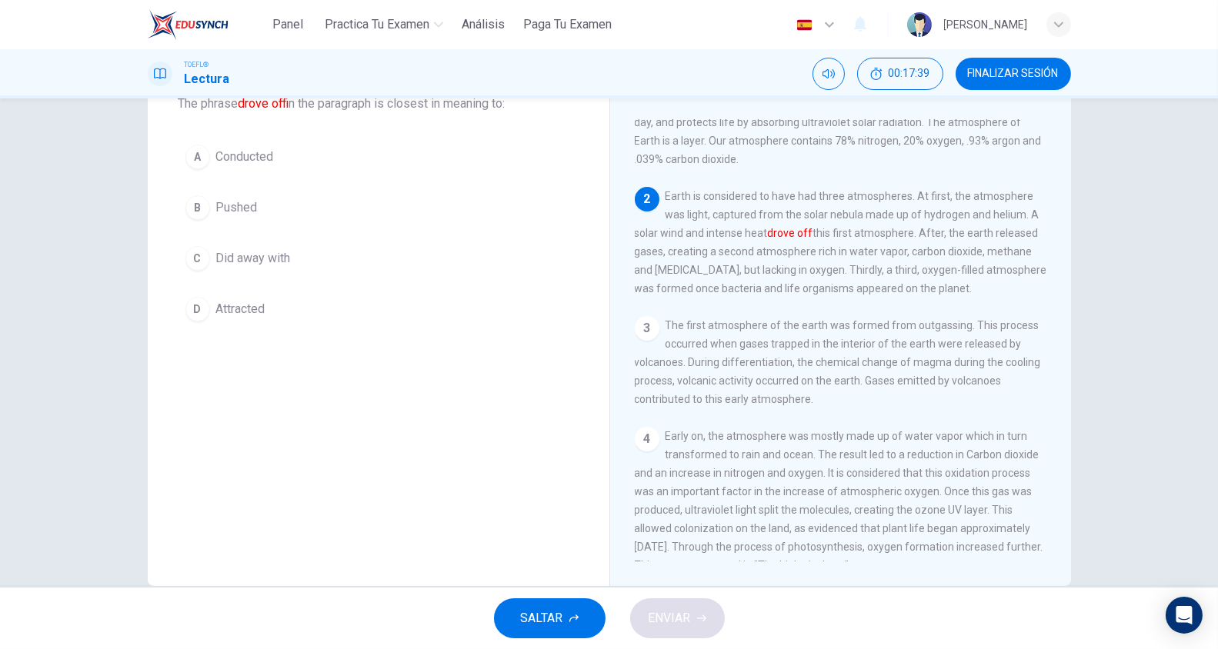
scroll to position [111, 0]
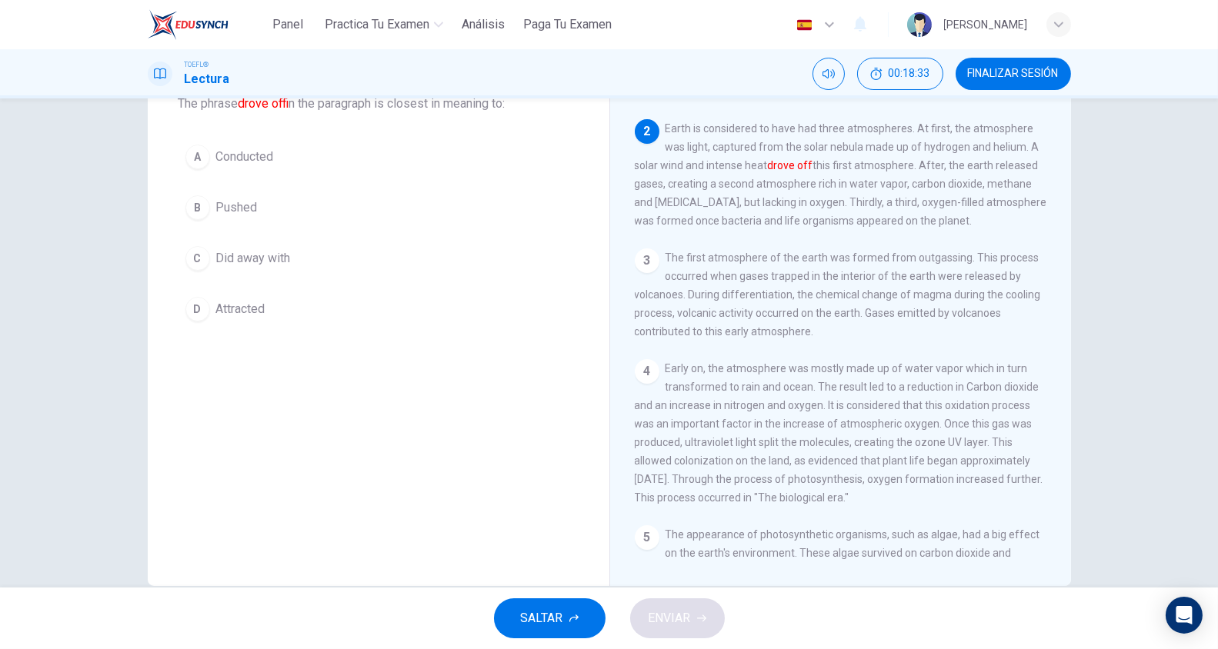
click at [279, 164] on button "A Conducted" at bounding box center [378, 157] width 400 height 38
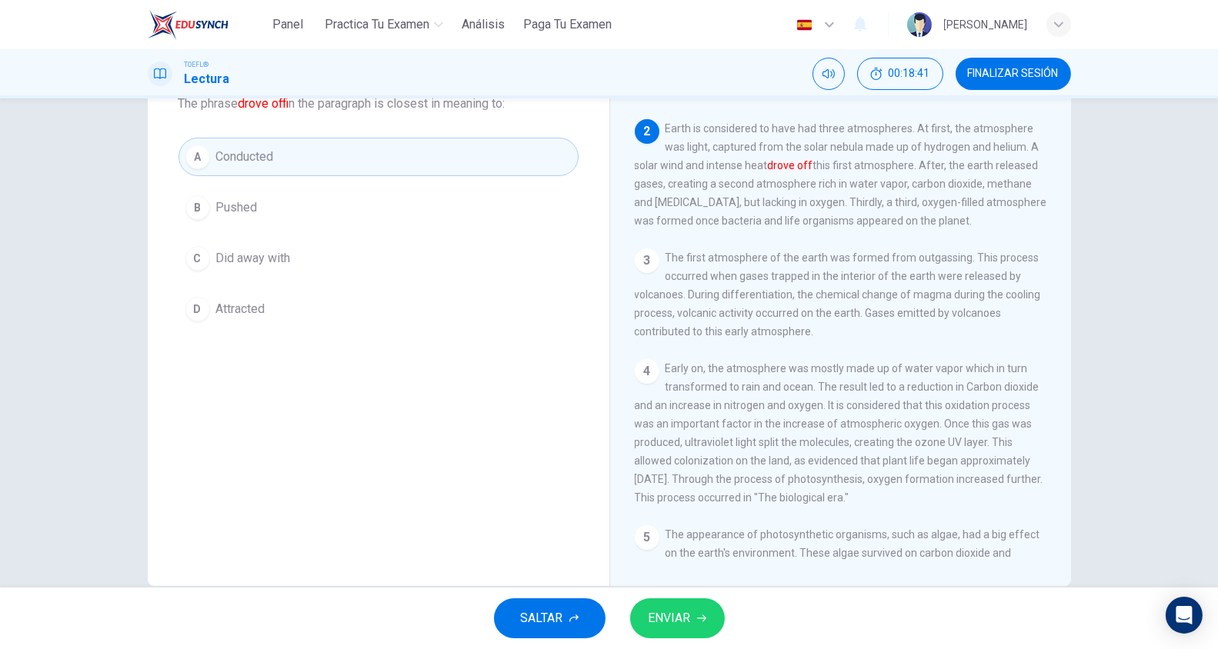
click at [282, 225] on button "B Pushed" at bounding box center [378, 207] width 400 height 38
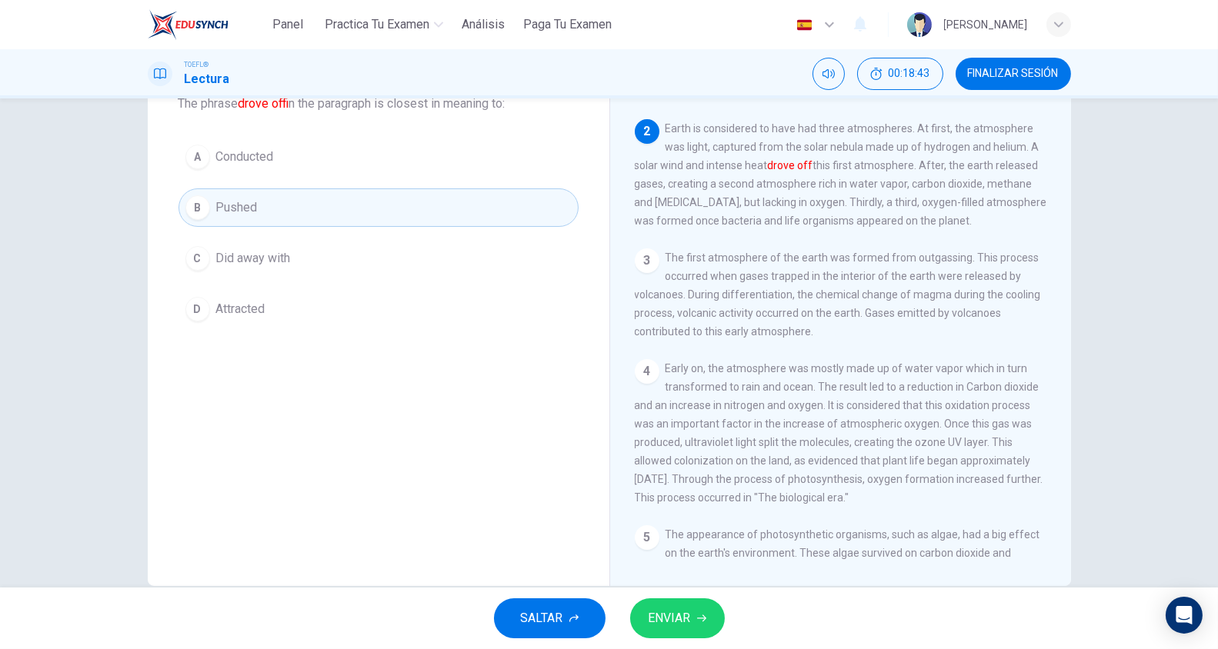
click at [690, 618] on span "ENVIAR" at bounding box center [669, 619] width 42 height 22
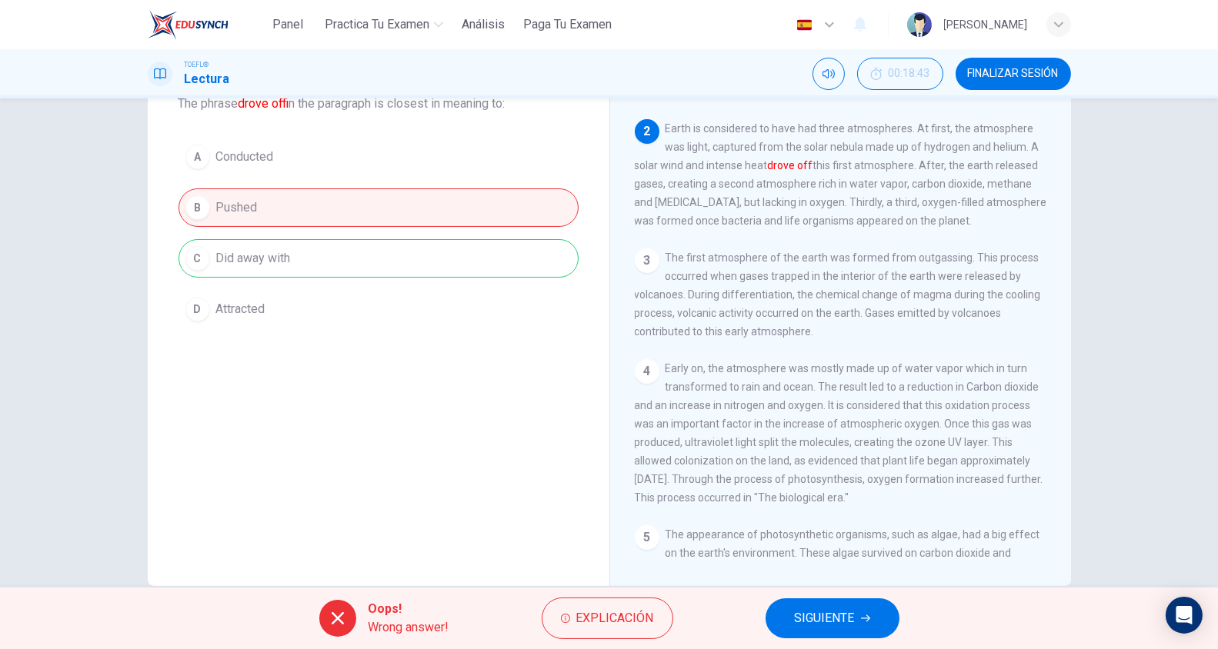
click at [796, 625] on span "SIGUIENTE" at bounding box center [825, 619] width 60 height 22
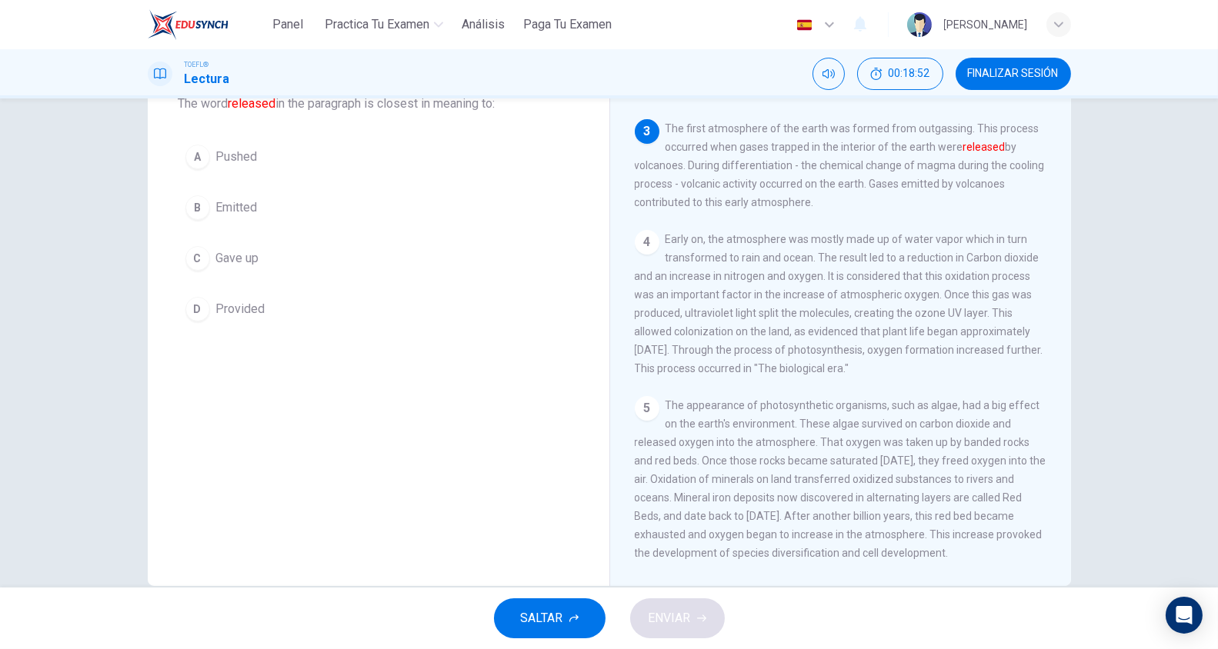
scroll to position [34, 0]
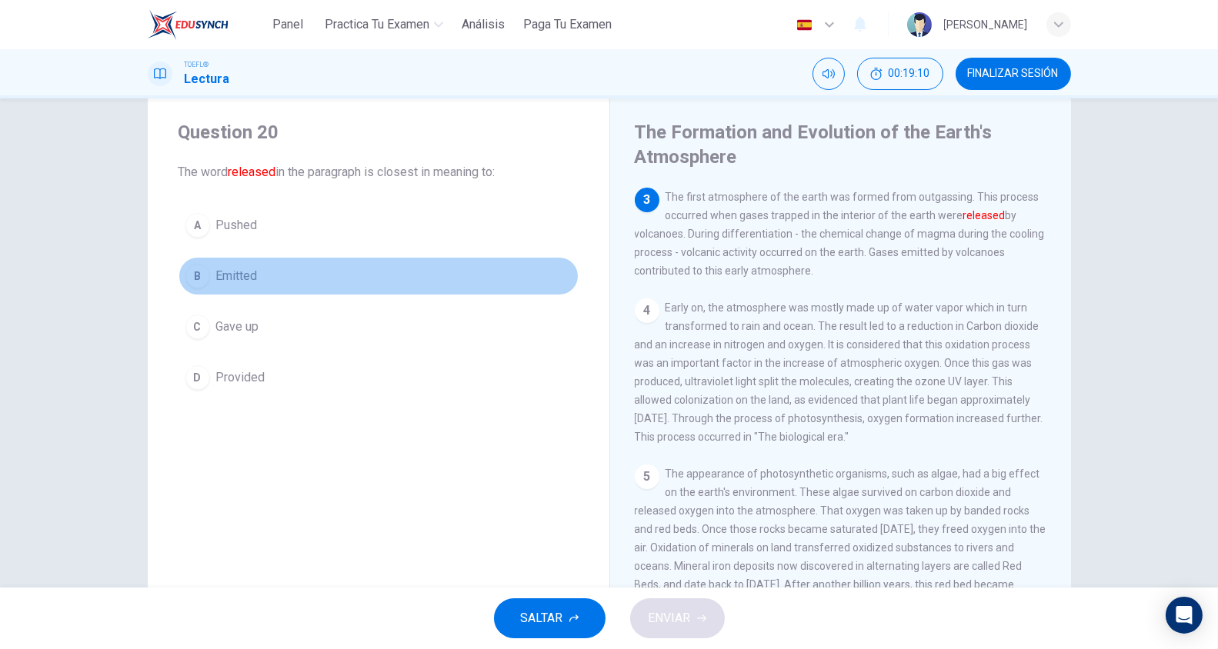
click at [258, 284] on button "B Emitted" at bounding box center [378, 276] width 400 height 38
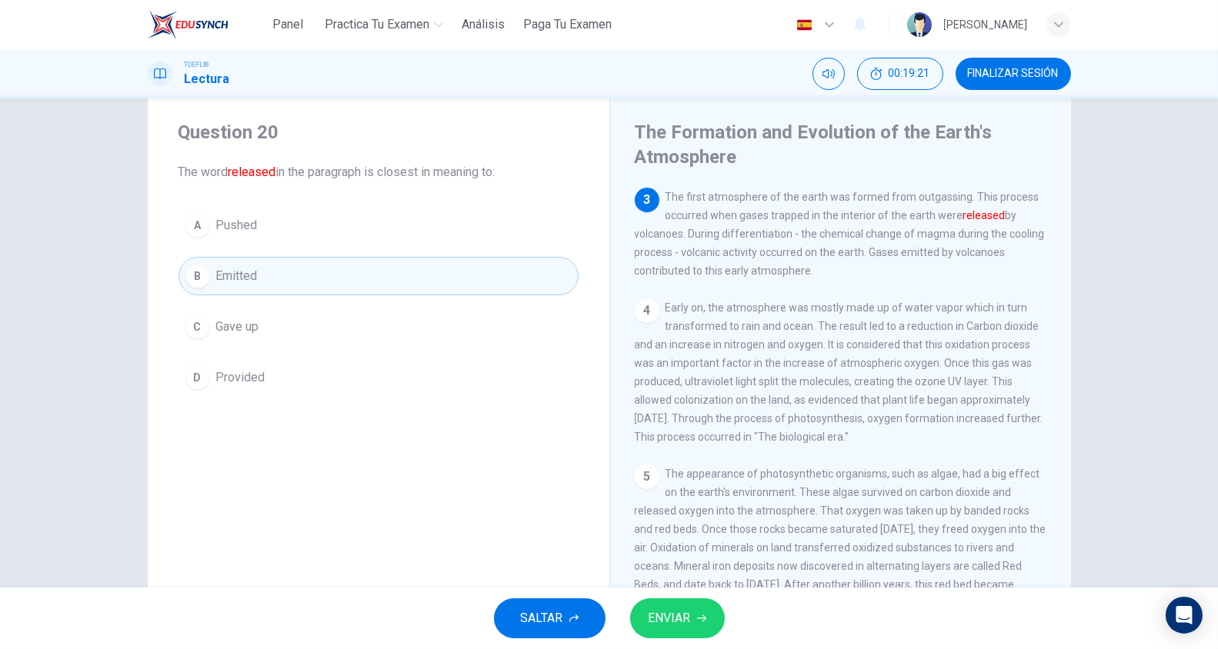
click at [248, 224] on span "Pushed" at bounding box center [237, 225] width 42 height 18
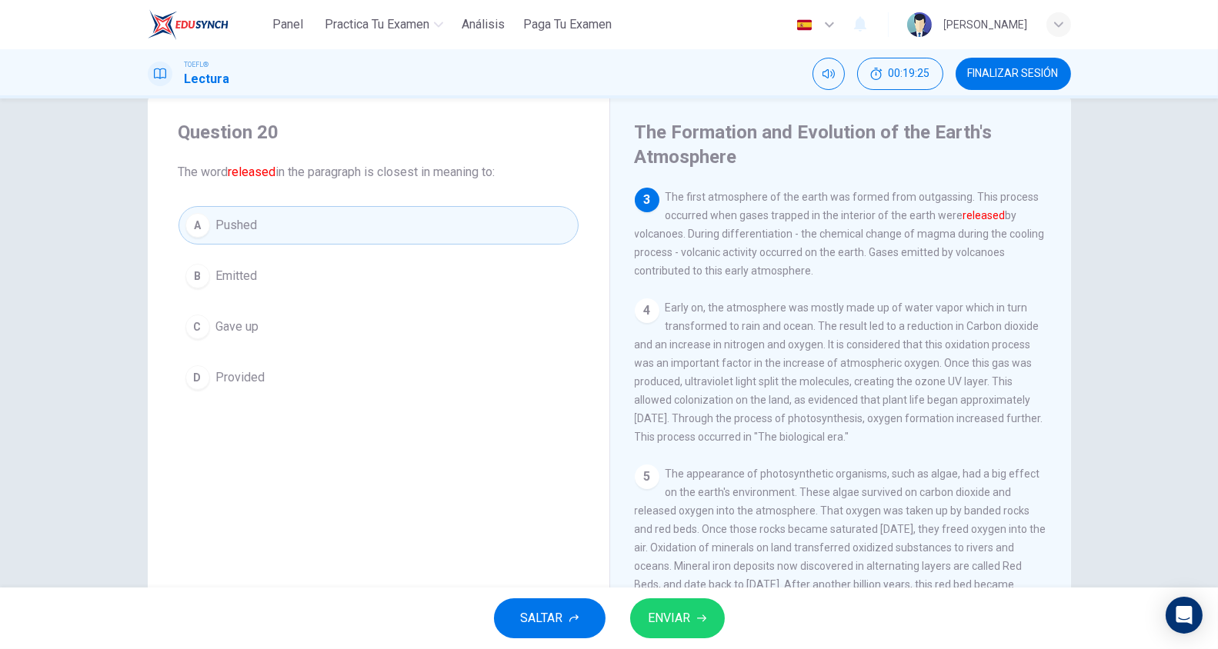
click at [710, 625] on button "ENVIAR" at bounding box center [677, 618] width 95 height 40
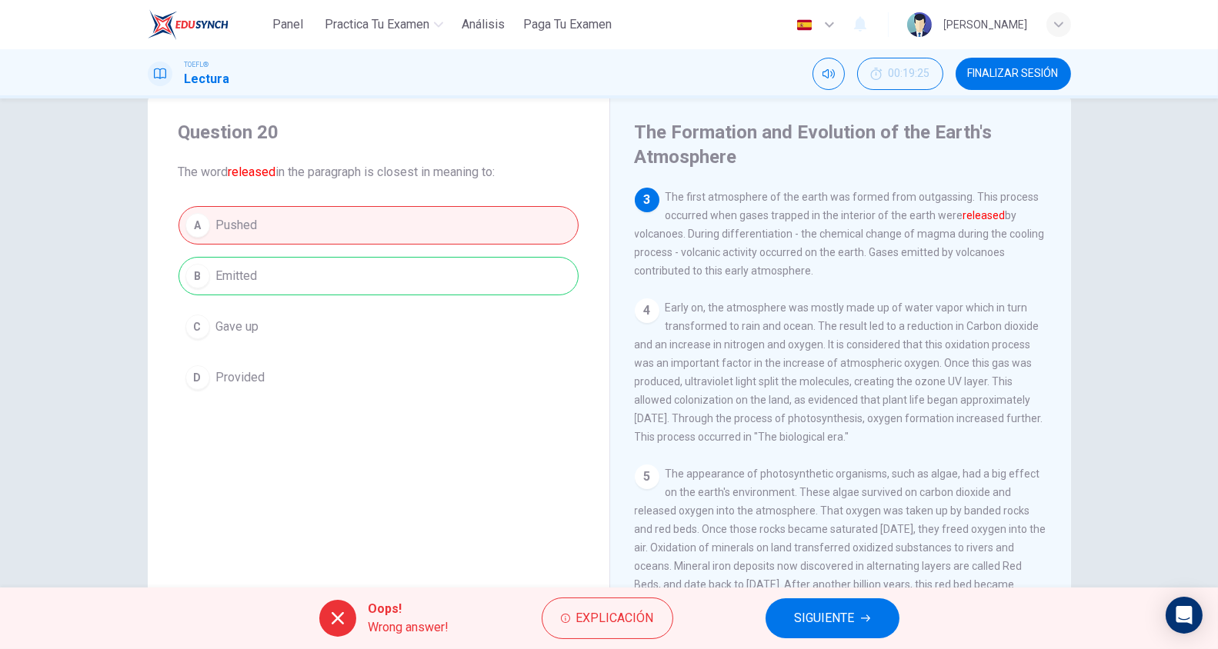
click at [808, 615] on span "SIGUIENTE" at bounding box center [825, 619] width 60 height 22
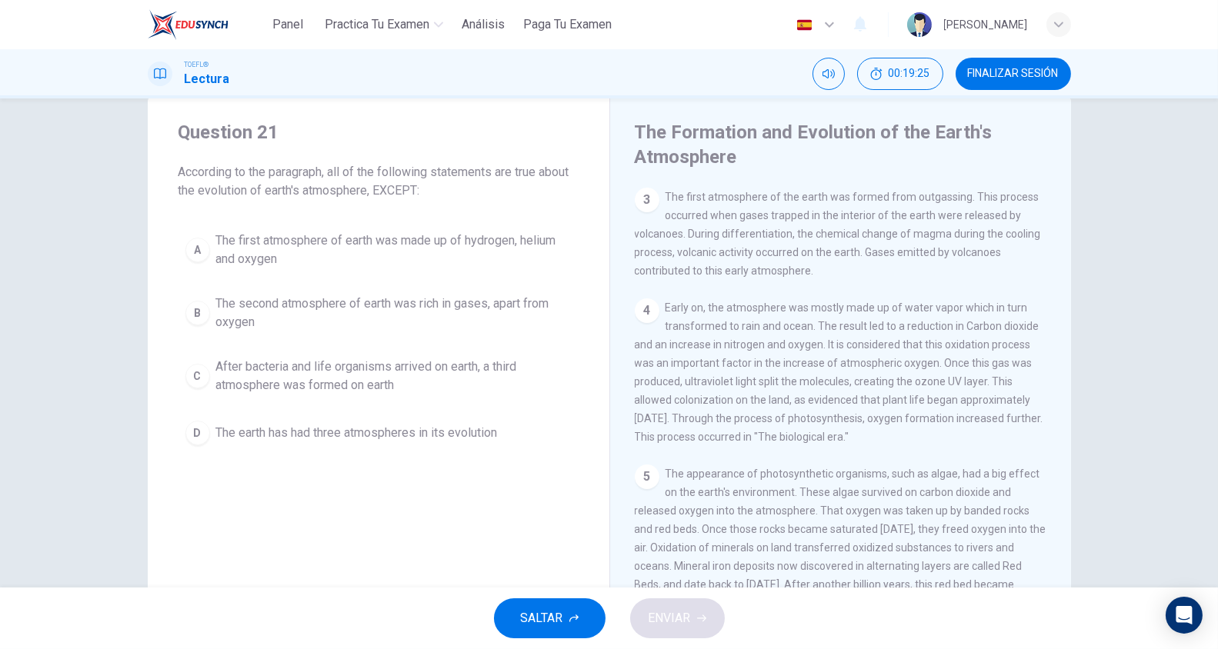
scroll to position [111, 0]
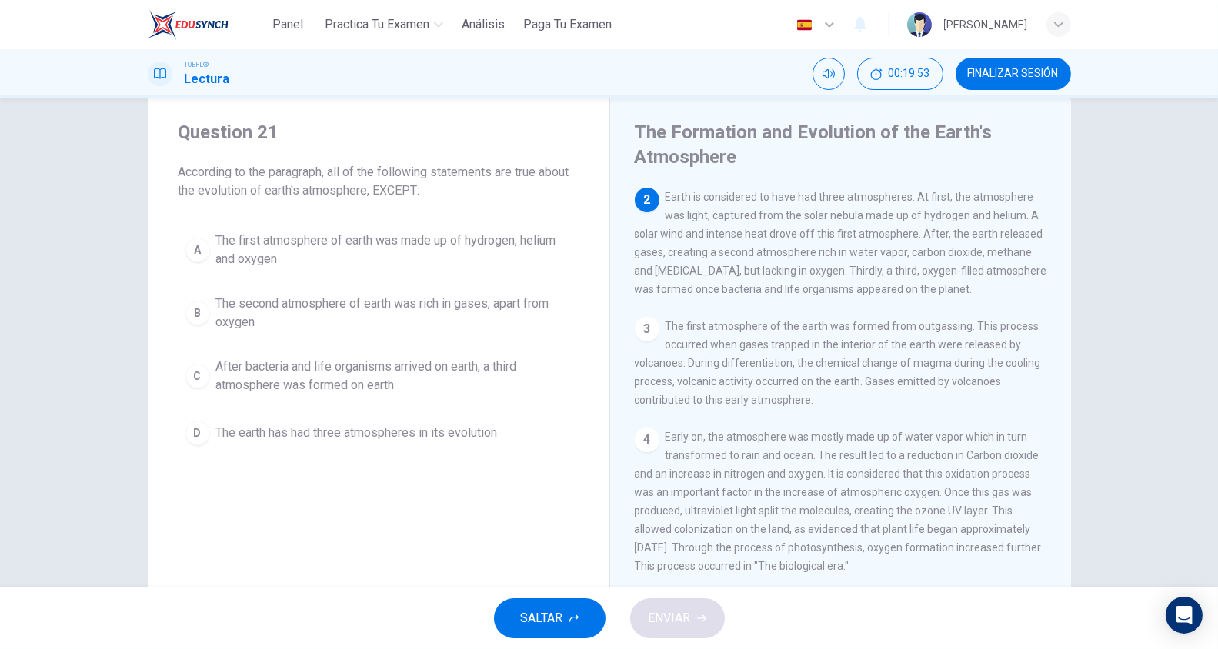
click at [485, 313] on span "The second atmosphere of earth was rich in gases, apart from oxygen" at bounding box center [393, 313] width 355 height 37
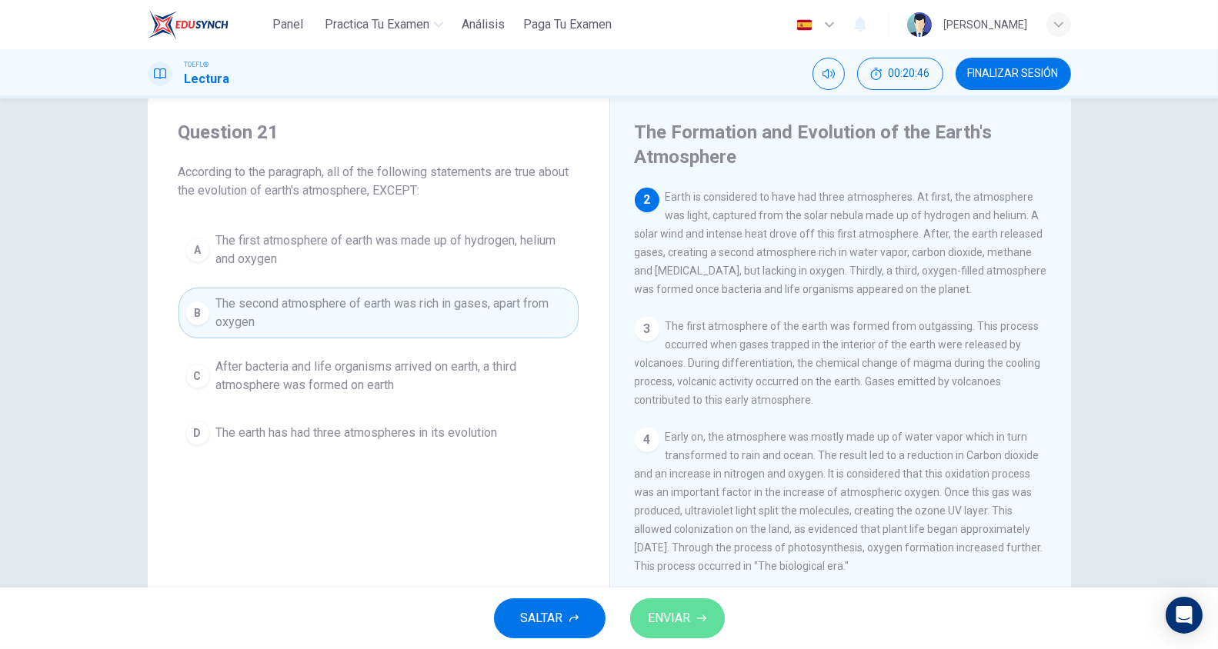
click at [648, 615] on span "ENVIAR" at bounding box center [669, 619] width 42 height 22
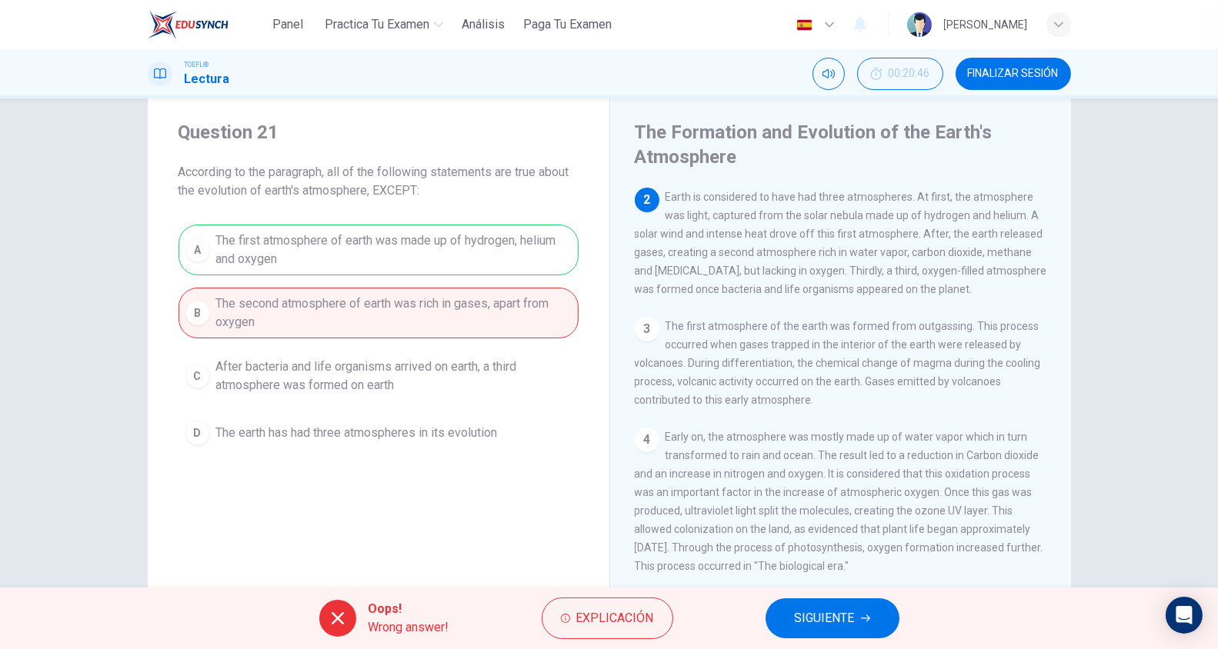
click at [806, 610] on span "SIGUIENTE" at bounding box center [825, 619] width 60 height 22
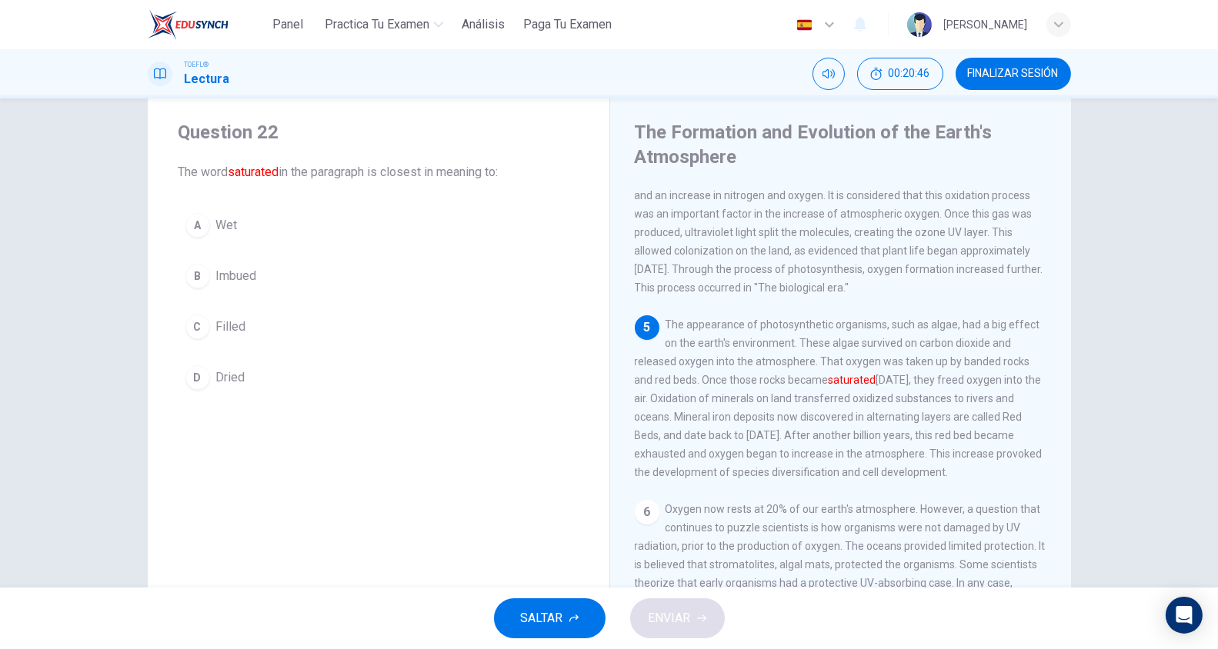
scroll to position [394, 0]
click at [229, 321] on span "Filled" at bounding box center [231, 327] width 30 height 18
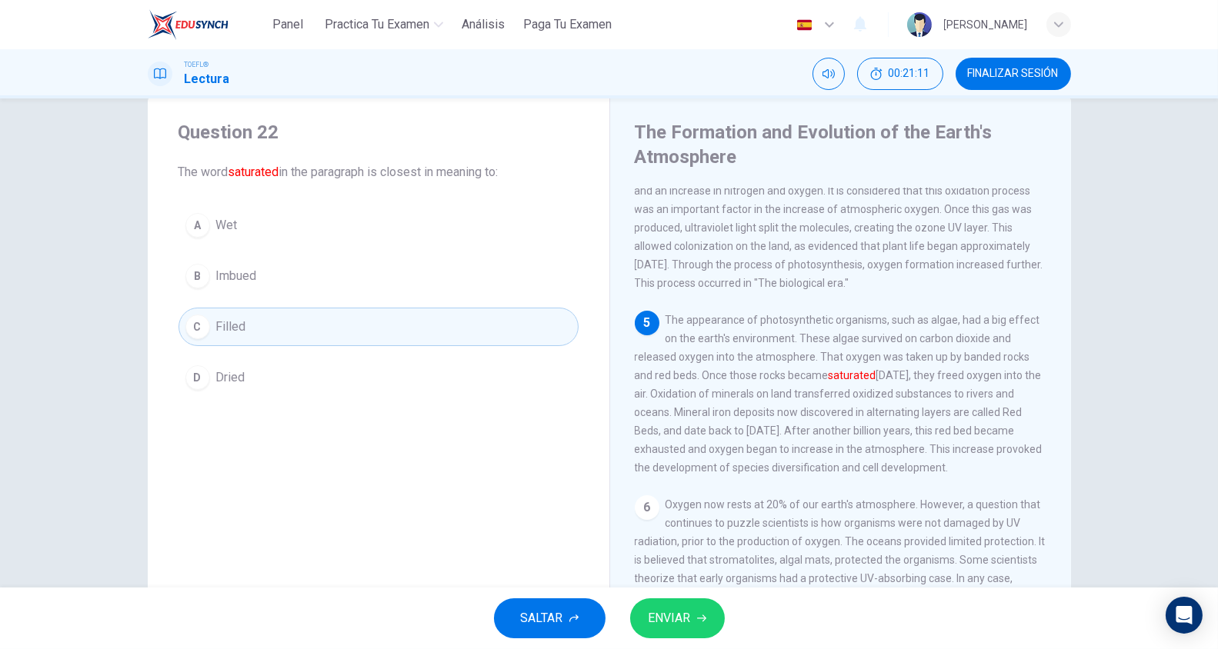
click at [697, 623] on icon "button" at bounding box center [701, 618] width 9 height 9
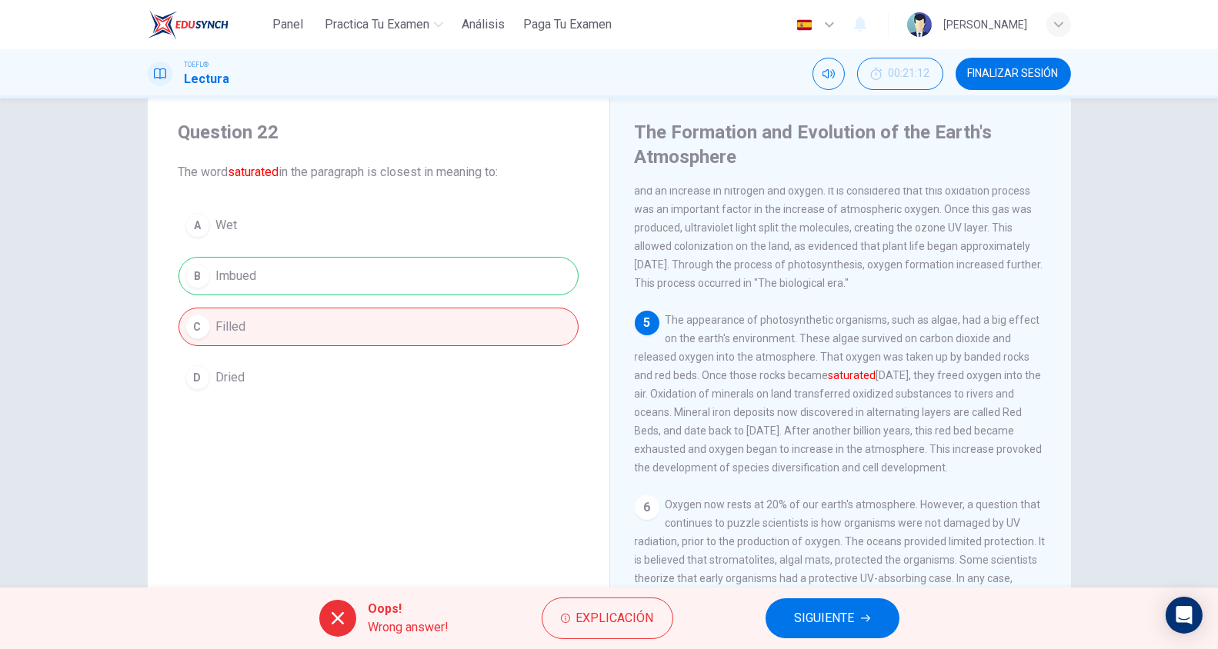
click at [782, 618] on button "SIGUIENTE" at bounding box center [832, 618] width 134 height 40
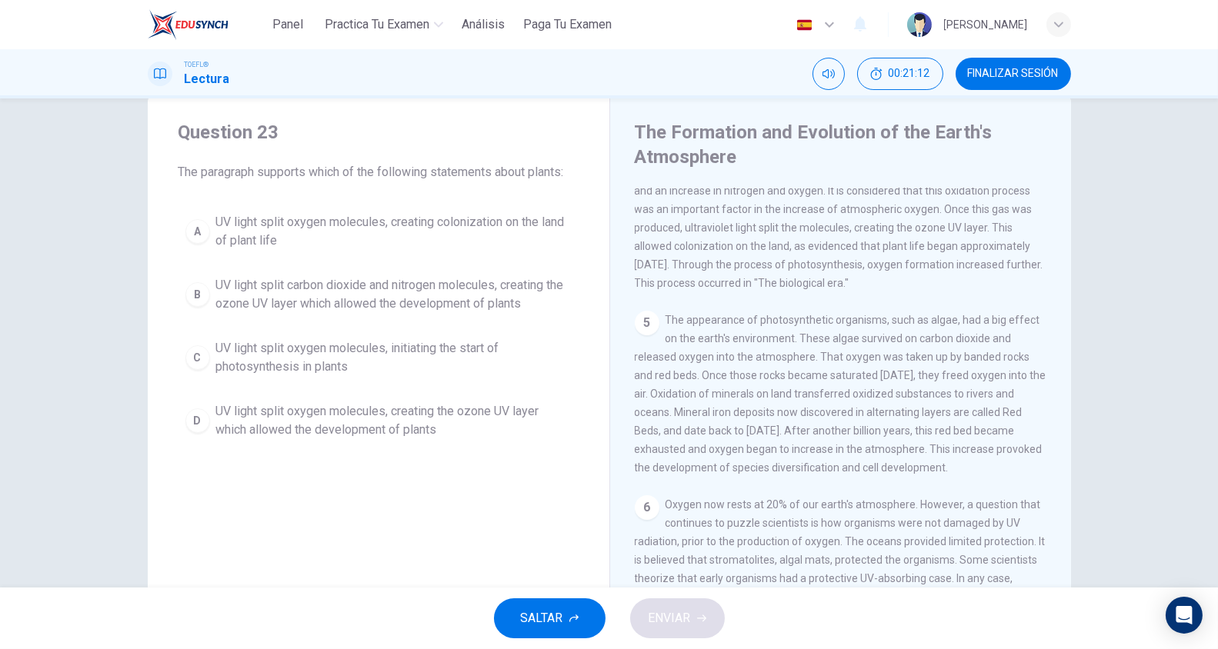
scroll to position [351, 0]
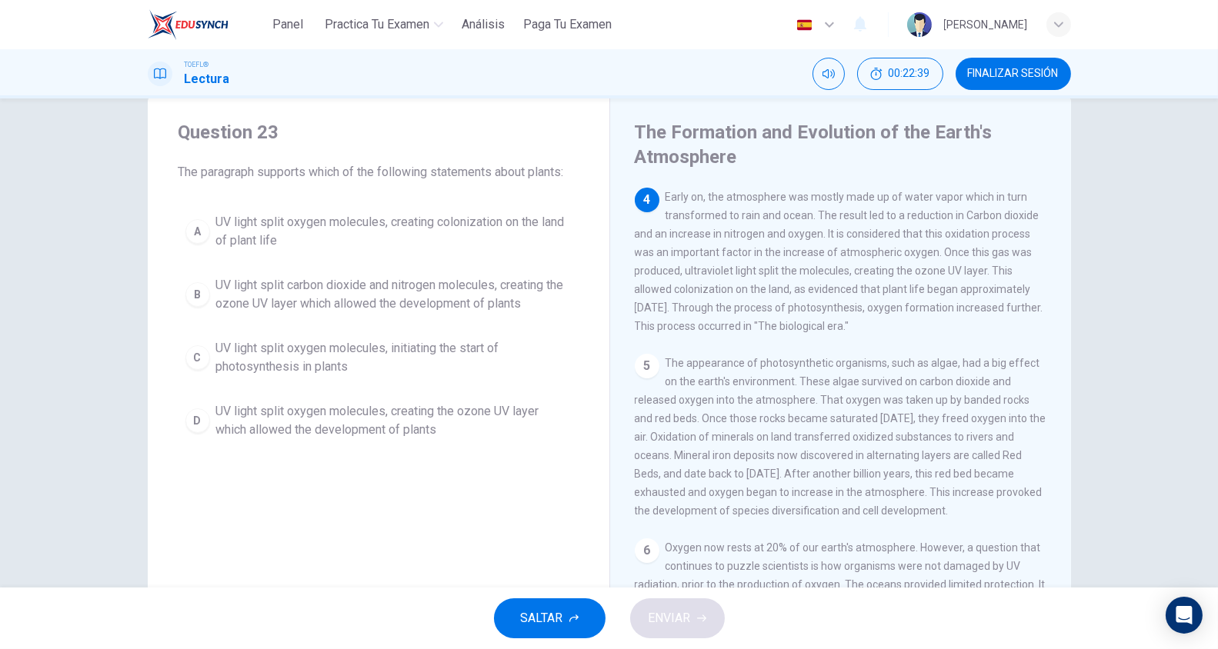
click at [443, 403] on span "UV light split oxygen molecules, creating the ozone UV layer which allowed the …" at bounding box center [393, 420] width 355 height 37
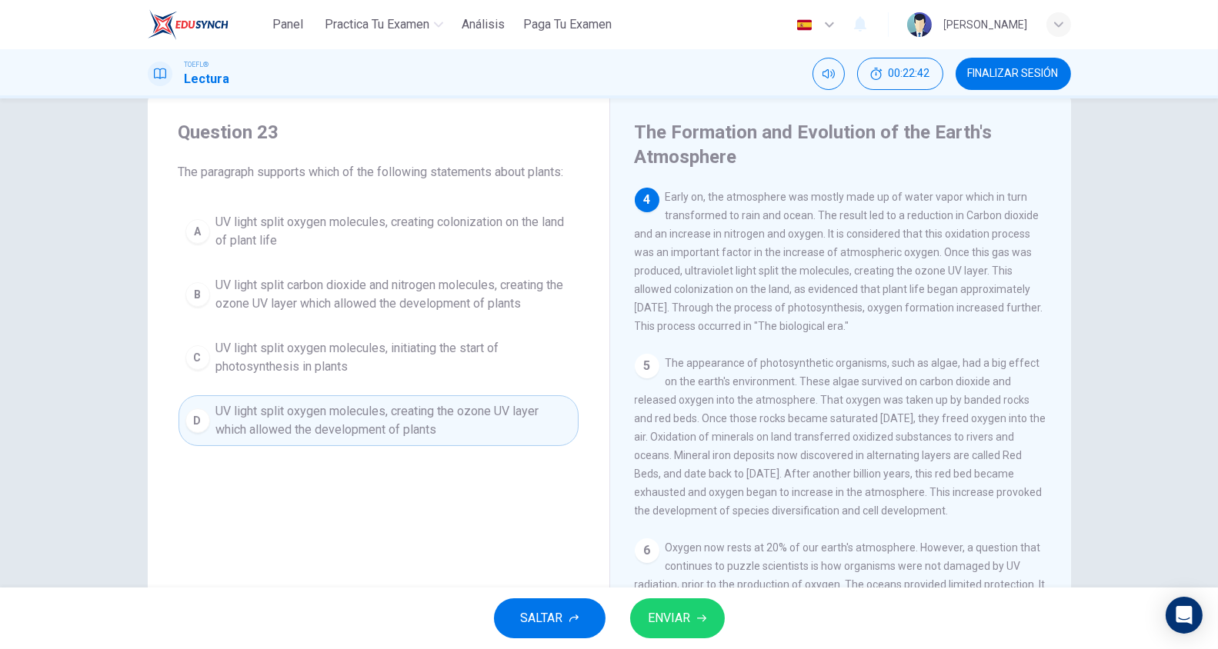
click at [695, 595] on div "SALTAR ENVIAR" at bounding box center [609, 619] width 1218 height 62
click at [674, 632] on button "ENVIAR" at bounding box center [677, 618] width 95 height 40
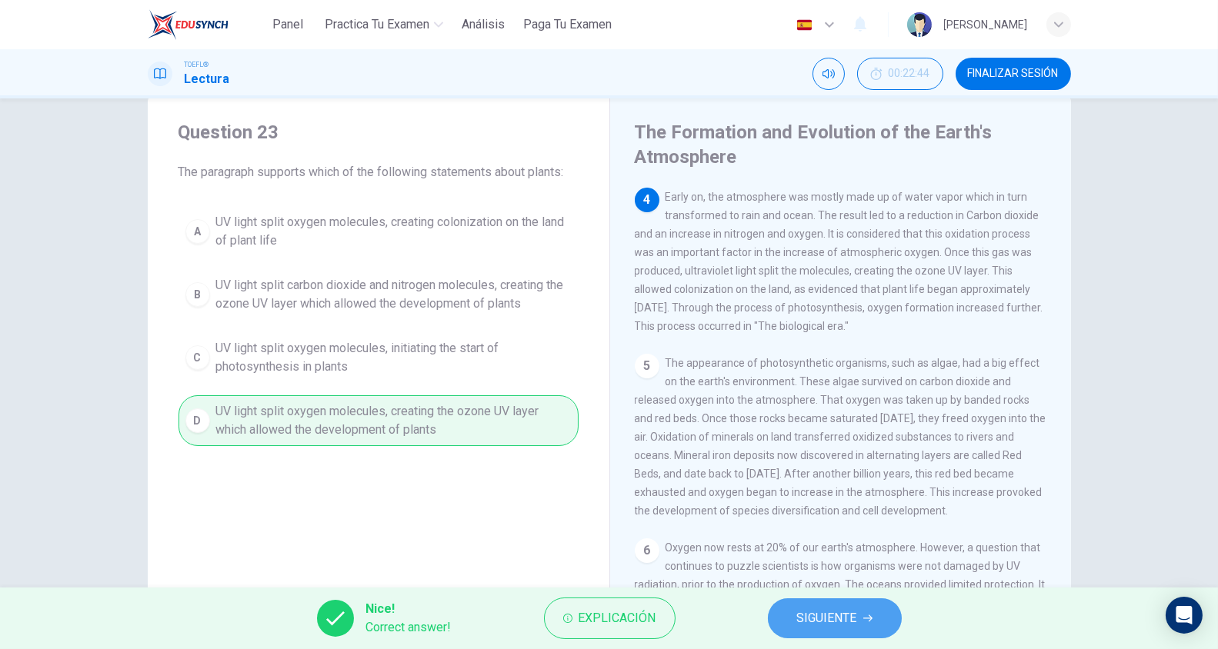
click at [835, 616] on span "SIGUIENTE" at bounding box center [827, 619] width 60 height 22
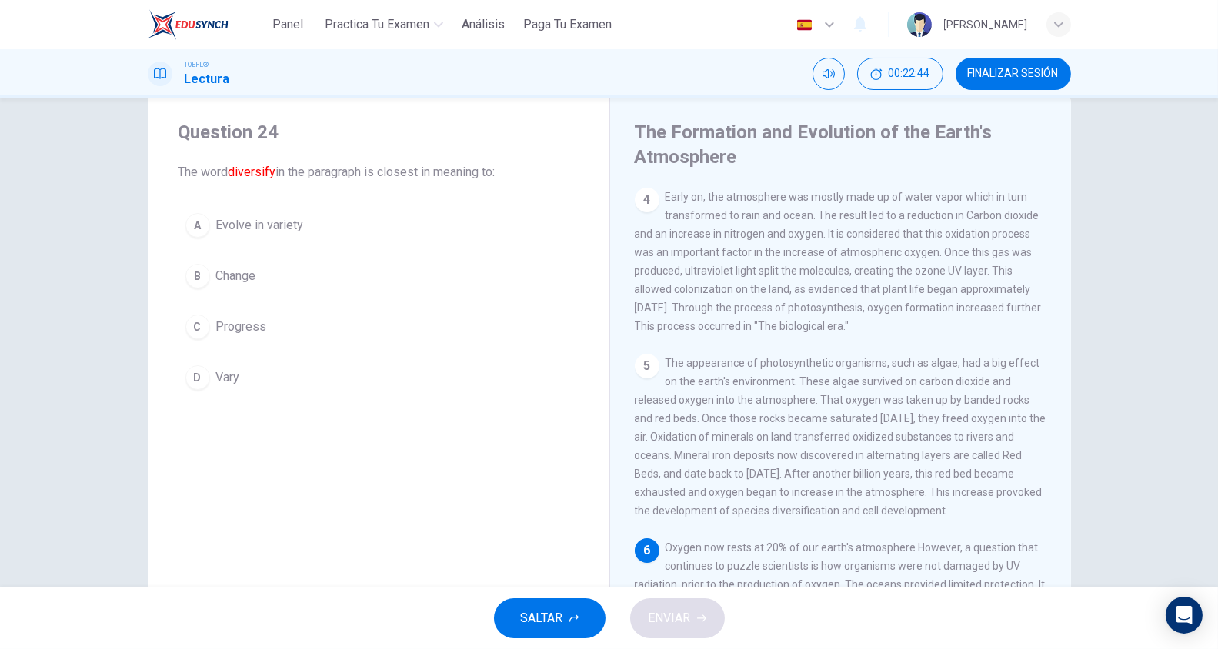
scroll to position [517, 0]
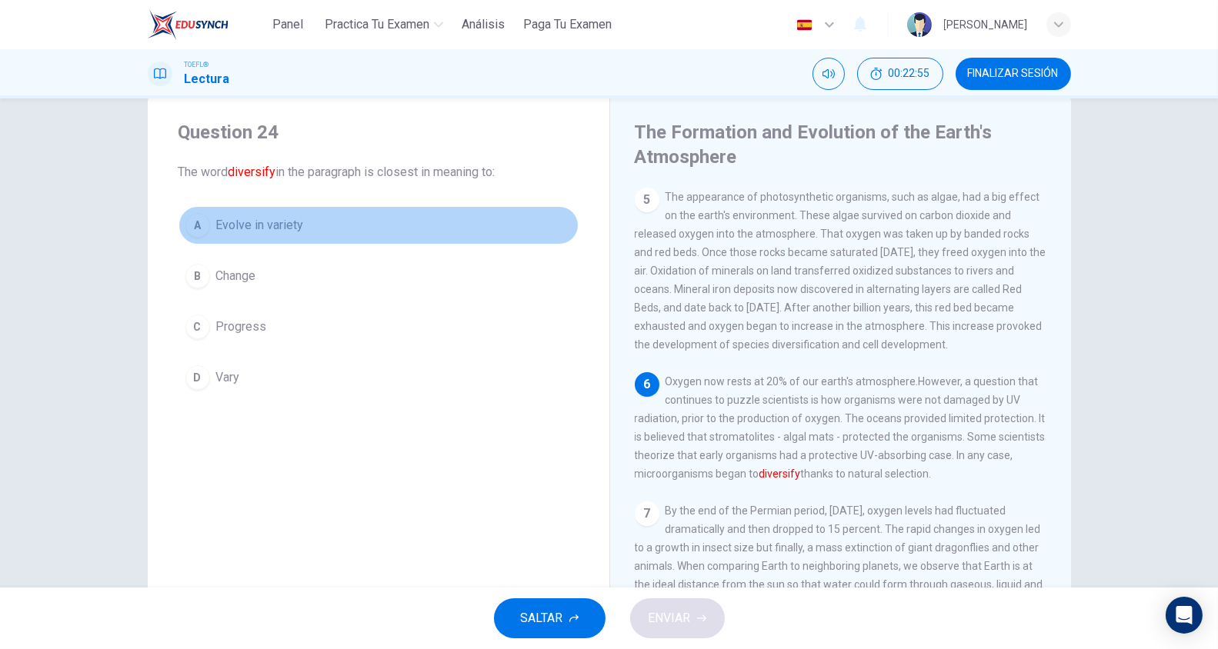
click at [270, 215] on button "A Evolve in variety" at bounding box center [378, 225] width 400 height 38
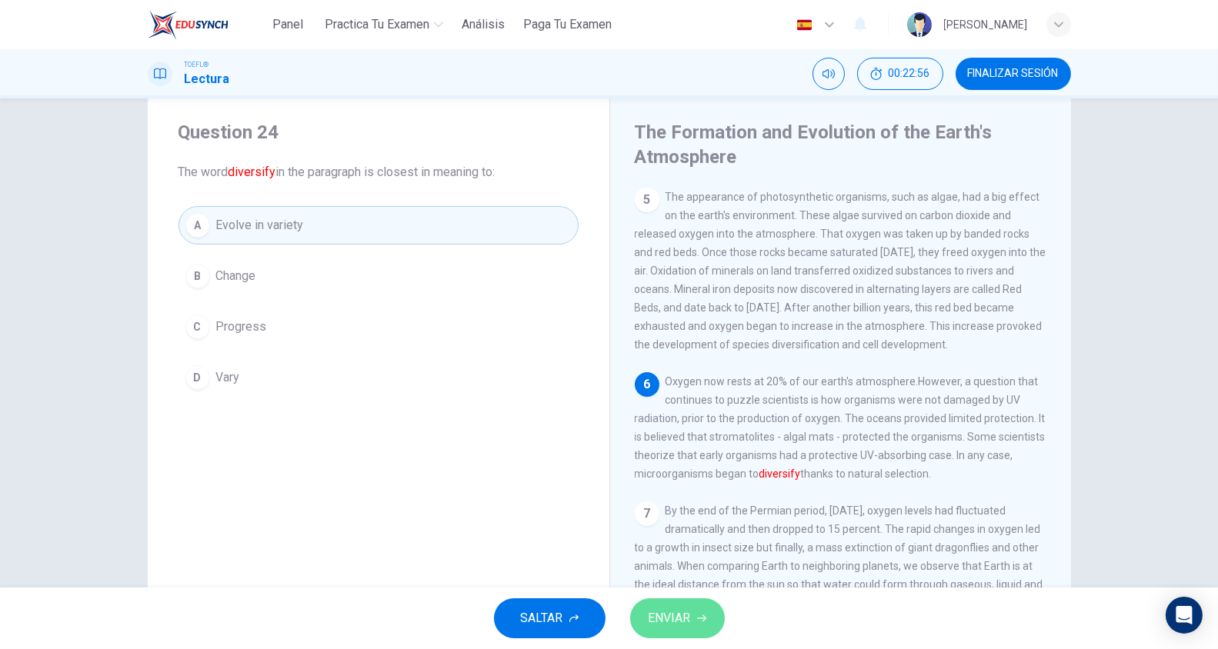
click at [664, 615] on span "ENVIAR" at bounding box center [669, 619] width 42 height 22
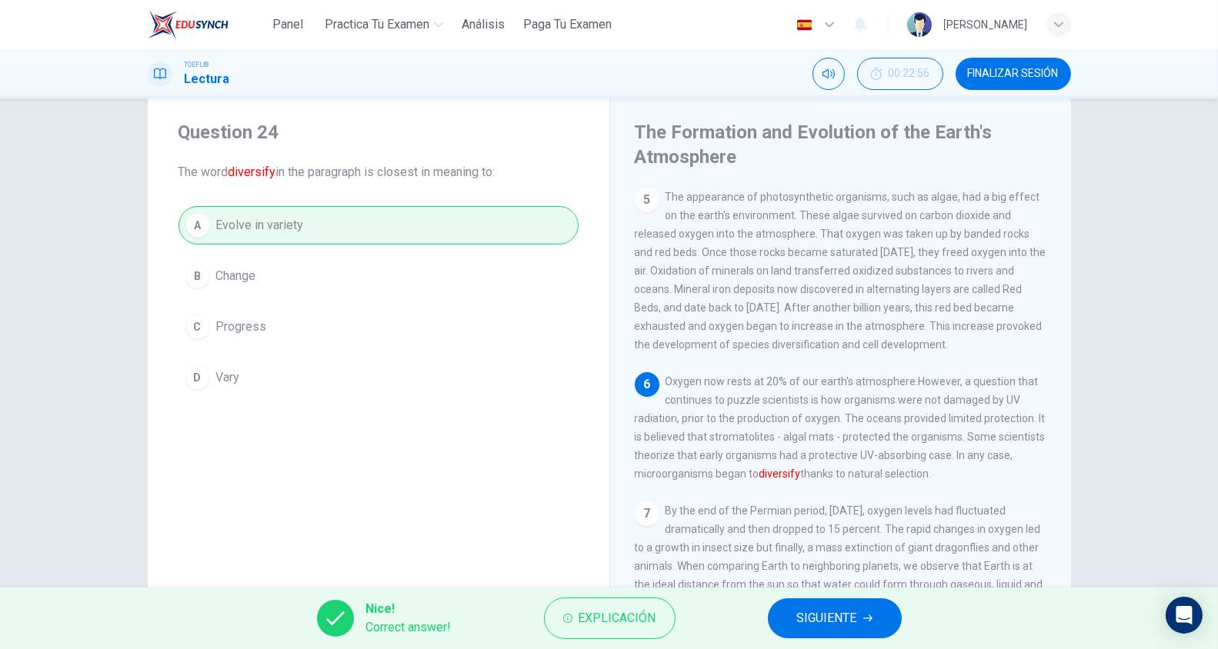
click at [797, 618] on span "SIGUIENTE" at bounding box center [827, 619] width 60 height 22
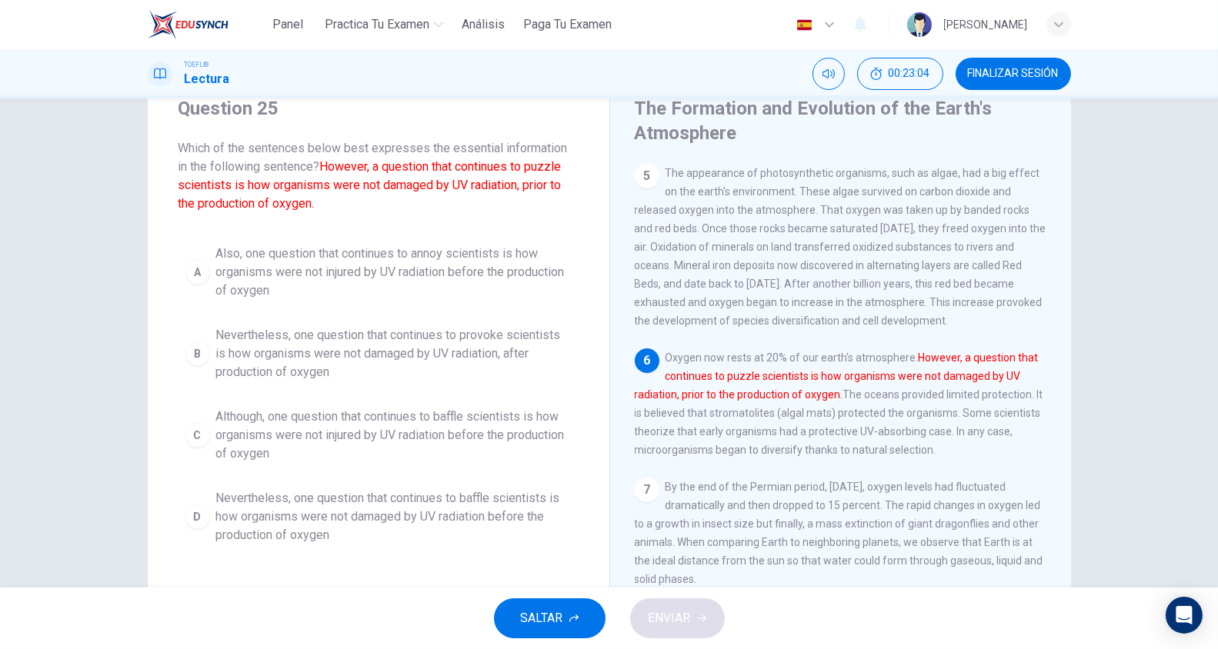
scroll to position [68, 0]
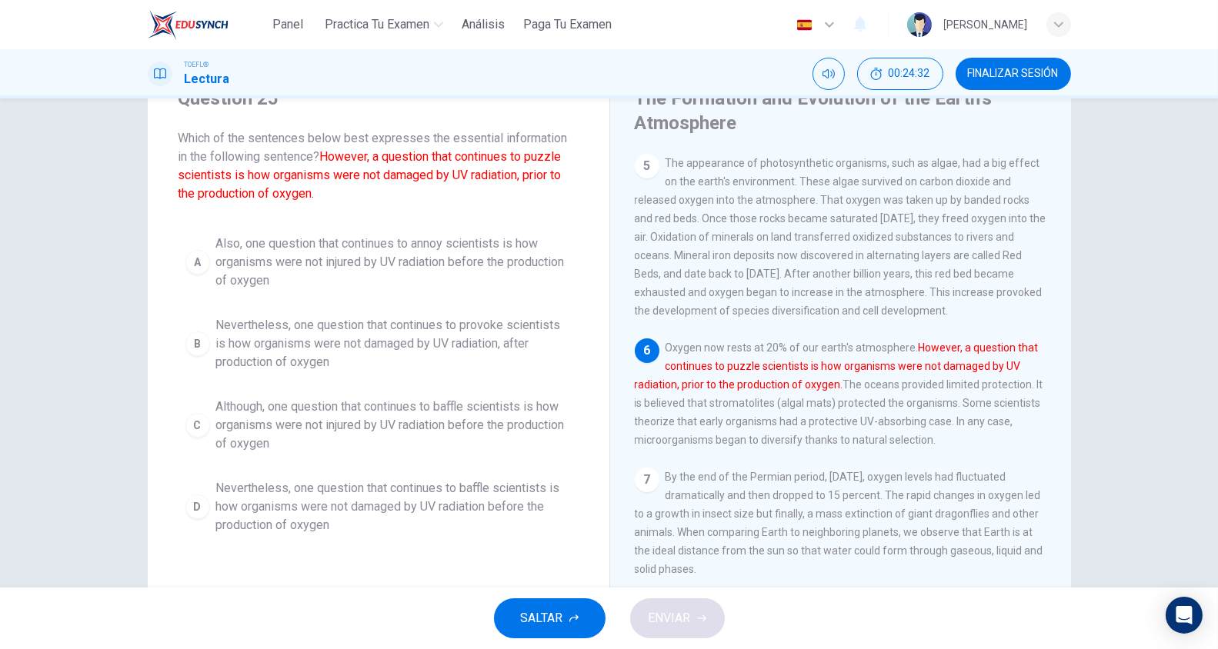
click at [393, 241] on span "Also, one question that continues to annoy scientists is how organisms were not…" at bounding box center [393, 262] width 355 height 55
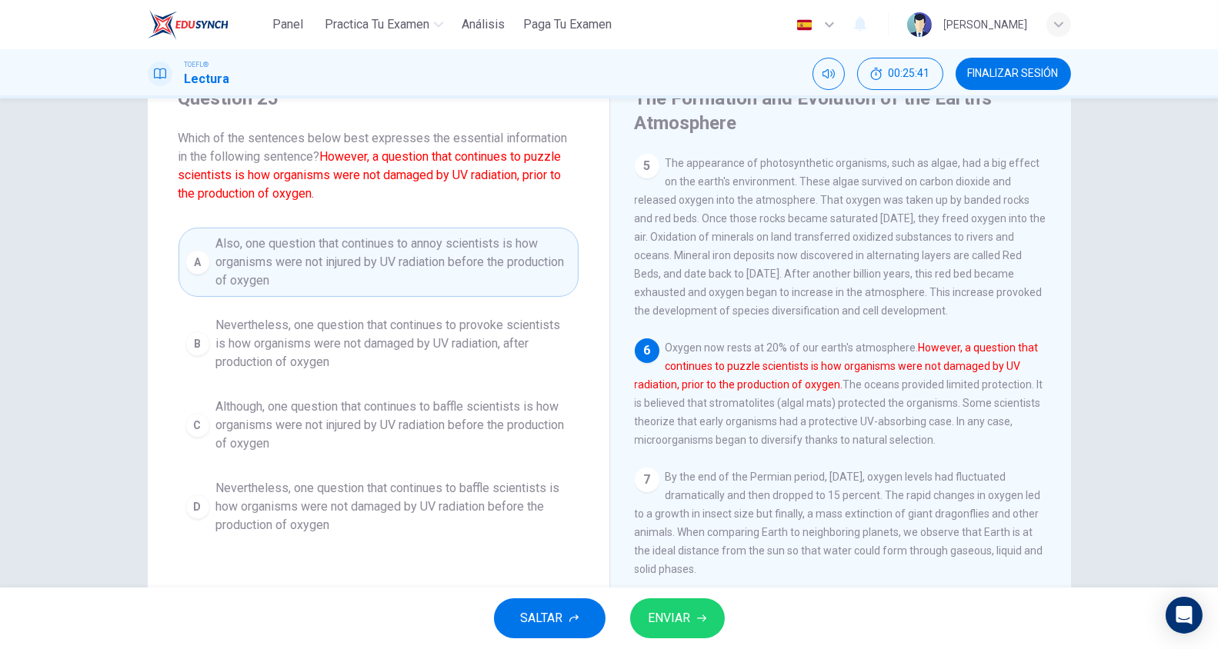
click at [391, 510] on span "Nevertheless, one question that continues to baffle scientists is how organisms…" at bounding box center [393, 506] width 355 height 55
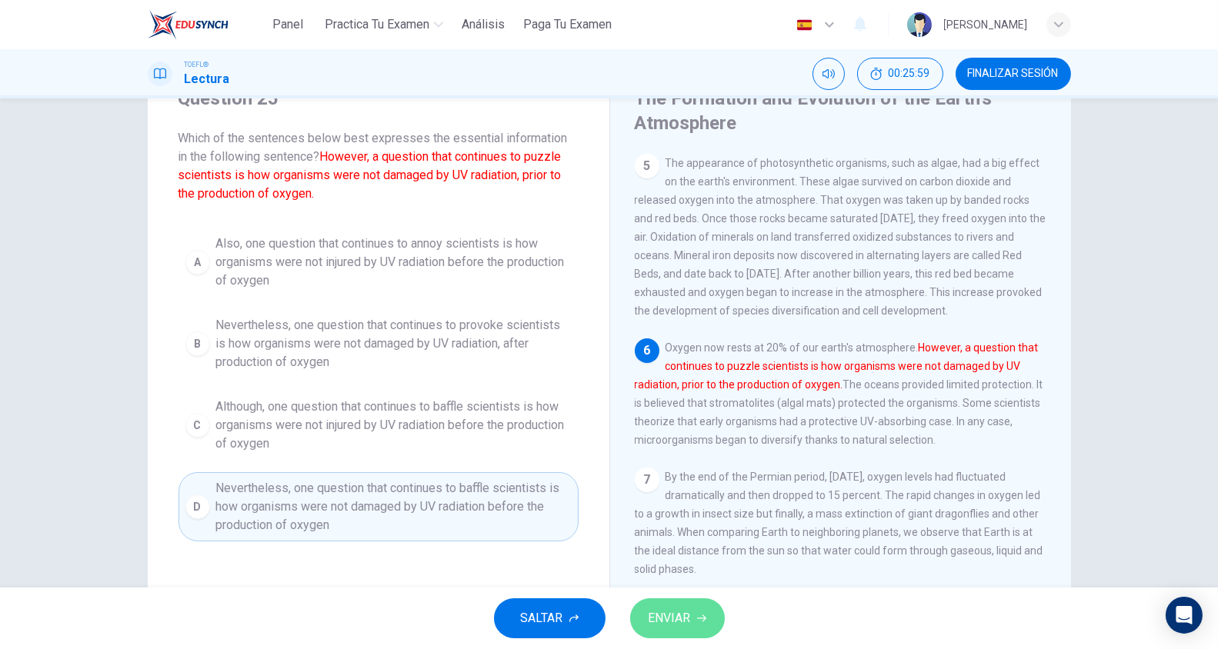
click at [686, 620] on span "ENVIAR" at bounding box center [669, 619] width 42 height 22
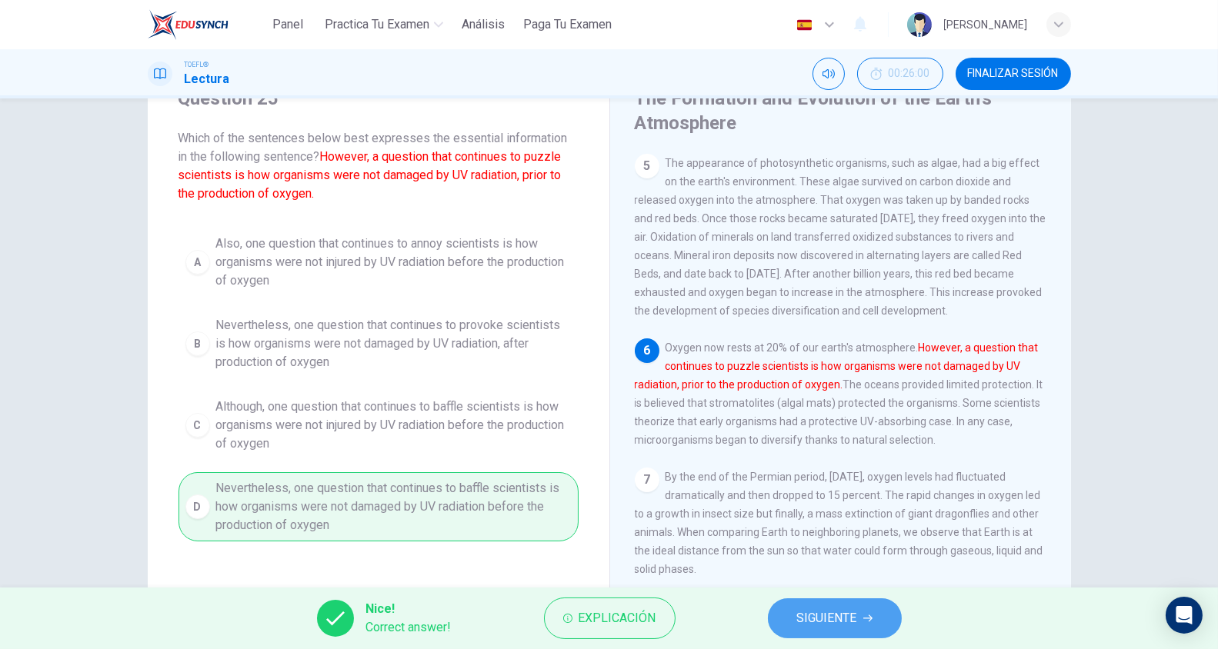
click at [818, 618] on span "SIGUIENTE" at bounding box center [827, 619] width 60 height 22
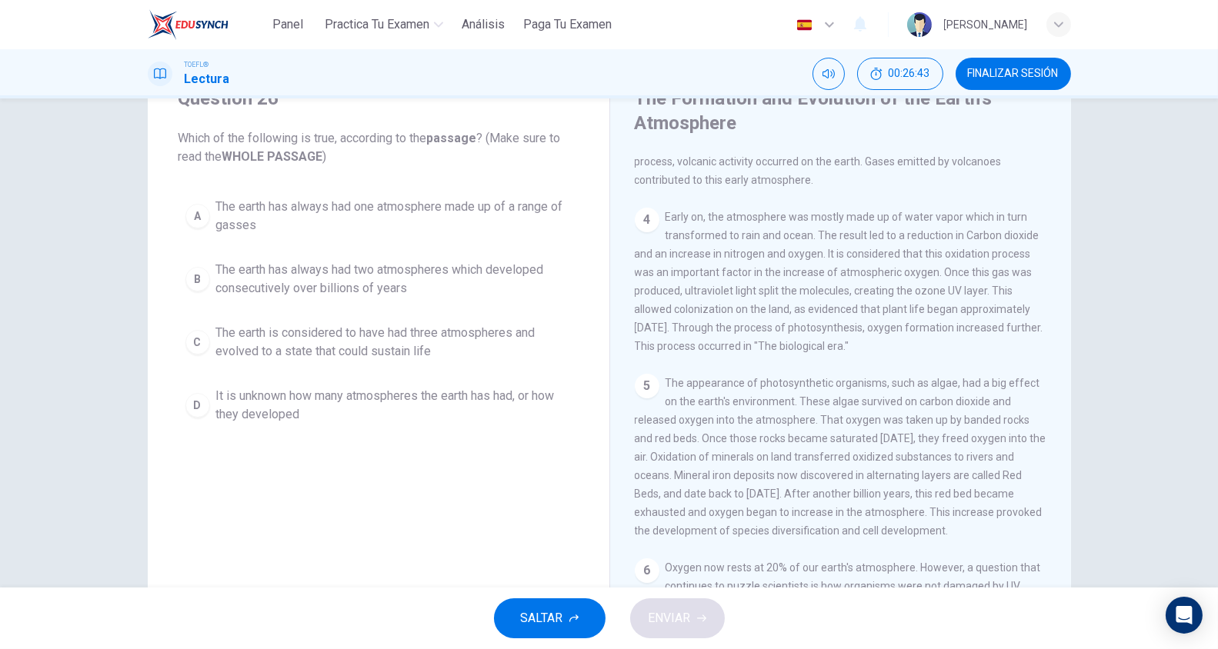
scroll to position [342, 0]
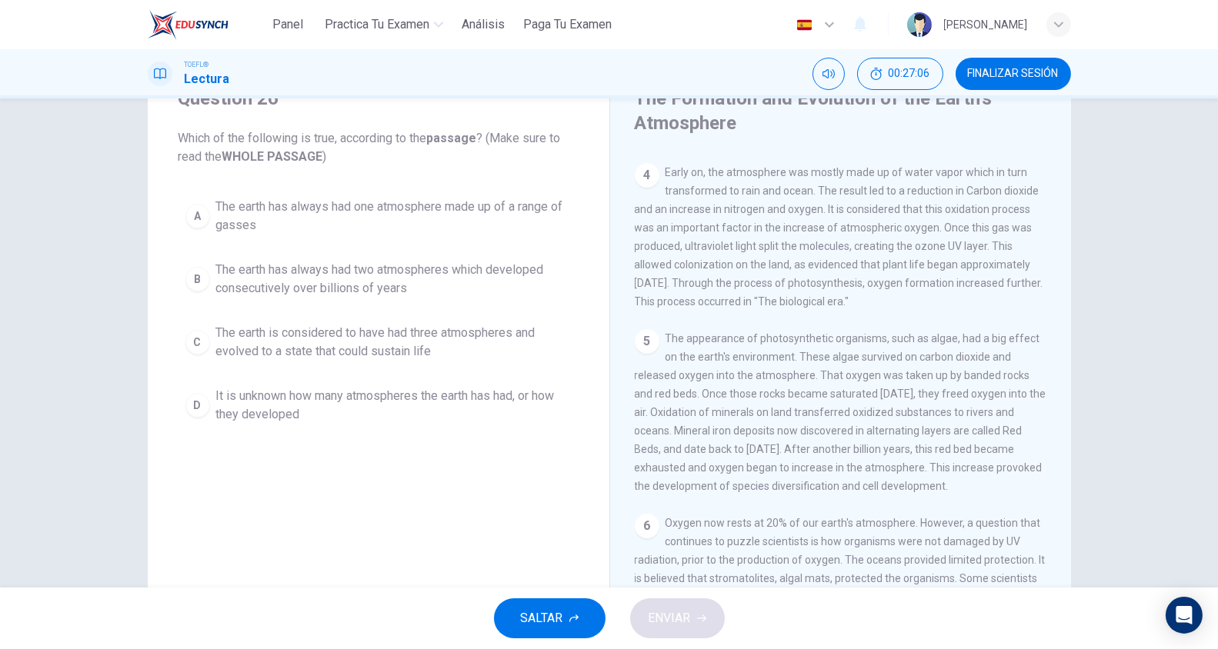
click at [468, 338] on span "The earth is considered to have had three atmospheres and evolved to a state th…" at bounding box center [393, 342] width 355 height 37
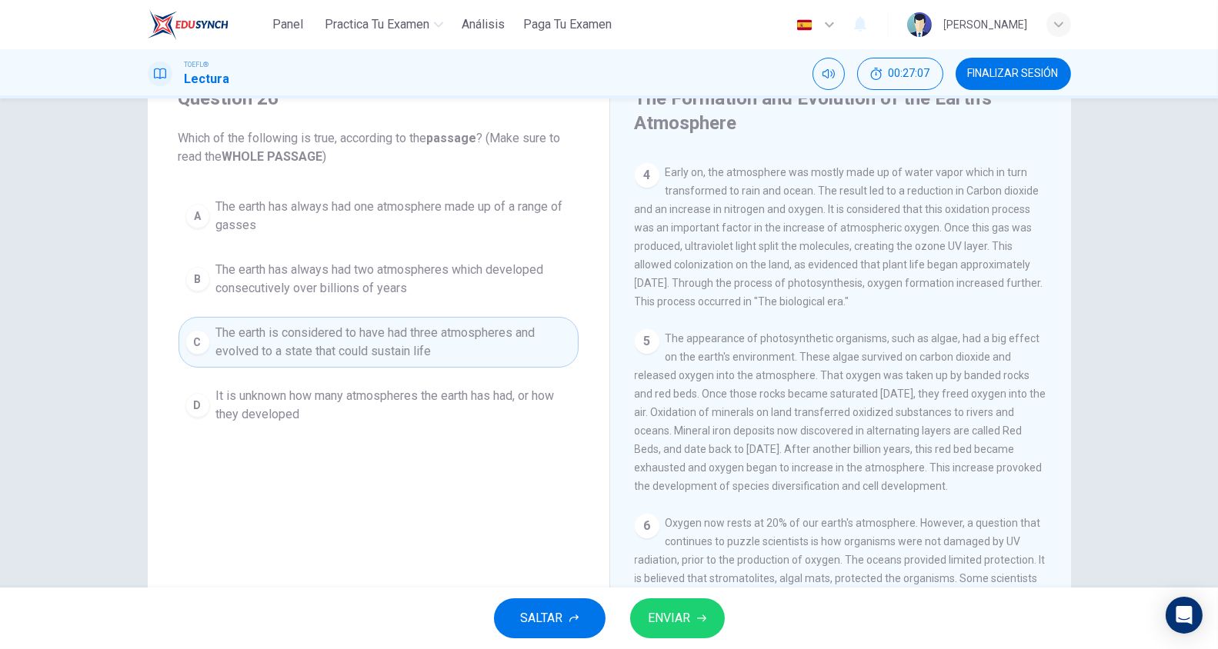
click at [677, 621] on span "ENVIAR" at bounding box center [669, 619] width 42 height 22
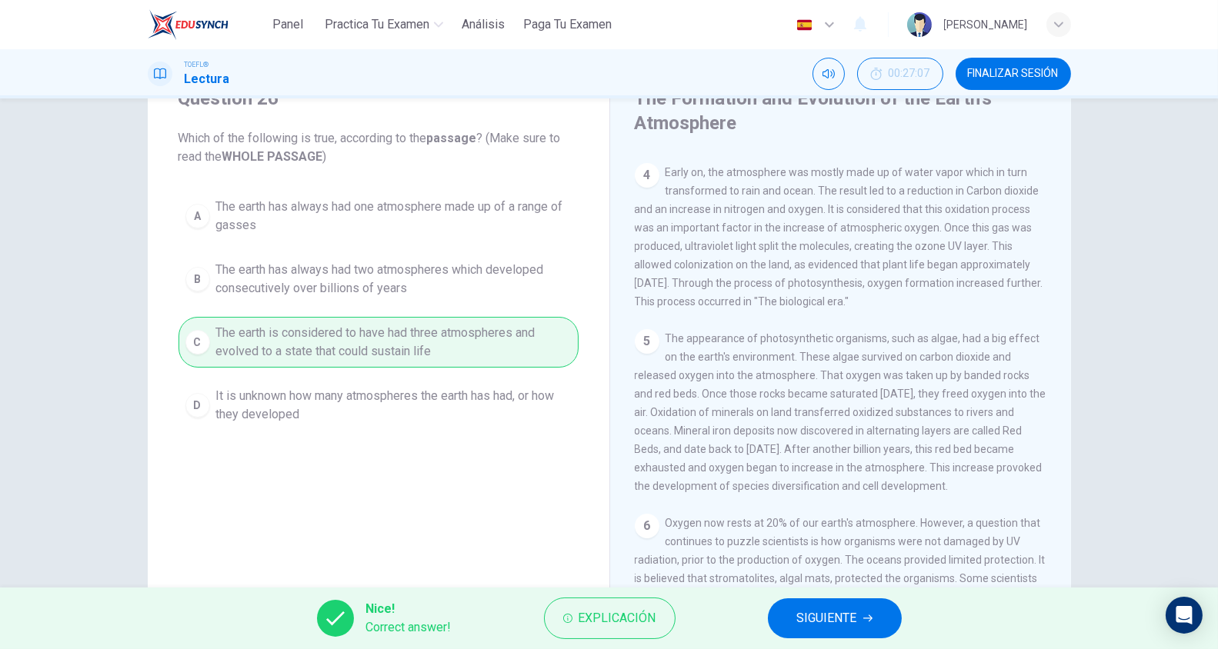
click at [898, 615] on button "SIGUIENTE" at bounding box center [835, 618] width 134 height 40
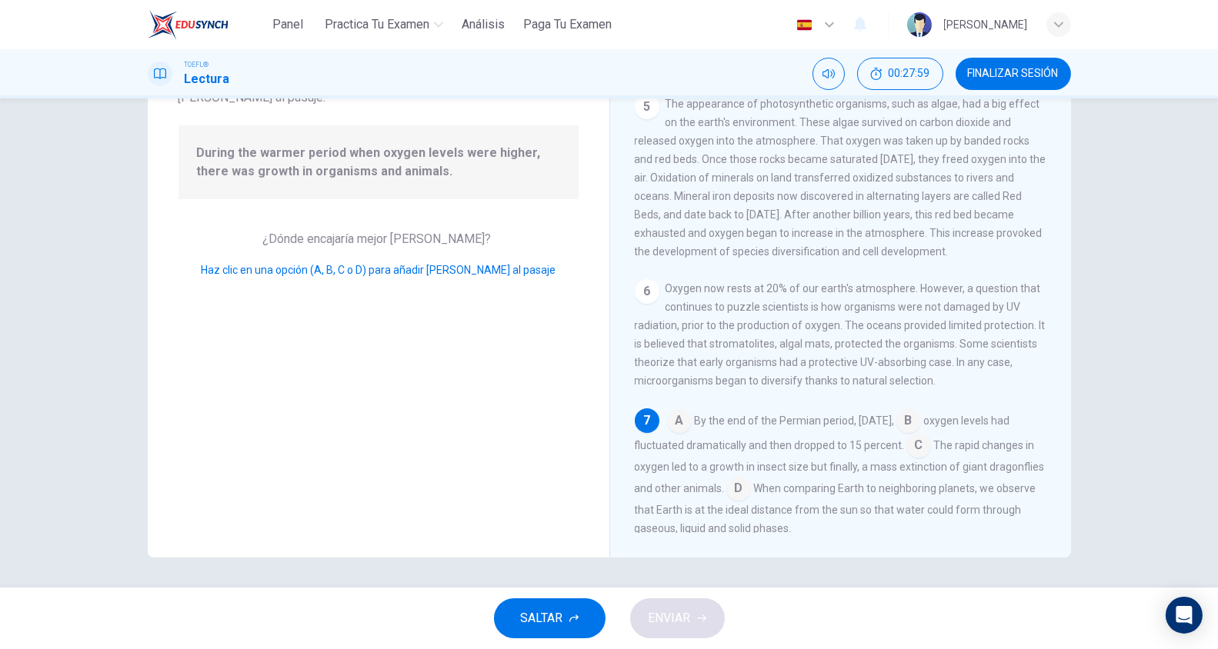
scroll to position [502, 0]
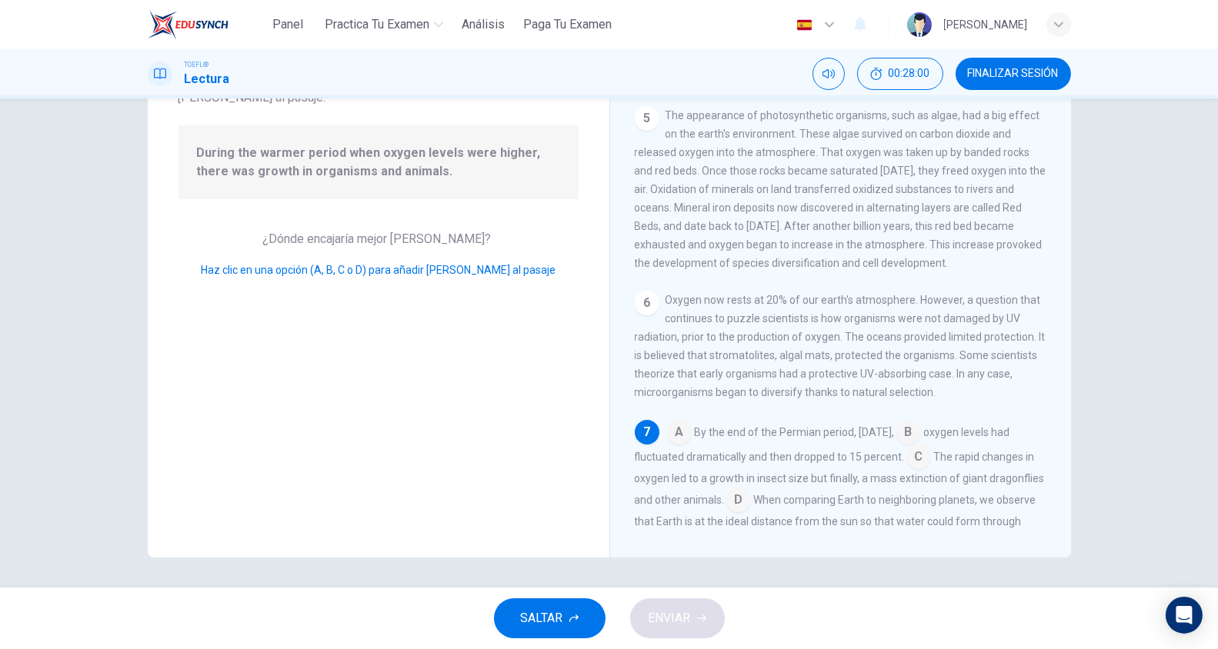
click at [682, 428] on input at bounding box center [679, 434] width 25 height 25
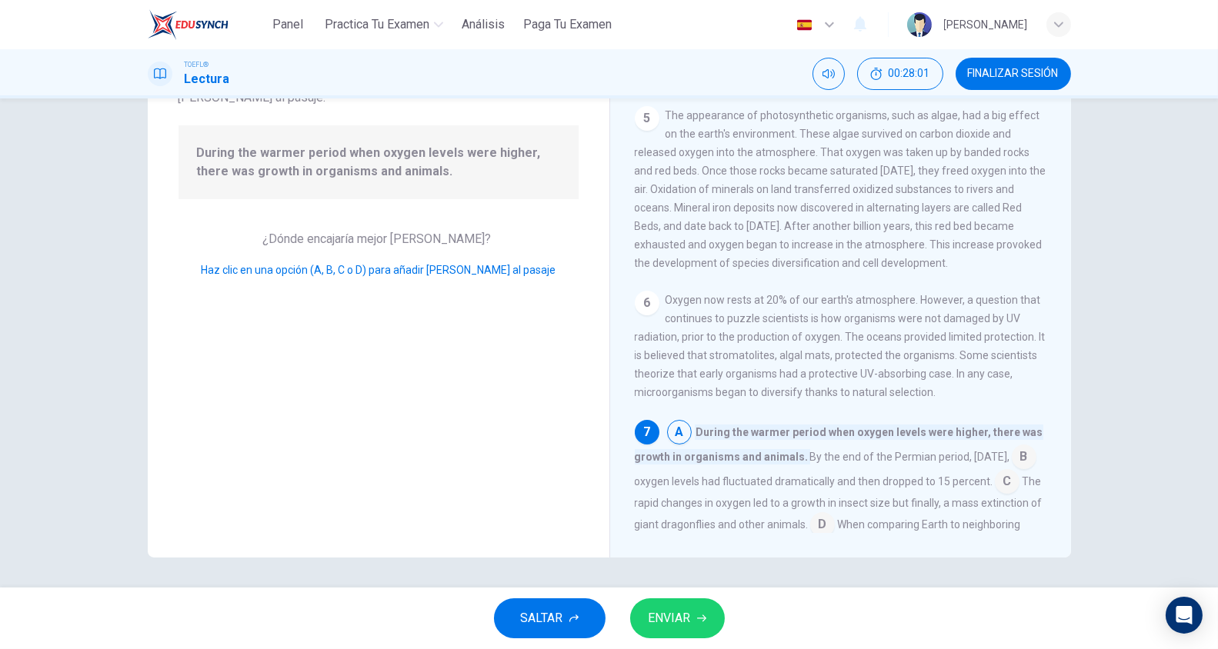
click at [693, 613] on button "ENVIAR" at bounding box center [677, 618] width 95 height 40
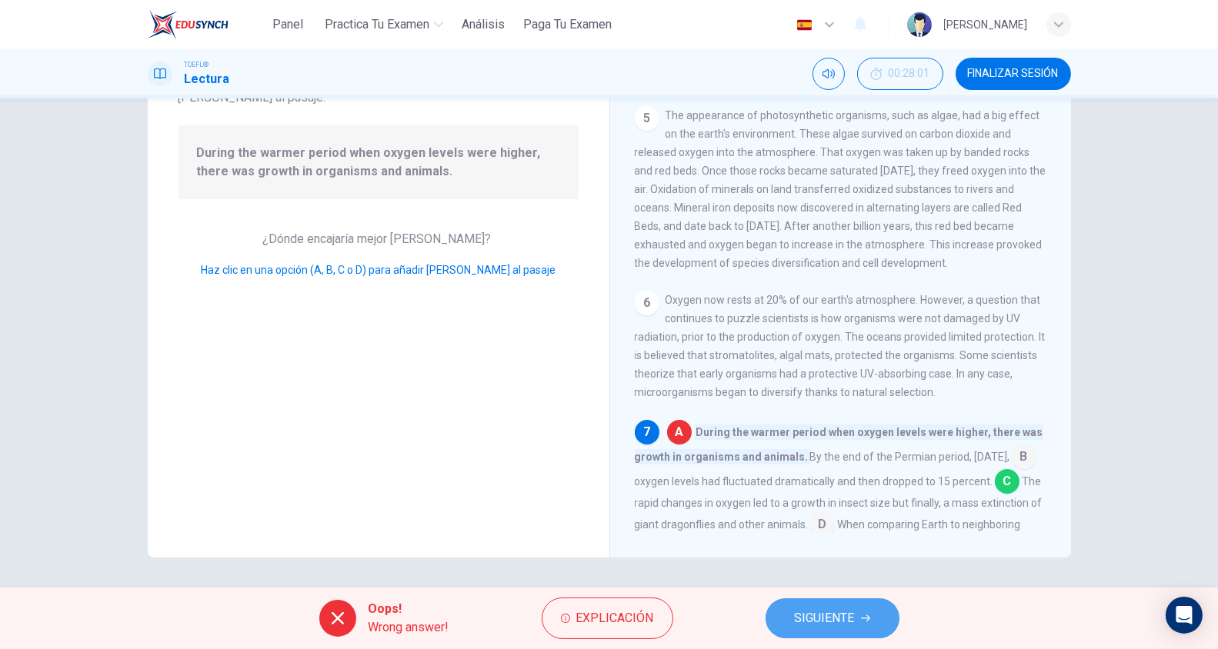
click at [820, 616] on span "SIGUIENTE" at bounding box center [825, 619] width 60 height 22
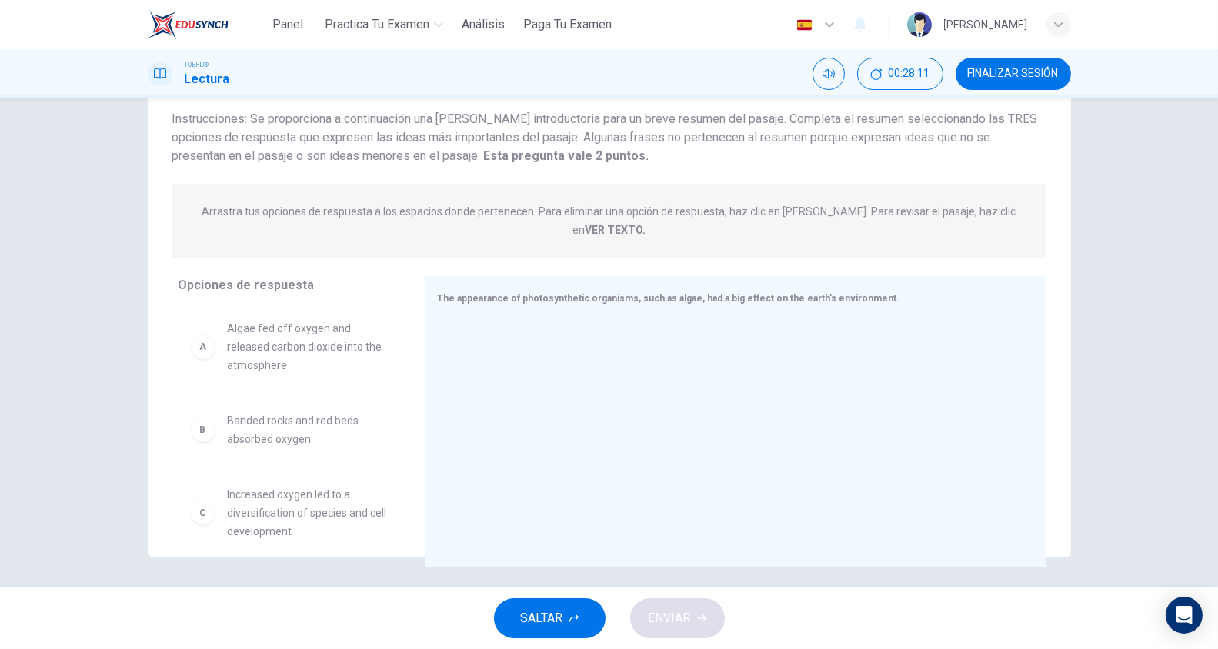
scroll to position [34, 0]
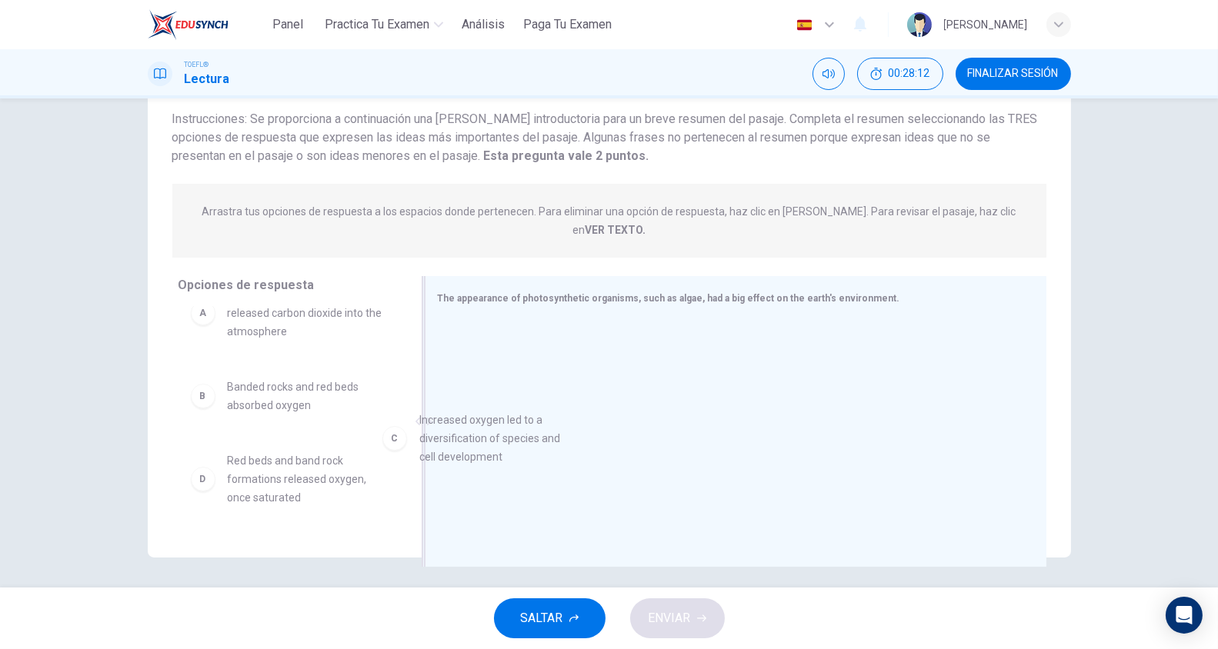
drag, startPoint x: 311, startPoint y: 452, endPoint x: 582, endPoint y: 423, distance: 272.3
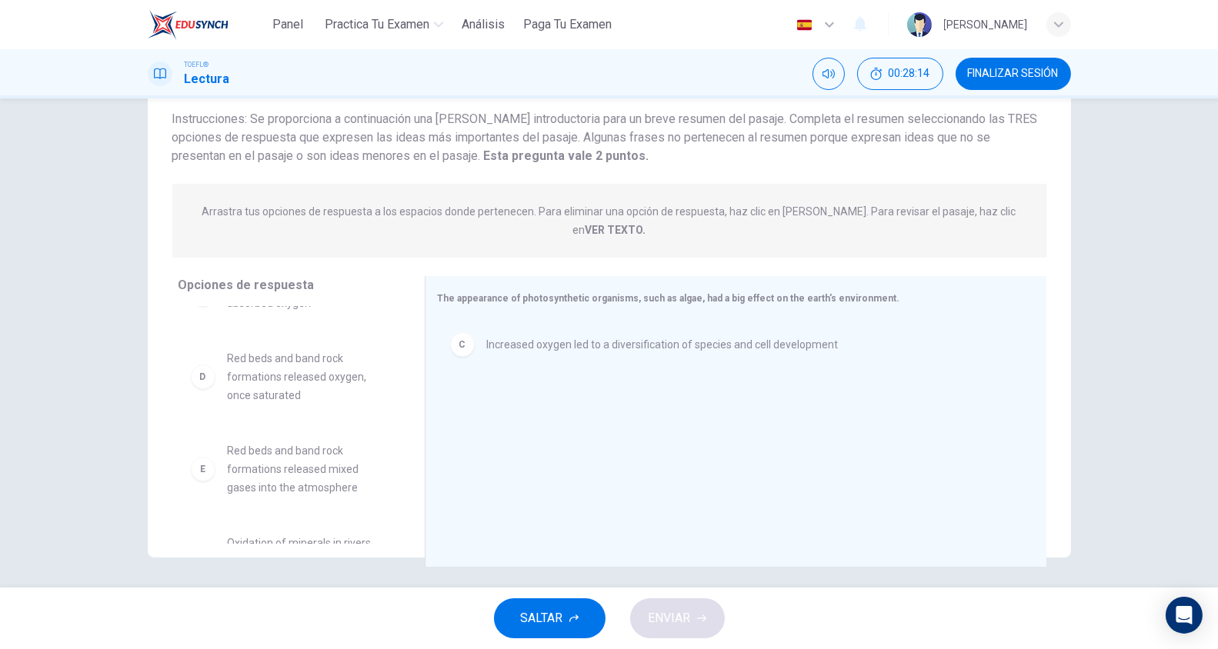
scroll to position [193, 0]
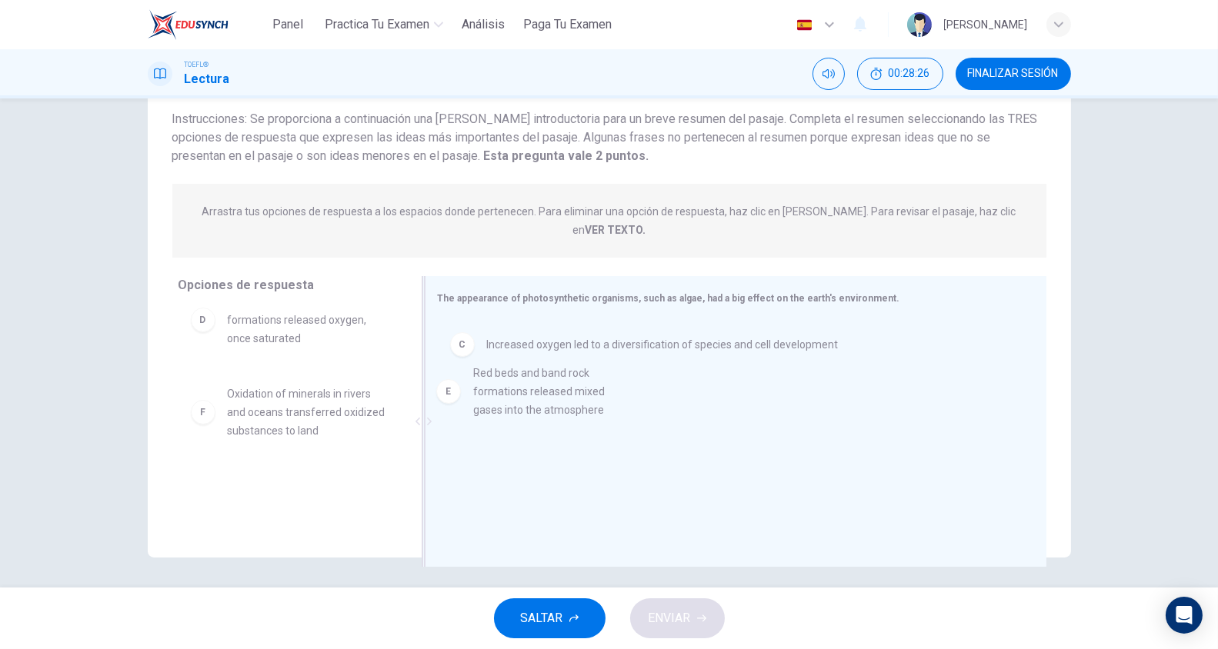
drag, startPoint x: 316, startPoint y: 392, endPoint x: 574, endPoint y: 391, distance: 257.7
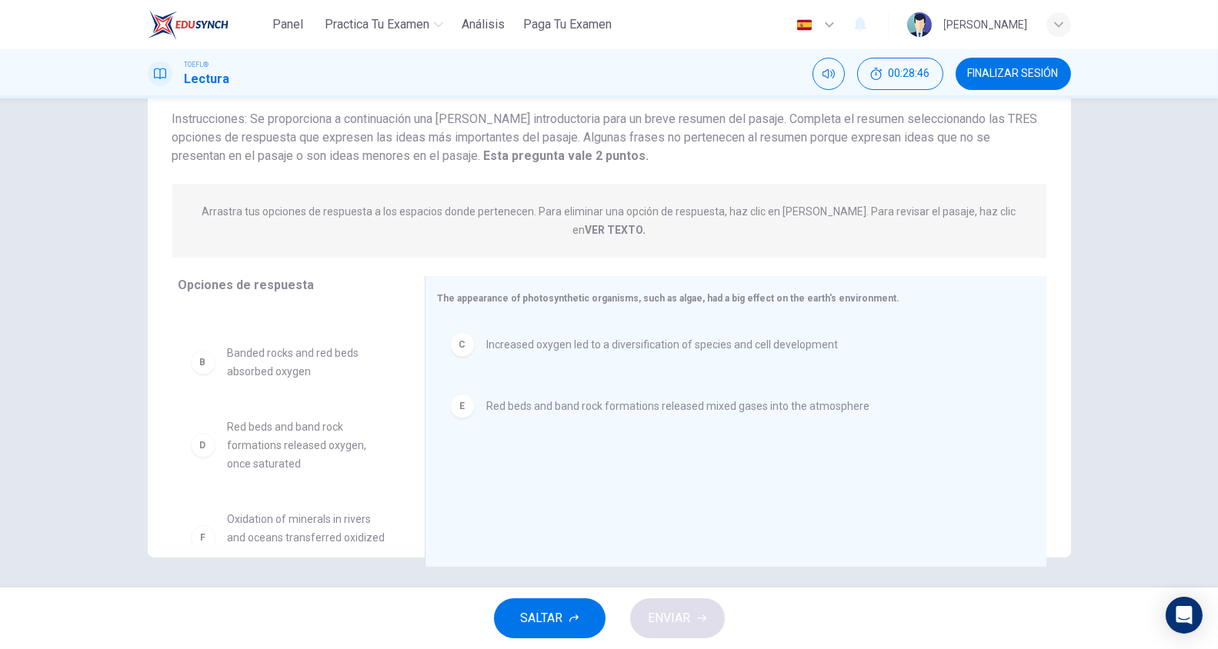
scroll to position [101, 0]
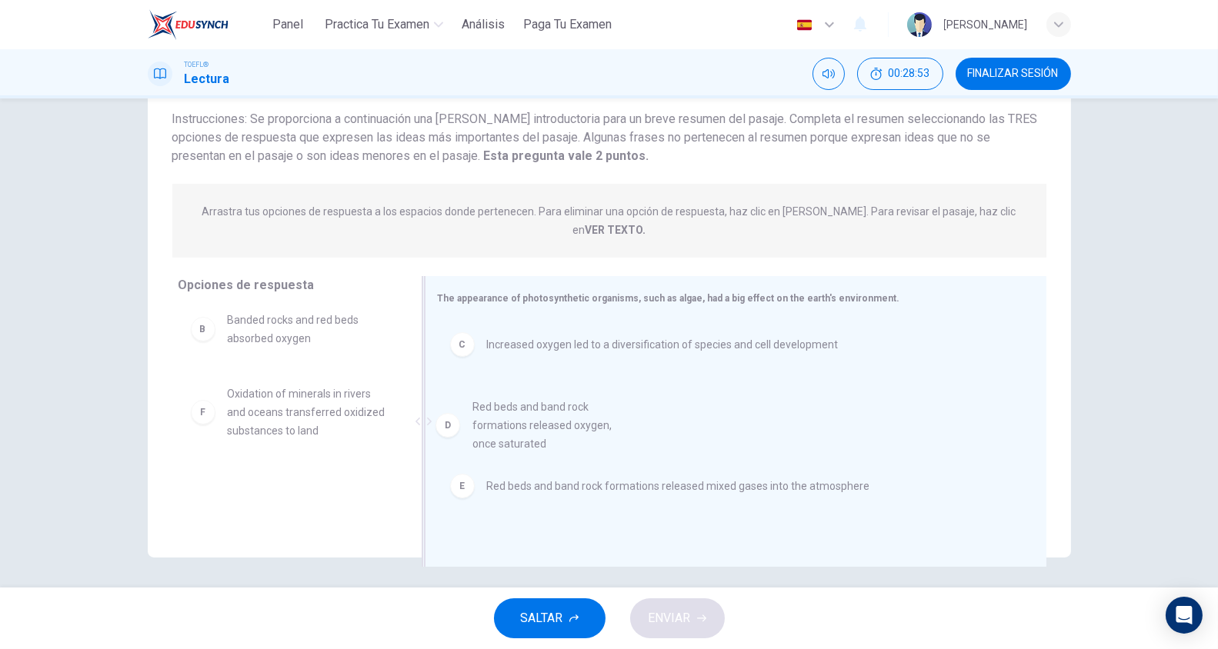
drag, startPoint x: 310, startPoint y: 398, endPoint x: 605, endPoint y: 442, distance: 298.5
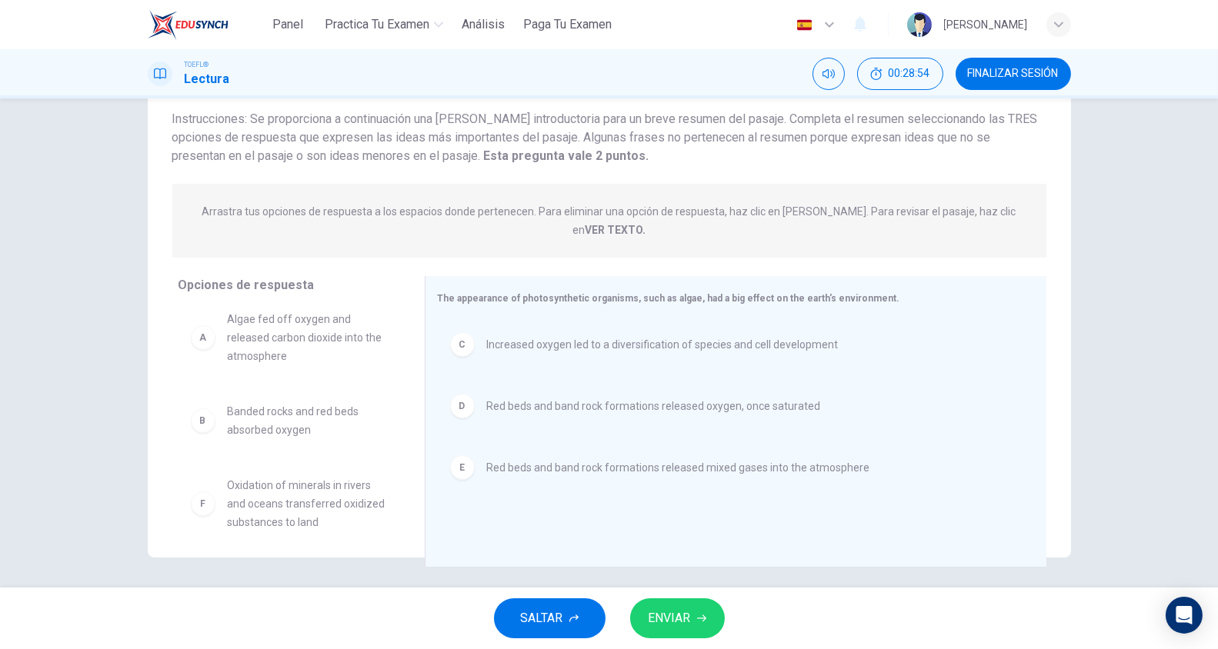
scroll to position [8, 0]
click at [694, 606] on button "ENVIAR" at bounding box center [677, 618] width 95 height 40
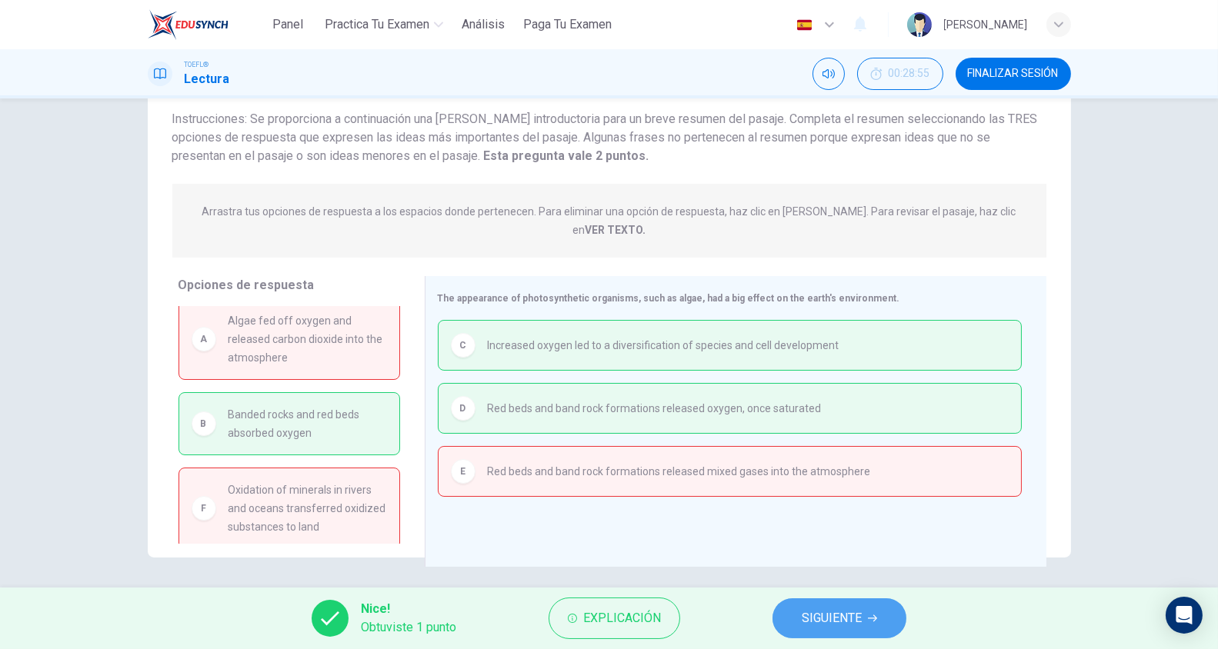
click at [799, 608] on button "SIGUIENTE" at bounding box center [839, 618] width 134 height 40
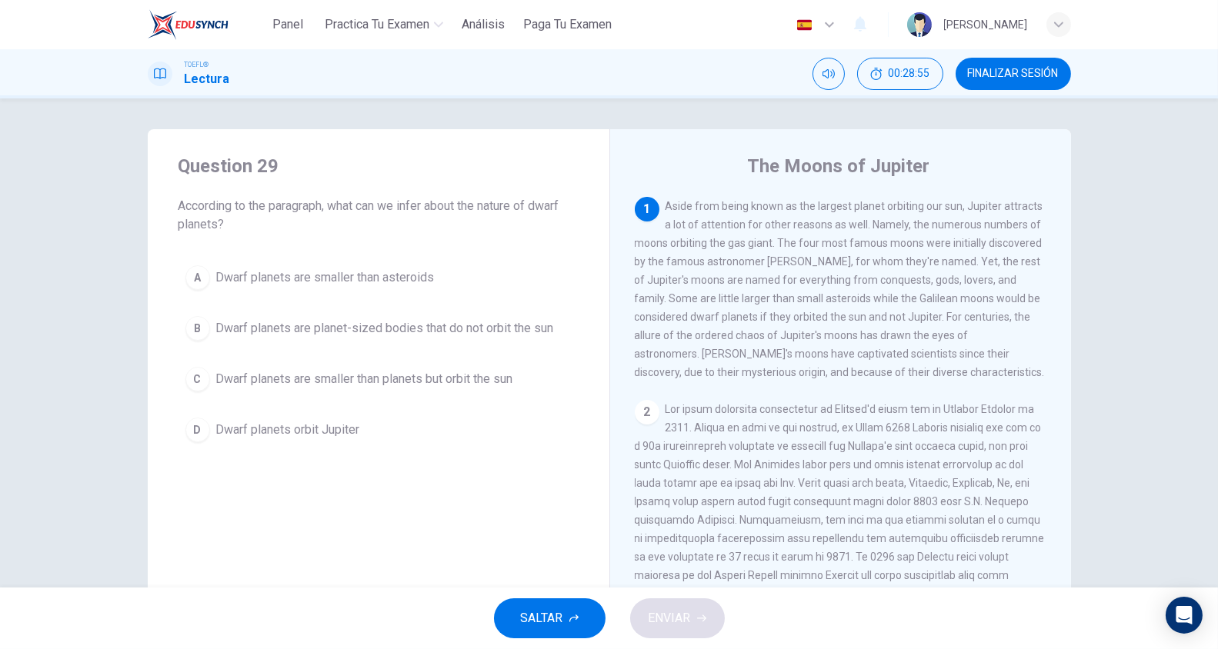
click at [998, 57] on div "TOEFL® Lectura 00:28:55 FINALIZAR SESIÓN" at bounding box center [609, 73] width 1218 height 49
click at [997, 68] on span "FINALIZAR SESIÓN" at bounding box center [1013, 74] width 91 height 12
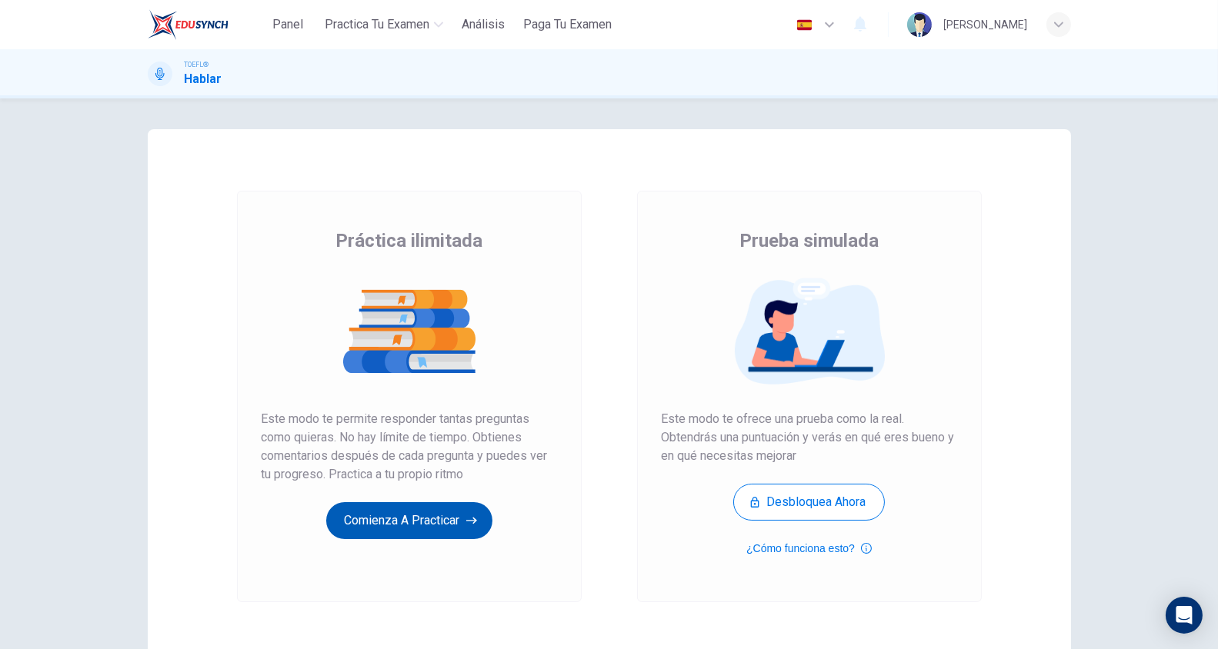
click at [457, 529] on button "Comienza a practicar" at bounding box center [409, 520] width 166 height 37
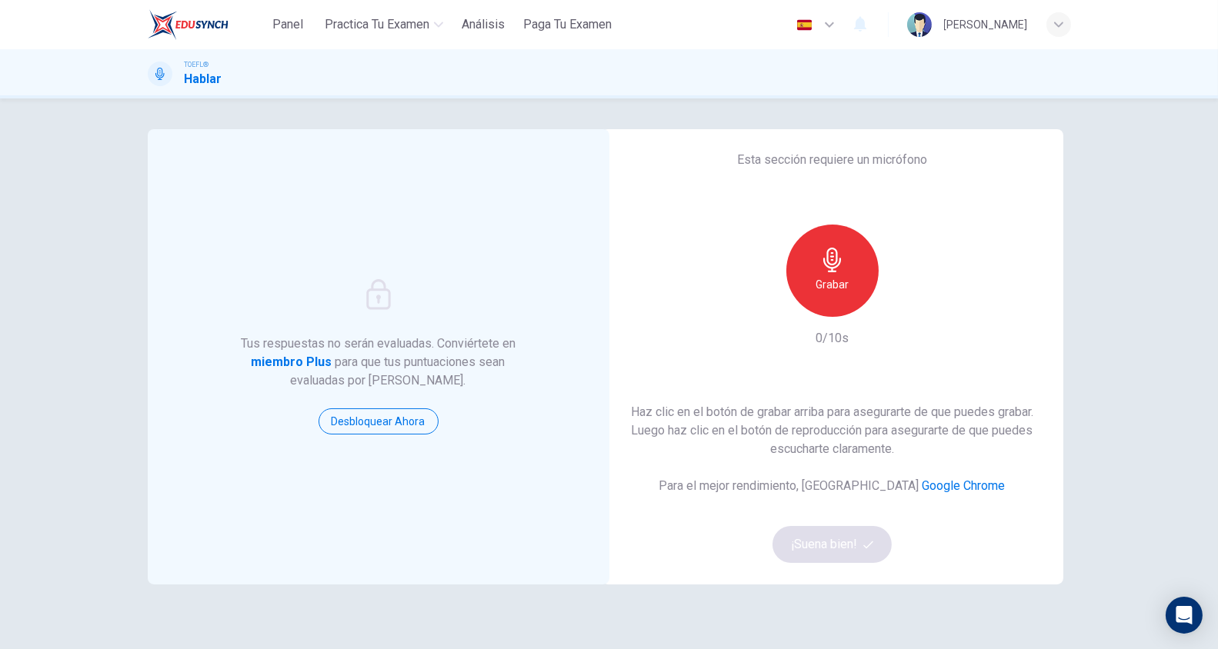
click at [820, 293] on h6 "Grabar" at bounding box center [831, 284] width 33 height 18
click at [820, 293] on h6 "Detener" at bounding box center [831, 284] width 39 height 18
click at [895, 308] on icon "button" at bounding box center [902, 304] width 15 height 15
click at [825, 540] on button "¡Suena bien!" at bounding box center [832, 544] width 120 height 37
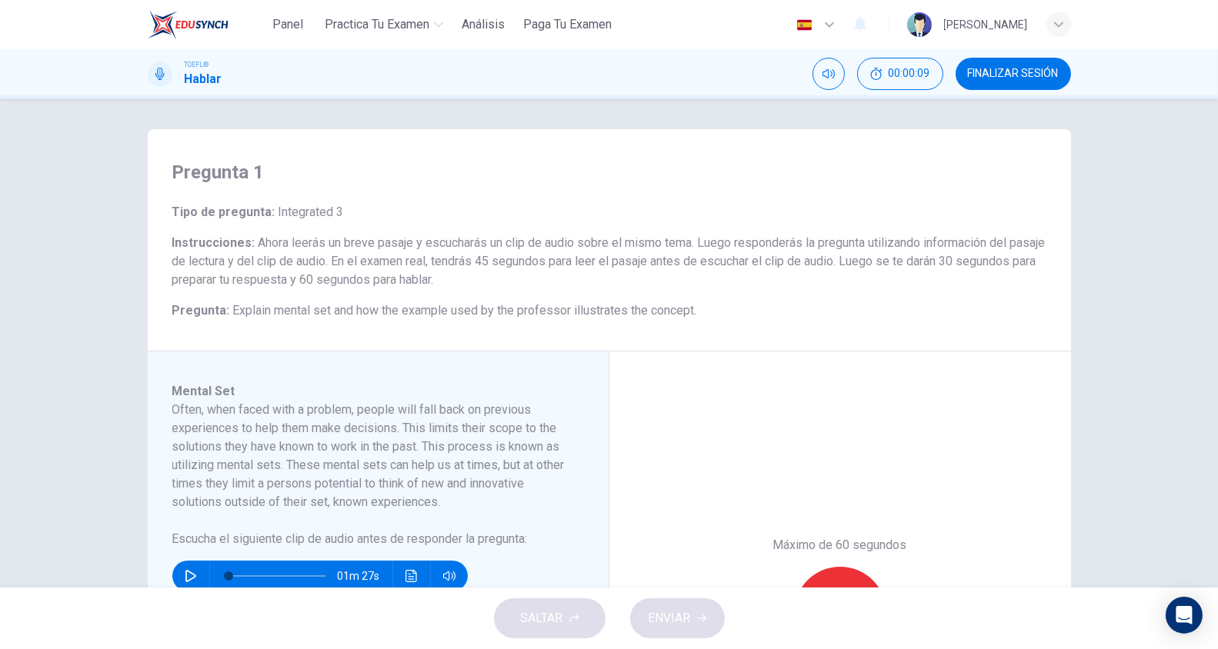
scroll to position [68, 0]
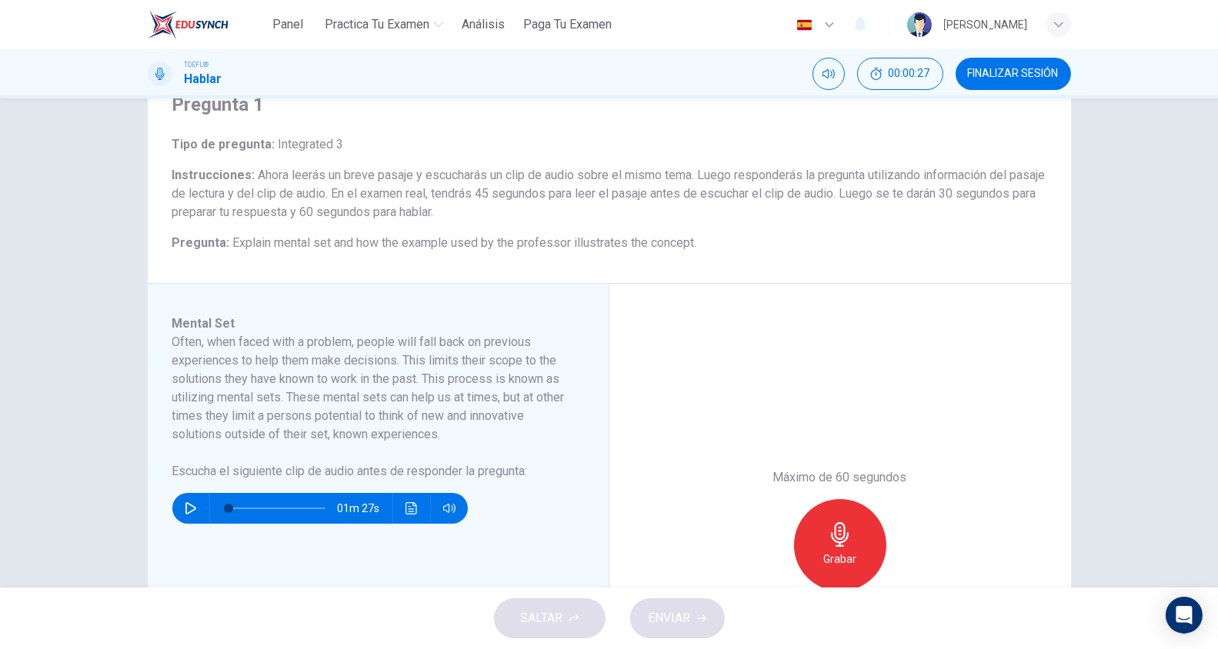
drag, startPoint x: 232, startPoint y: 403, endPoint x: 262, endPoint y: 404, distance: 30.8
click at [262, 404] on h6 "Often, when faced with a problem, people will fall back on previous experiences…" at bounding box center [368, 388] width 393 height 111
click at [187, 514] on button "button" at bounding box center [190, 508] width 25 height 31
click at [1089, 401] on div "Pregunta 1 Tipo de pregunta : Integrated 3 Instrucciones : Ahora leerás un brev…" at bounding box center [609, 342] width 1218 height 489
type input "0"
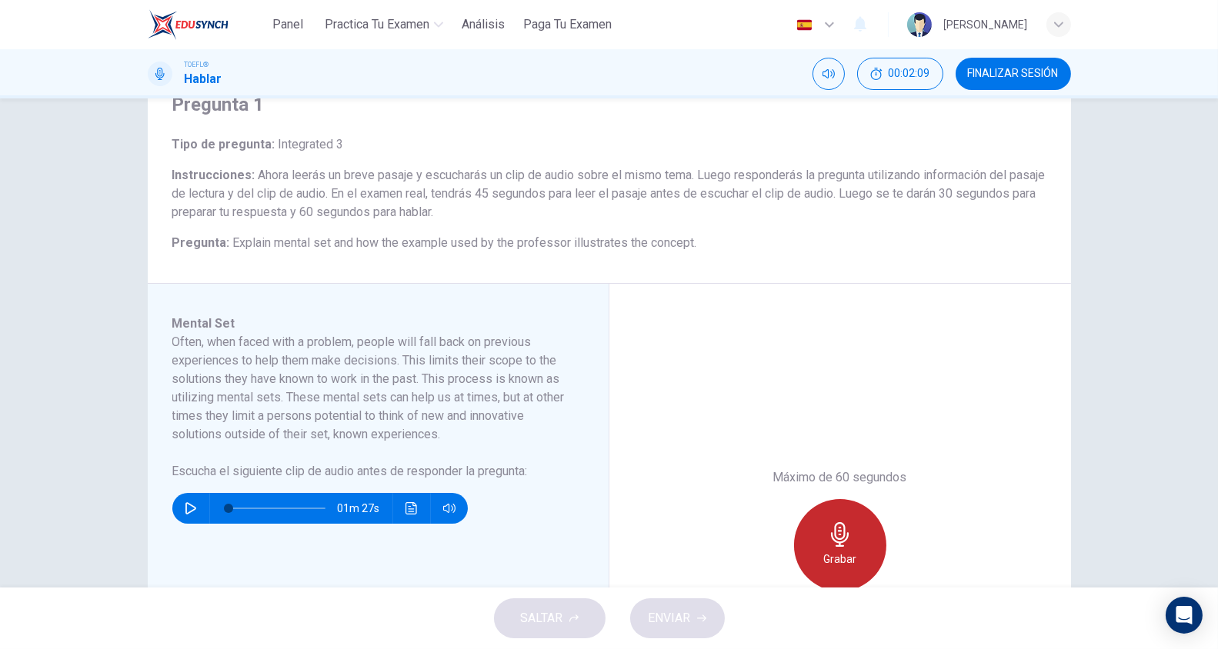
click at [820, 537] on div "Grabar" at bounding box center [840, 545] width 92 height 92
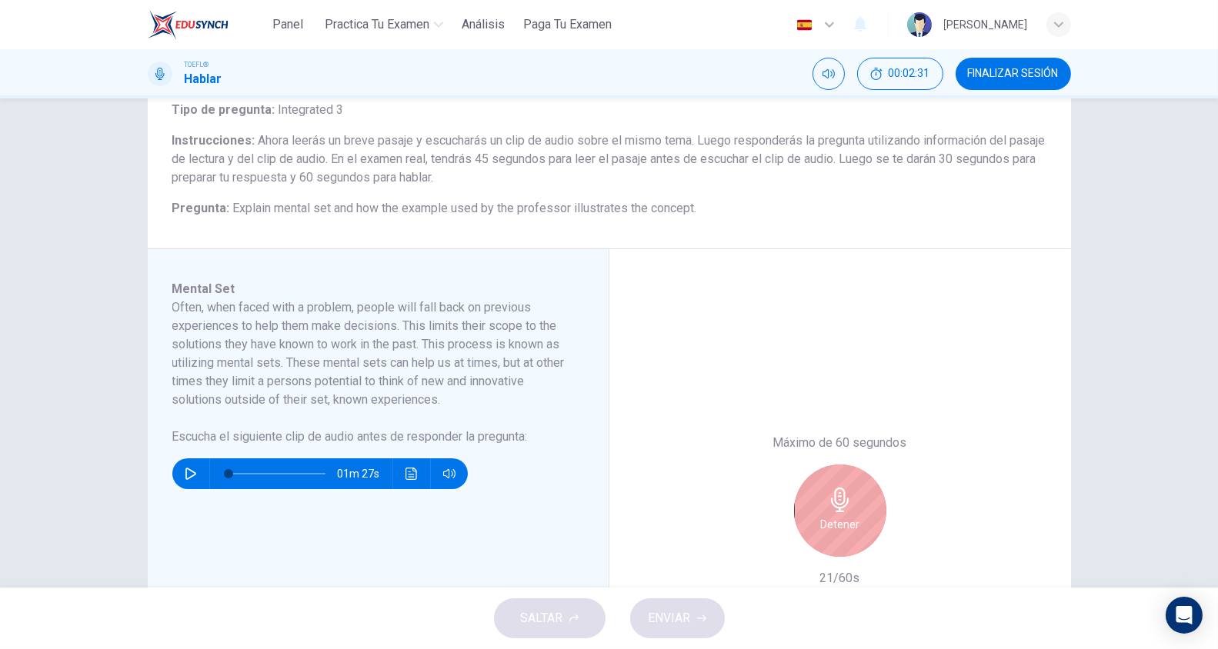
scroll to position [136, 0]
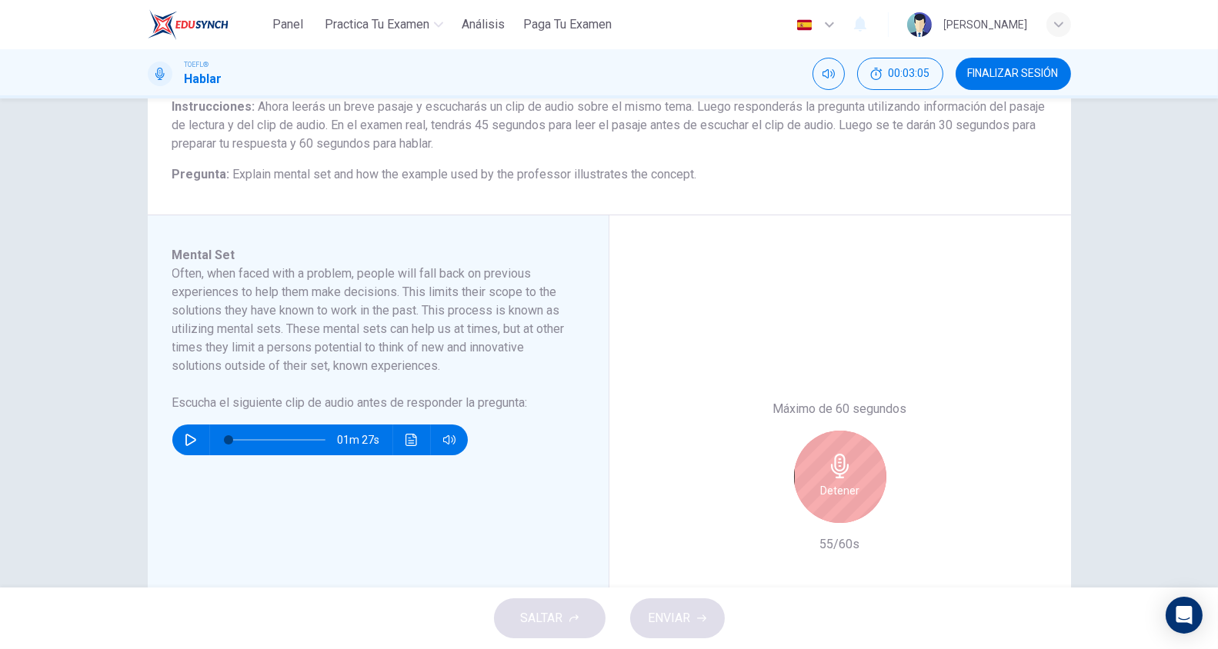
click at [855, 482] on div "Detener" at bounding box center [840, 477] width 92 height 92
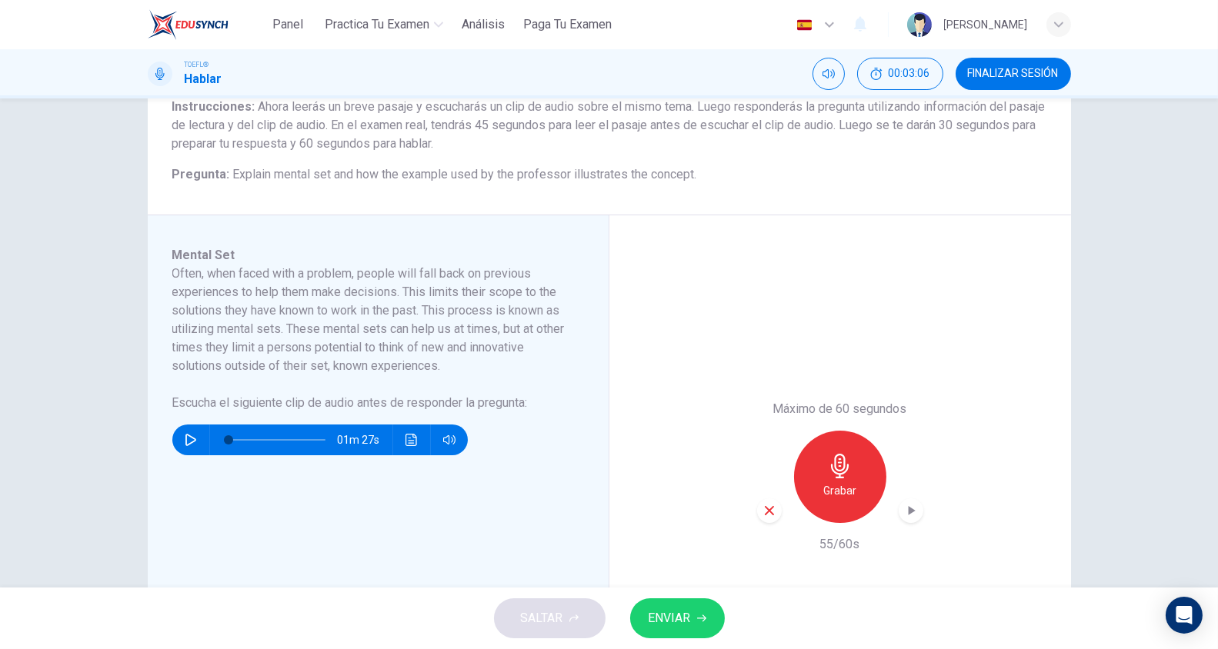
click at [683, 622] on span "ENVIAR" at bounding box center [669, 619] width 42 height 22
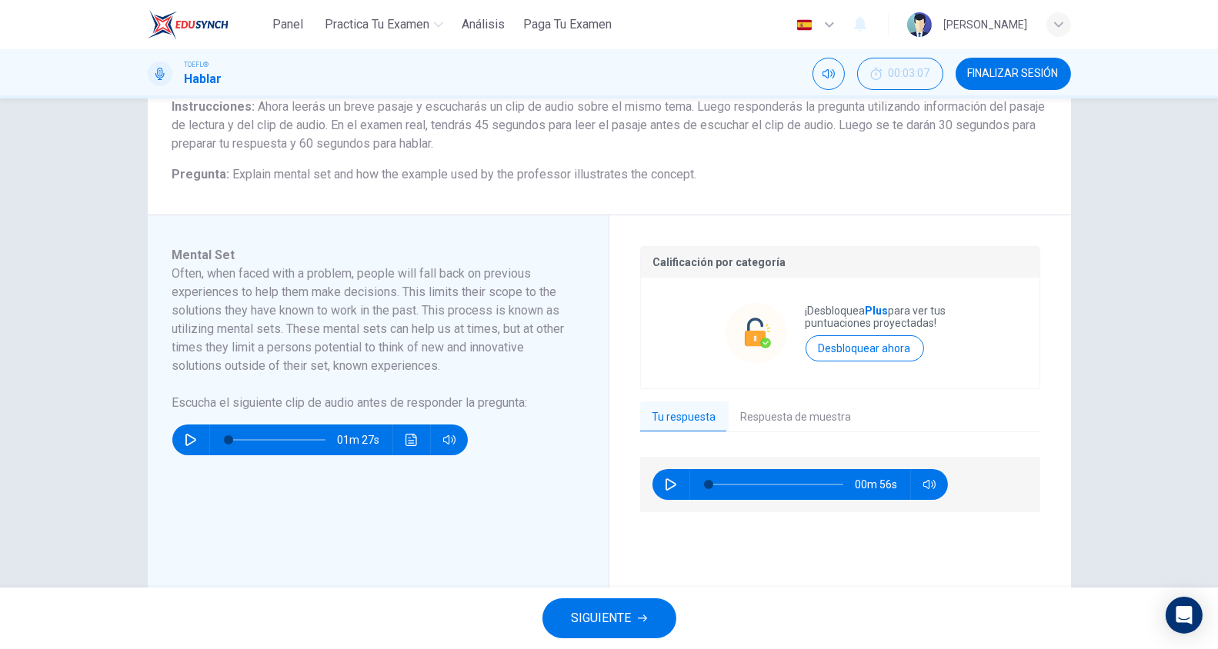
click at [1030, 65] on button "FINALIZAR SESIÓN" at bounding box center [1012, 74] width 115 height 32
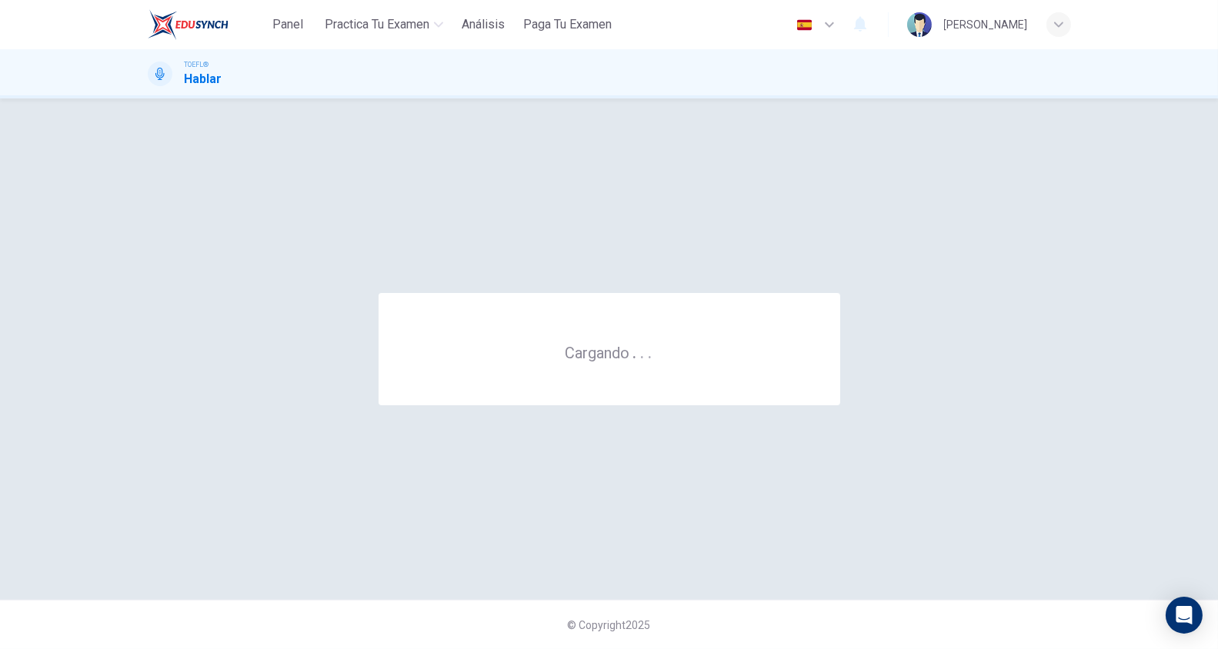
scroll to position [0, 0]
